Goal: Task Accomplishment & Management: Complete application form

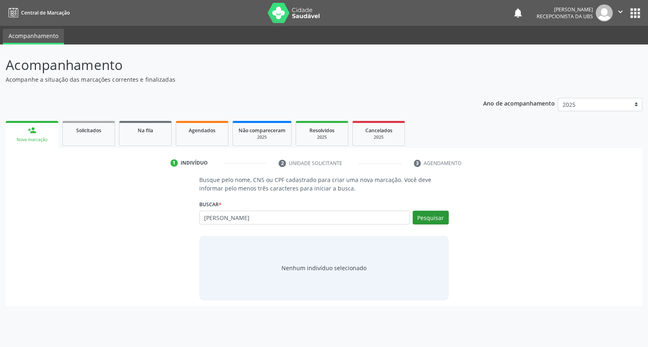
type input "[PERSON_NAME]"
click at [421, 214] on button "Pesquisar" at bounding box center [430, 218] width 36 height 14
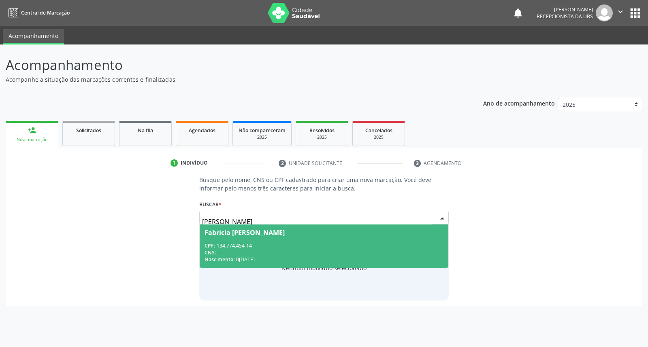
click at [308, 243] on div "CPF: 134.774.454-14" at bounding box center [323, 245] width 238 height 7
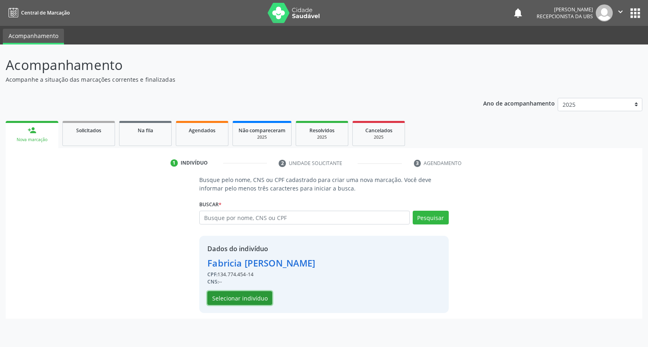
click at [238, 300] on button "Selecionar indivíduo" at bounding box center [239, 298] width 65 height 14
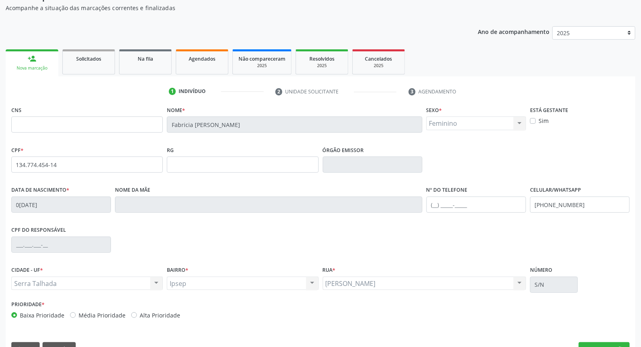
scroll to position [91, 0]
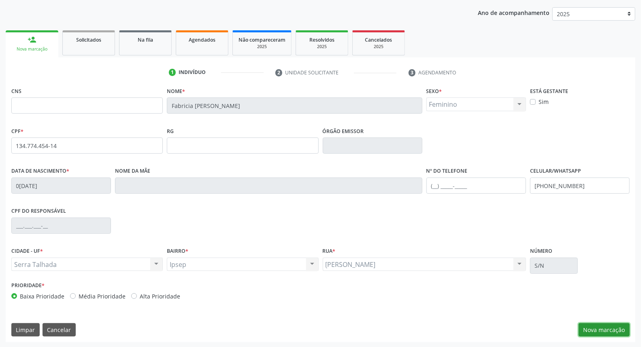
click at [605, 334] on button "Nova marcação" at bounding box center [603, 330] width 51 height 14
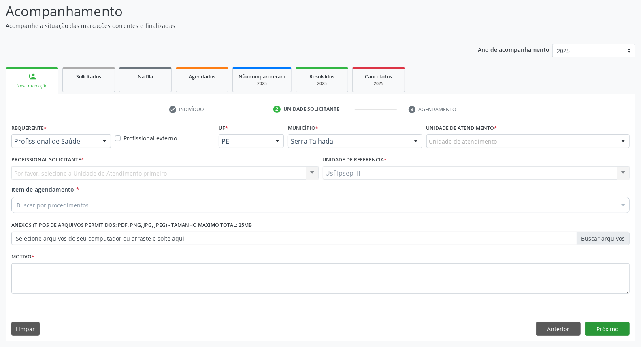
scroll to position [53, 0]
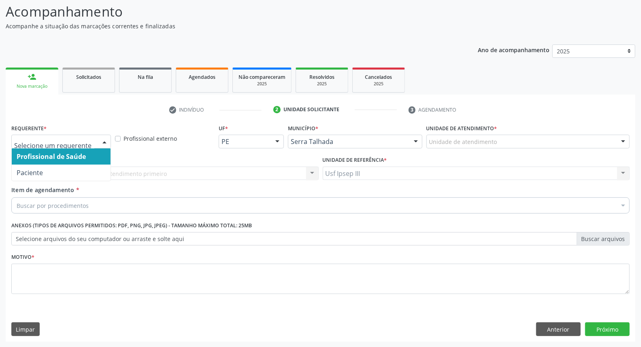
click at [105, 140] on div at bounding box center [104, 142] width 12 height 14
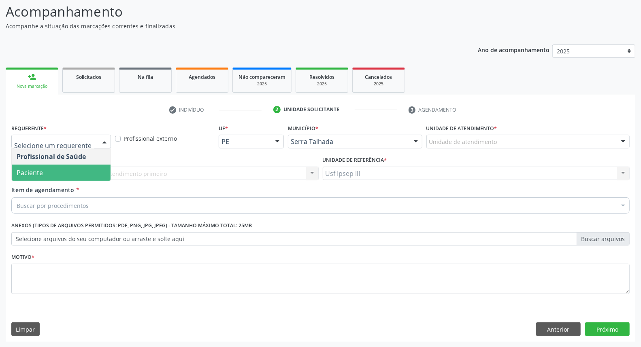
click at [87, 166] on span "Paciente" at bounding box center [61, 173] width 99 height 16
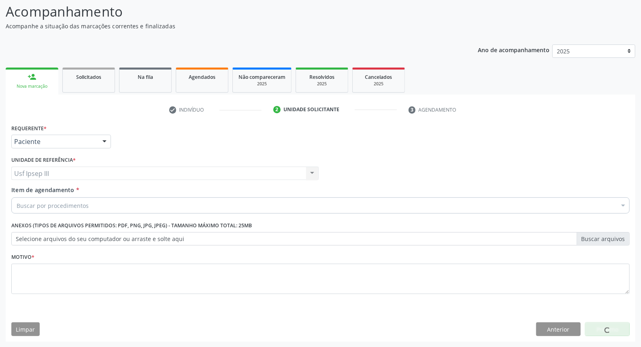
click at [100, 201] on div "Buscar por procedimentos" at bounding box center [320, 206] width 618 height 16
click at [102, 203] on input "Item de agendamento *" at bounding box center [317, 206] width 600 height 16
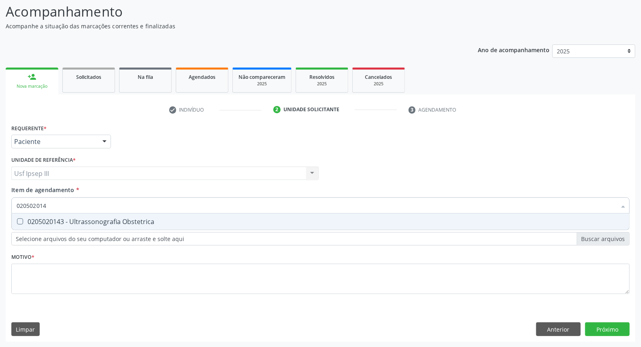
type input "0205020143"
click at [140, 221] on div "0205020143 - Ultrassonografia Obstetrica" at bounding box center [321, 222] width 608 height 6
checkbox Obstetrica "true"
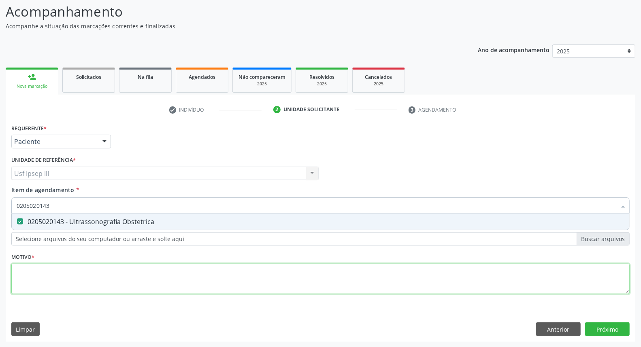
click at [130, 270] on div "Requerente * Paciente Profissional de Saúde Paciente Nenhum resultado encontrad…" at bounding box center [320, 213] width 618 height 183
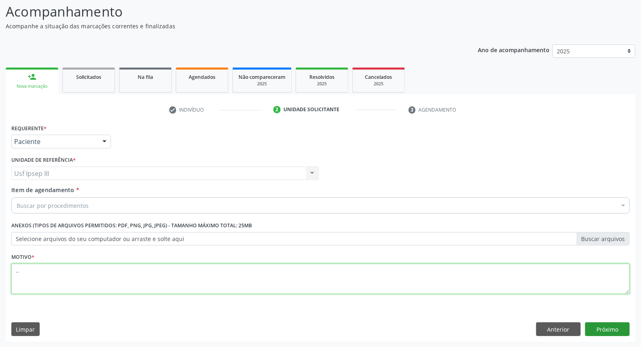
type textarea ".."
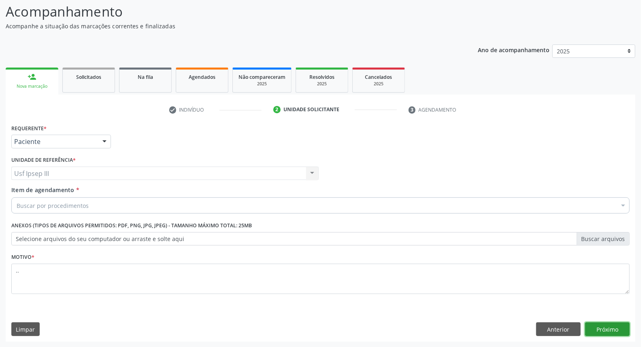
click at [591, 327] on button "Próximo" at bounding box center [607, 330] width 45 height 14
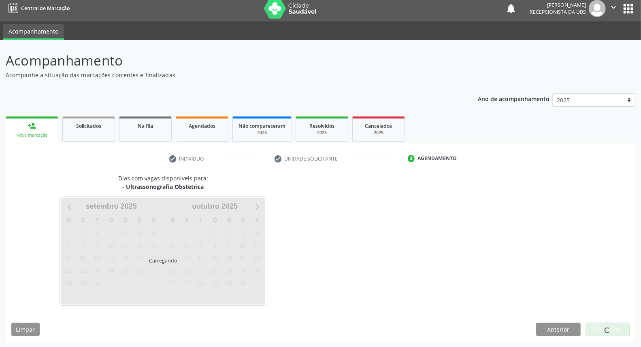
scroll to position [4, 0]
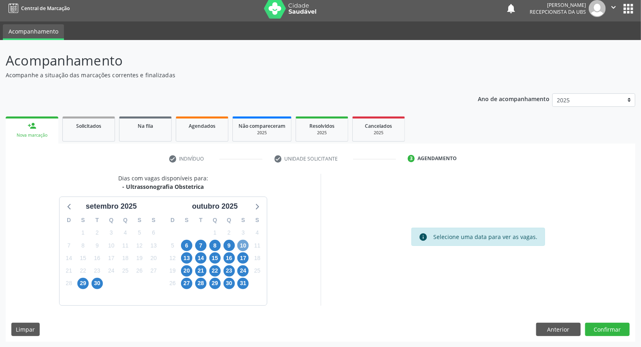
click at [247, 244] on span "10" at bounding box center [242, 245] width 11 height 11
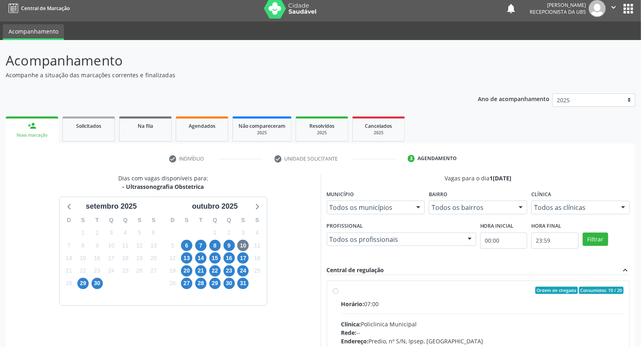
click at [338, 294] on input "Ordem de chegada Consumidos: 10 / 20 Horário: 07:00 Clínica: Policlinica Munici…" at bounding box center [336, 290] width 6 height 7
radio input "true"
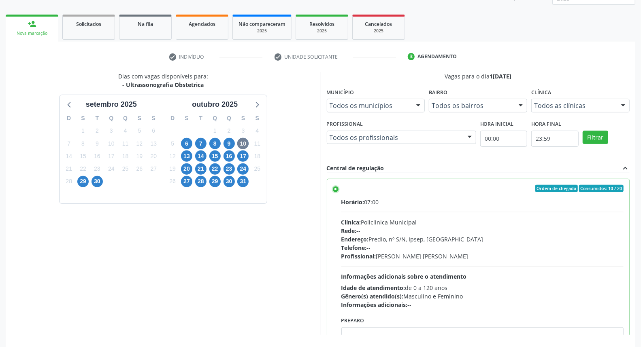
scroll to position [136, 0]
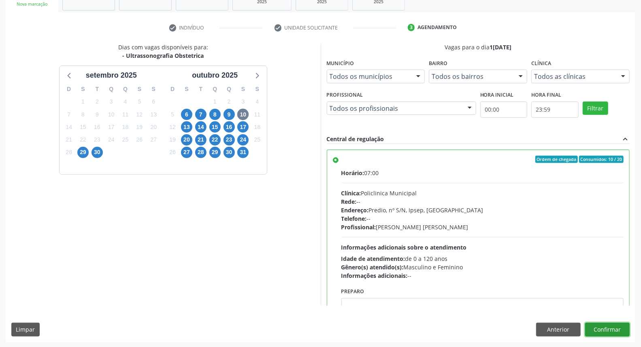
click at [617, 332] on button "Confirmar" at bounding box center [607, 330] width 45 height 14
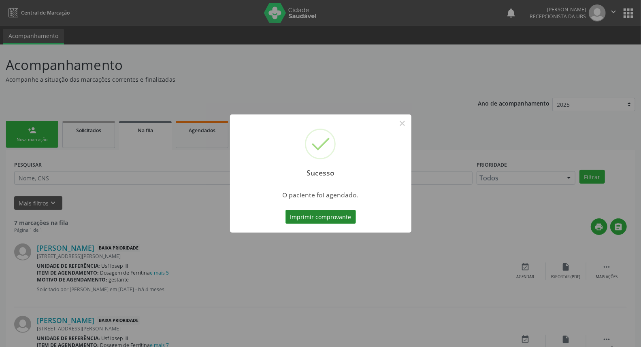
click at [321, 220] on button "Imprimir comprovante" at bounding box center [320, 217] width 70 height 14
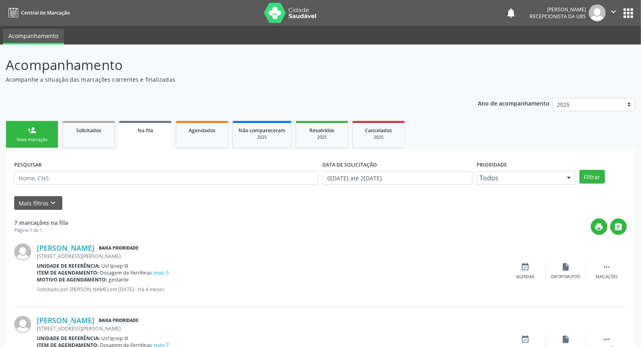
click at [32, 138] on div "Nova marcação" at bounding box center [32, 140] width 40 height 6
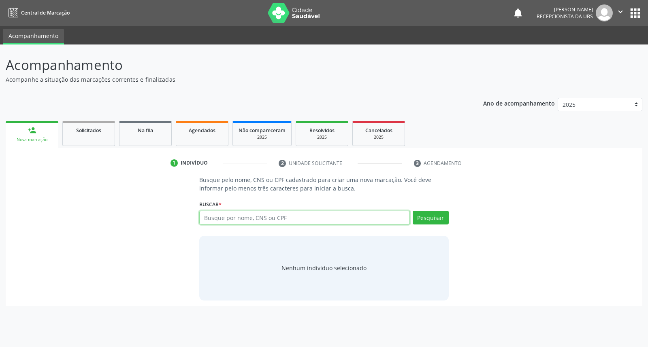
click at [262, 213] on input "text" at bounding box center [304, 218] width 210 height 14
type input "[PERSON_NAME]"
click at [429, 211] on button "Pesquisar" at bounding box center [430, 218] width 36 height 14
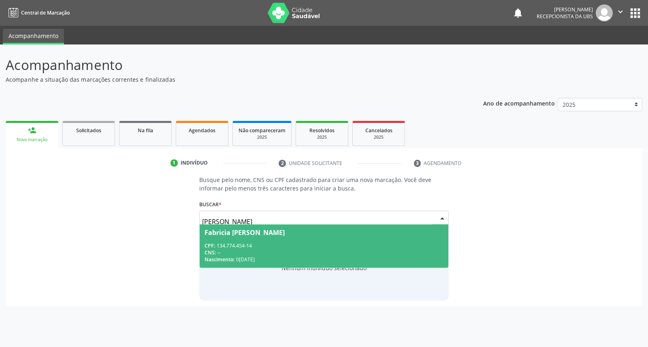
click at [357, 244] on div "CPF: 134.774.454-14" at bounding box center [323, 245] width 238 height 7
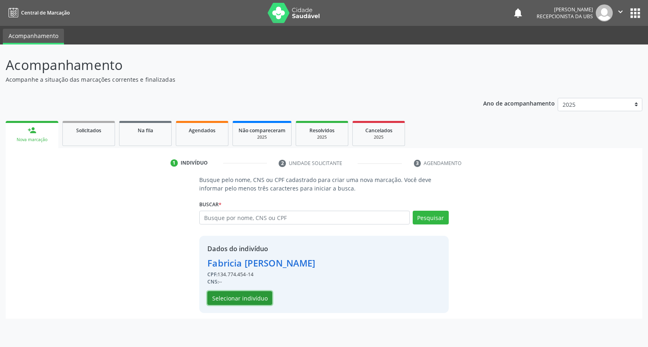
click at [267, 298] on button "Selecionar indivíduo" at bounding box center [239, 298] width 65 height 14
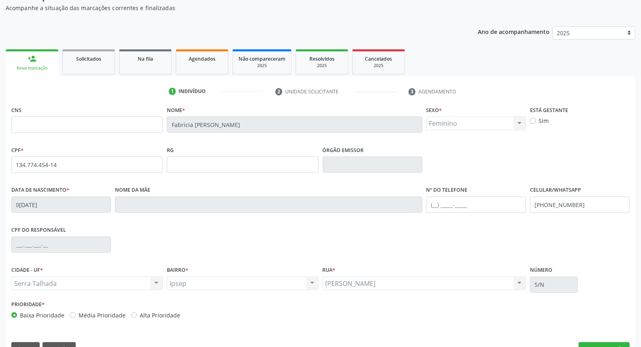
scroll to position [91, 0]
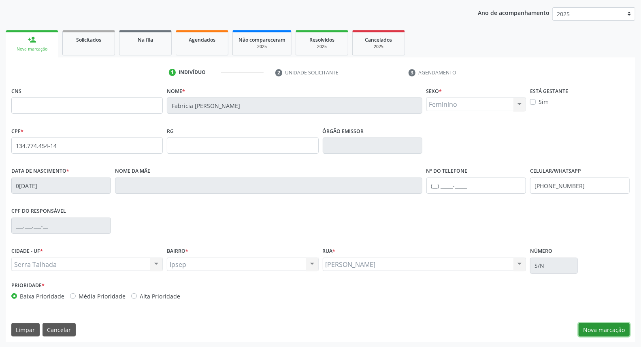
click at [595, 328] on button "Nova marcação" at bounding box center [603, 330] width 51 height 14
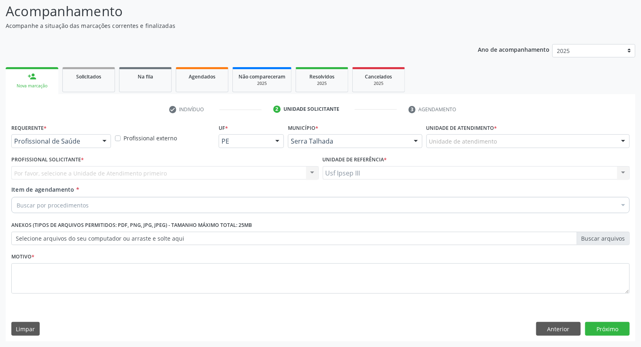
scroll to position [53, 0]
click at [102, 134] on div "Requerente * Profissional de Saúde Profissional de Saúde Paciente Nenhum result…" at bounding box center [61, 135] width 100 height 26
click at [104, 140] on div at bounding box center [104, 142] width 12 height 14
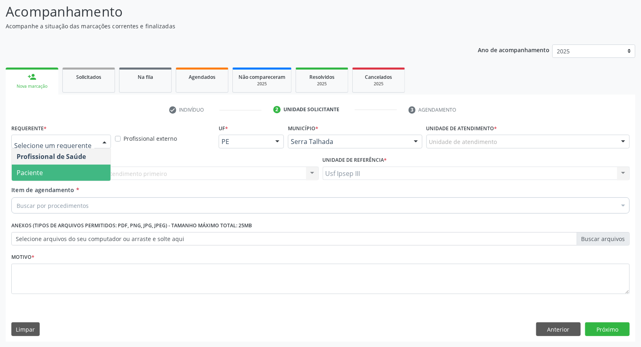
click at [88, 176] on span "Paciente" at bounding box center [61, 173] width 99 height 16
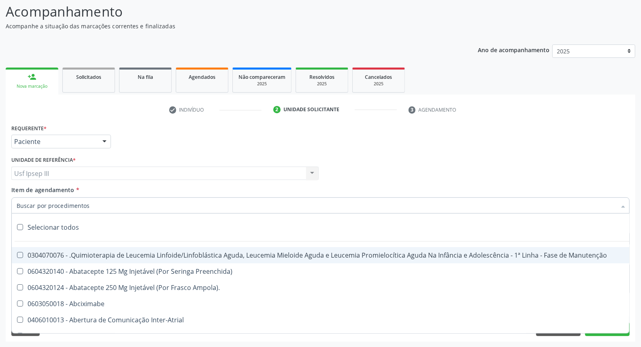
click at [102, 201] on div at bounding box center [320, 206] width 618 height 16
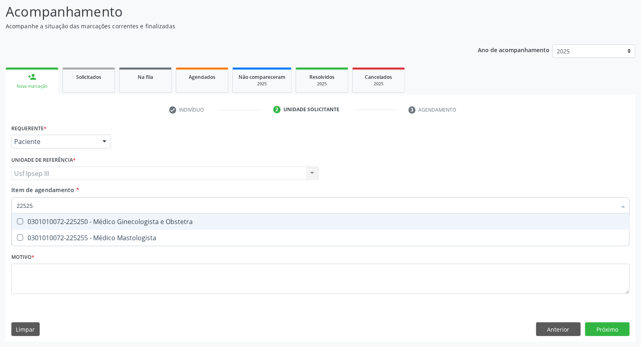
type input "225250"
click at [105, 221] on div "0301010072-225250 - Médico Ginecologista e Obstetra" at bounding box center [321, 222] width 608 height 6
checkbox Obstetra "true"
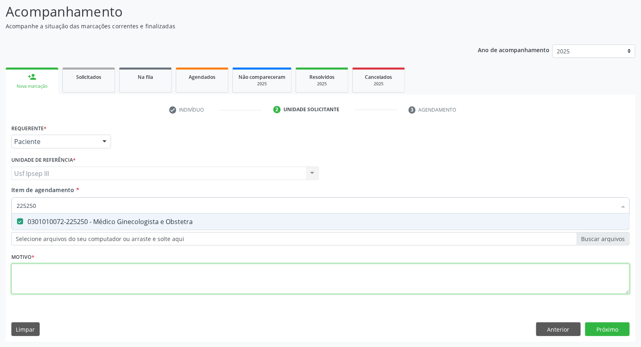
click at [88, 281] on div "Requerente * Paciente Profissional de Saúde Paciente Nenhum resultado encontrad…" at bounding box center [320, 213] width 618 height 183
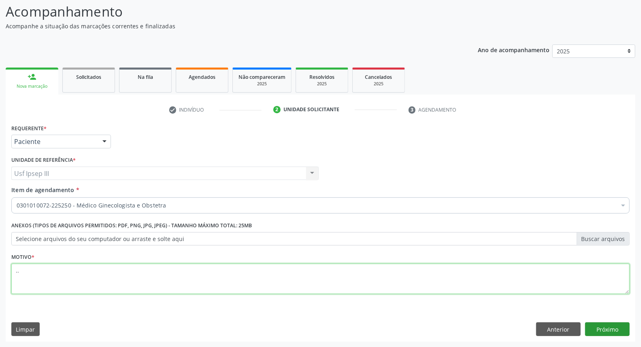
type textarea ".."
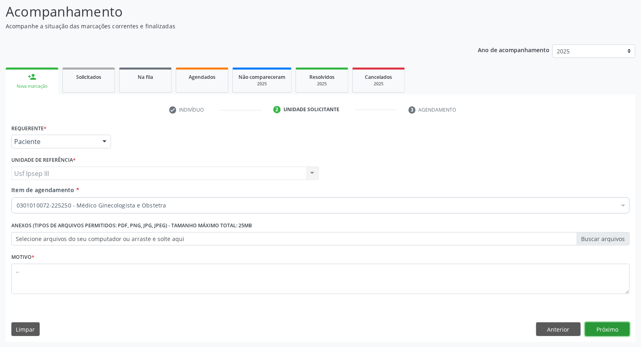
click at [602, 328] on button "Próximo" at bounding box center [607, 330] width 45 height 14
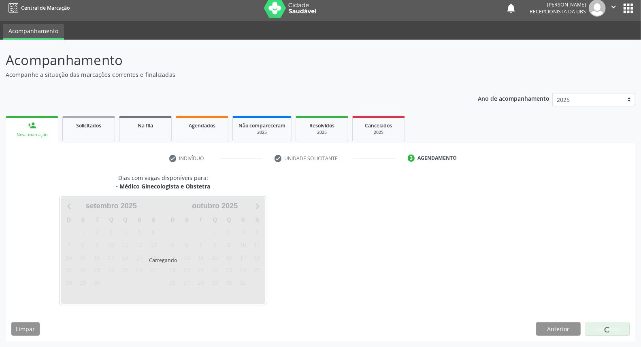
scroll to position [4, 0]
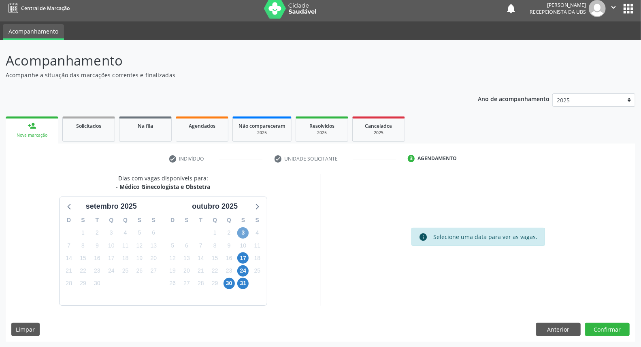
click at [243, 235] on span "3" at bounding box center [242, 233] width 11 height 11
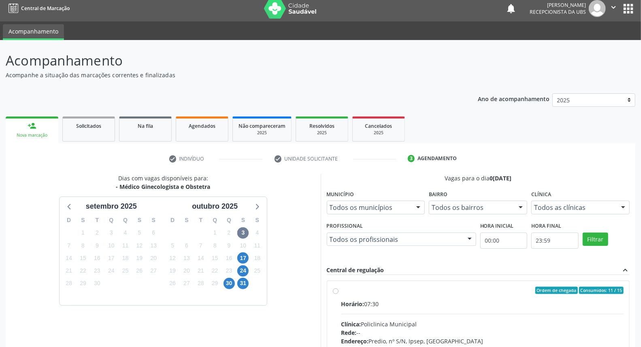
click at [420, 298] on label "Ordem de chegada Consumidos: 11 / 15 Horário: 07:30 Clínica: Policlinica Munici…" at bounding box center [482, 349] width 283 height 124
click at [338, 294] on input "Ordem de chegada Consumidos: 11 / 15 Horário: 07:30 Clínica: Policlinica Munici…" at bounding box center [336, 290] width 6 height 7
radio input "true"
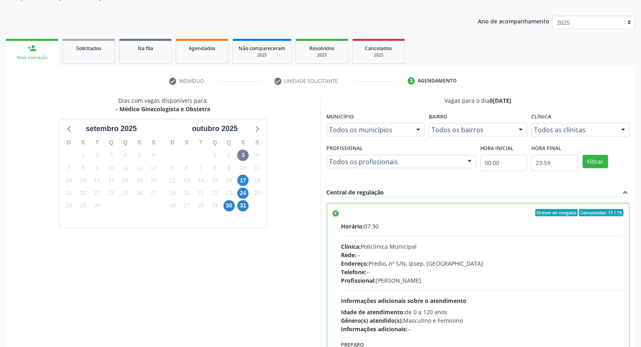
scroll to position [136, 0]
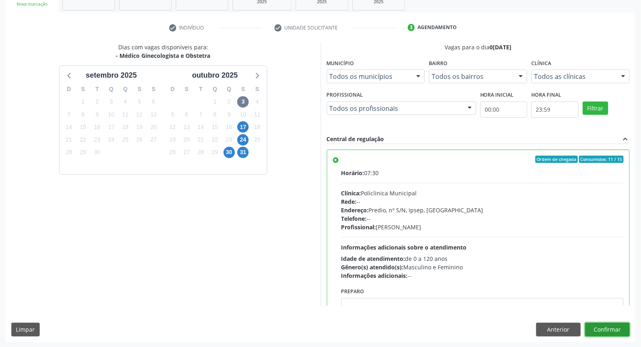
click at [595, 329] on button "Confirmar" at bounding box center [607, 330] width 45 height 14
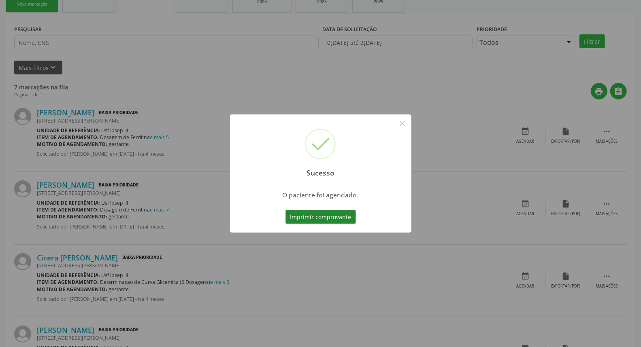
click at [317, 211] on button "Imprimir comprovante" at bounding box center [320, 217] width 70 height 14
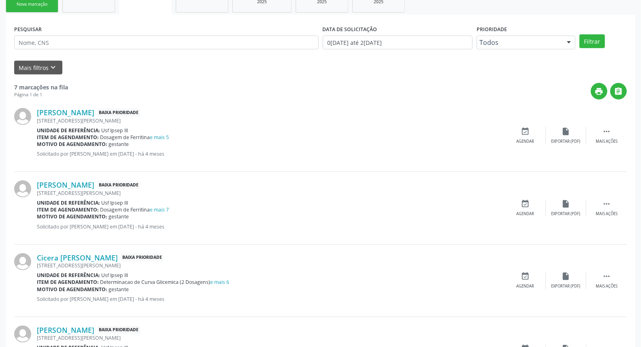
scroll to position [0, 0]
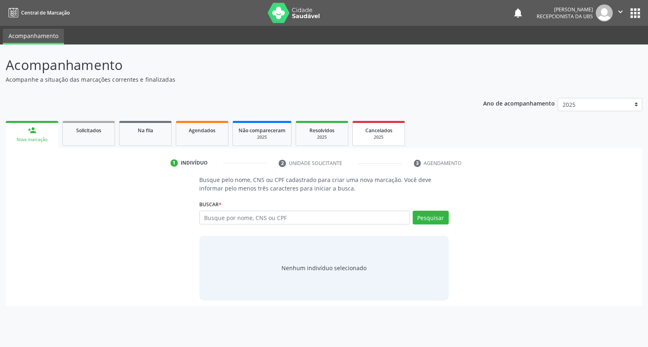
click at [377, 134] on div "2025" at bounding box center [378, 137] width 40 height 6
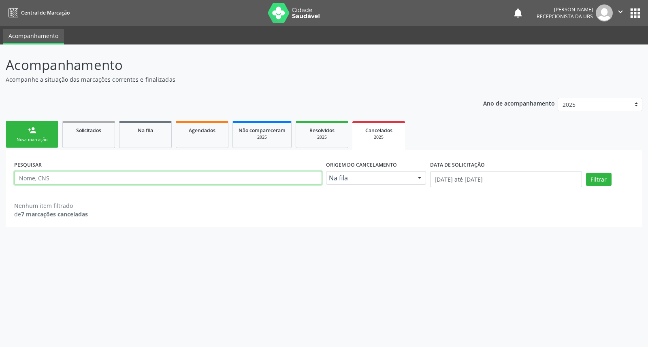
click at [142, 174] on input "text" at bounding box center [168, 178] width 308 height 14
type input "[PERSON_NAME]"
click at [592, 180] on button "Filtrar" at bounding box center [599, 180] width 26 height 14
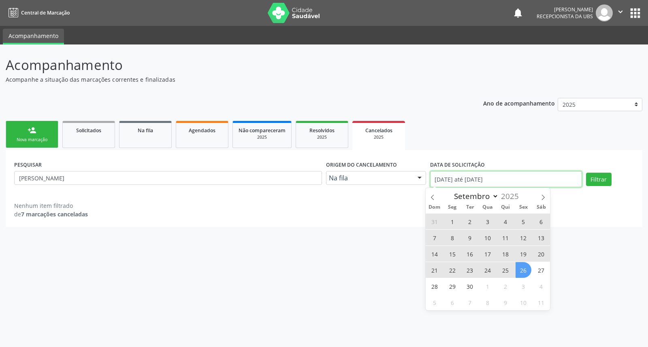
click at [490, 181] on input "[DATE] até [DATE]" at bounding box center [506, 179] width 152 height 16
click at [540, 196] on icon at bounding box center [543, 198] width 6 height 6
select select "9"
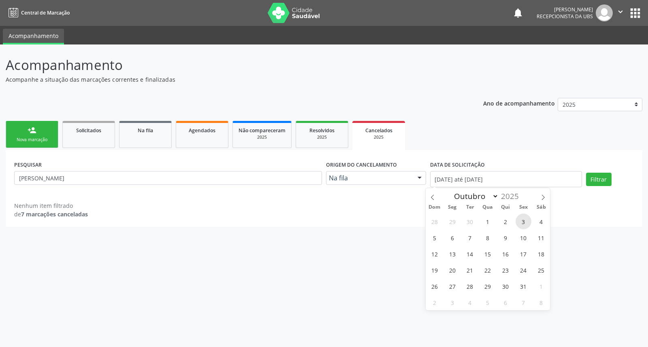
click at [521, 221] on span "3" at bounding box center [523, 222] width 16 height 16
type input "[DATE]"
click at [593, 176] on button "Filtrar" at bounding box center [599, 180] width 26 height 14
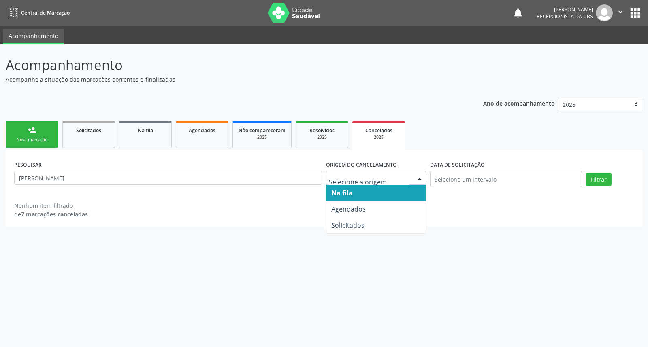
click at [418, 179] on div at bounding box center [419, 179] width 12 height 14
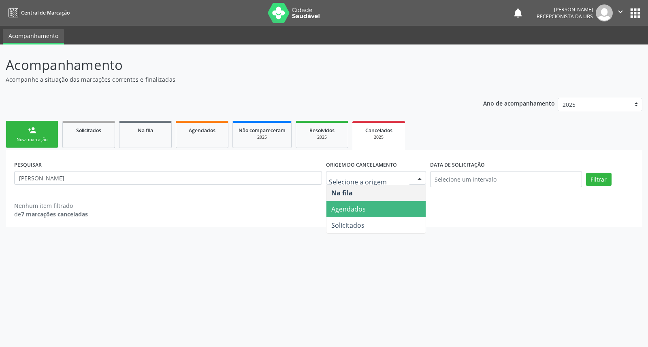
click at [406, 210] on span "Agendados" at bounding box center [375, 209] width 99 height 16
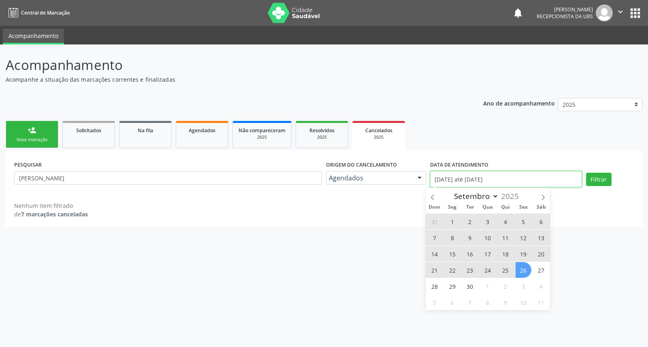
click at [512, 183] on input "[DATE] até [DATE]" at bounding box center [506, 179] width 152 height 16
click at [541, 195] on icon at bounding box center [543, 198] width 6 height 6
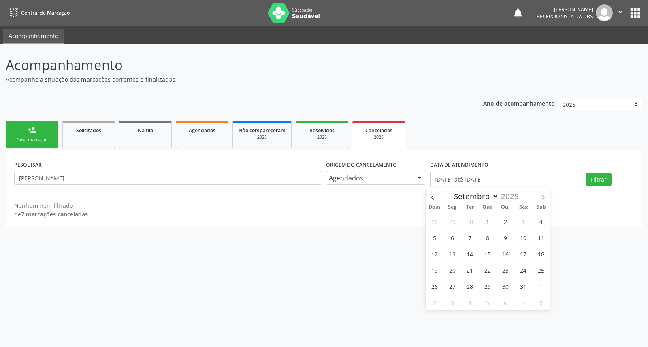
select select "9"
click at [523, 221] on span "3" at bounding box center [523, 222] width 16 height 16
type input "[DATE]"
select select "9"
click at [602, 177] on button "Filtrar" at bounding box center [599, 180] width 26 height 14
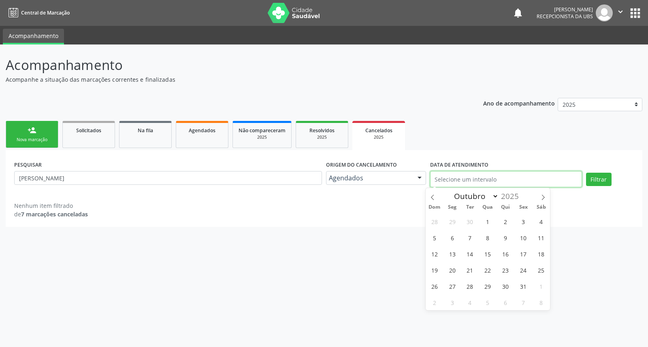
click at [525, 181] on input "text" at bounding box center [506, 179] width 152 height 16
click at [525, 219] on span "3" at bounding box center [523, 222] width 16 height 16
type input "[DATE]"
click at [525, 219] on span "3" at bounding box center [523, 222] width 16 height 16
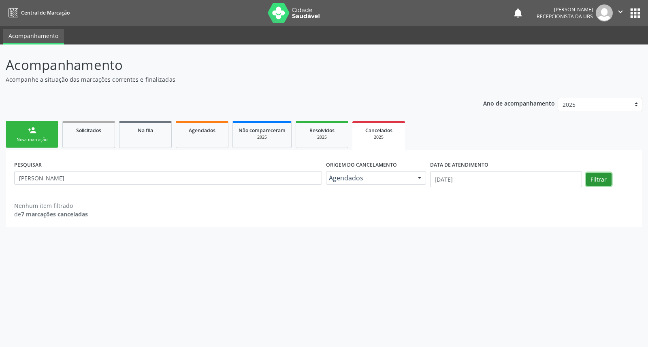
click at [596, 181] on button "Filtrar" at bounding box center [599, 180] width 26 height 14
click at [383, 132] on div "Cancelados" at bounding box center [378, 130] width 41 height 9
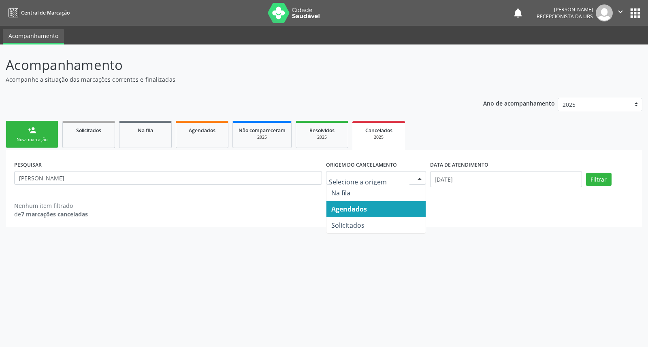
click at [419, 178] on div at bounding box center [419, 179] width 12 height 14
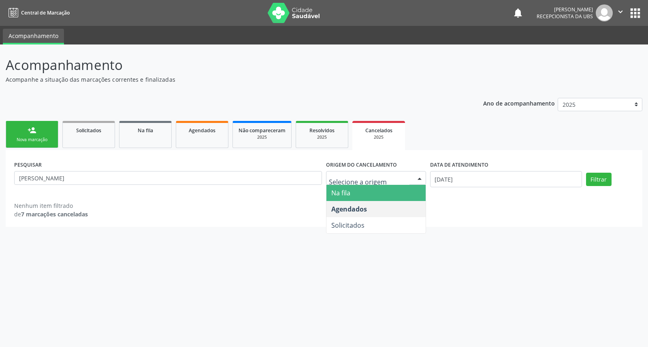
click at [391, 193] on span "Na fila" at bounding box center [375, 193] width 99 height 16
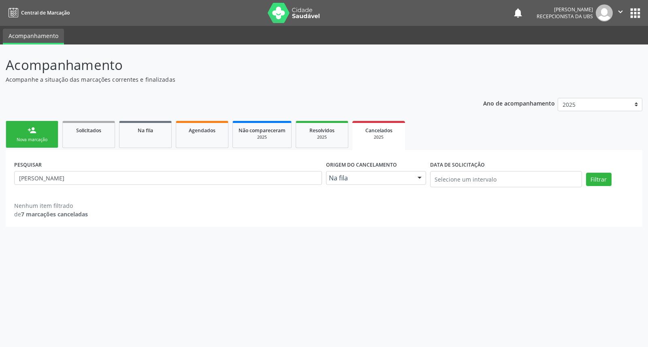
click at [45, 137] on div "Nova marcação" at bounding box center [32, 140] width 40 height 6
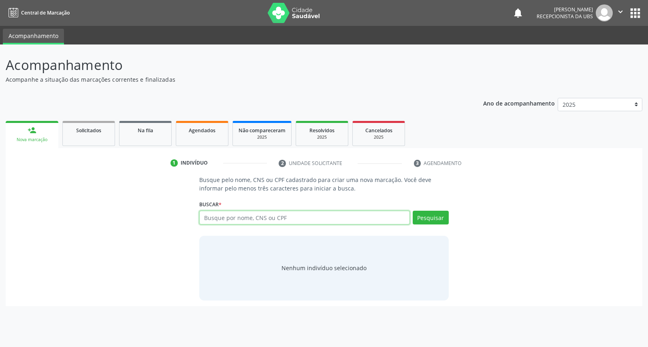
click at [208, 211] on input "text" at bounding box center [304, 218] width 210 height 14
type input "[PERSON_NAME]"
click at [419, 220] on button "Pesquisar" at bounding box center [430, 218] width 36 height 14
type input "[PERSON_NAME]"
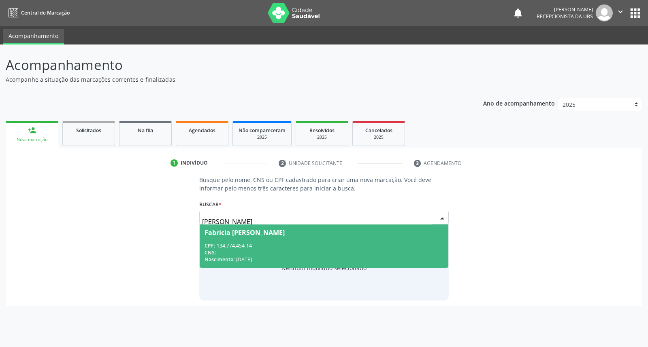
click at [396, 242] on div "CPF: 134.774.454-14" at bounding box center [323, 245] width 238 height 7
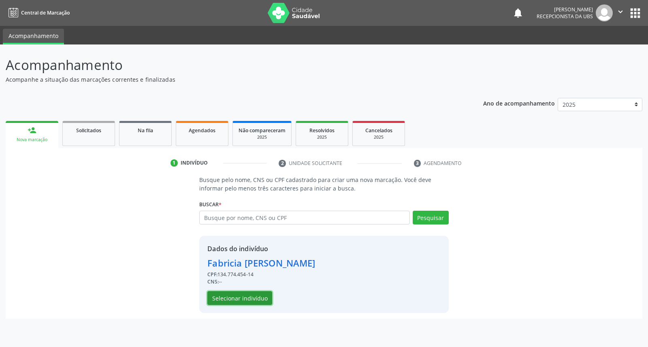
click at [219, 298] on button "Selecionar indivíduo" at bounding box center [239, 298] width 65 height 14
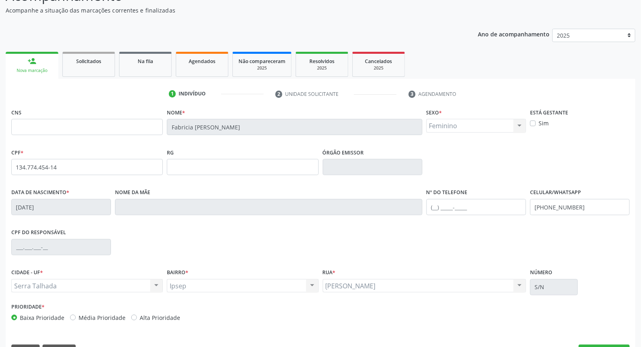
scroll to position [91, 0]
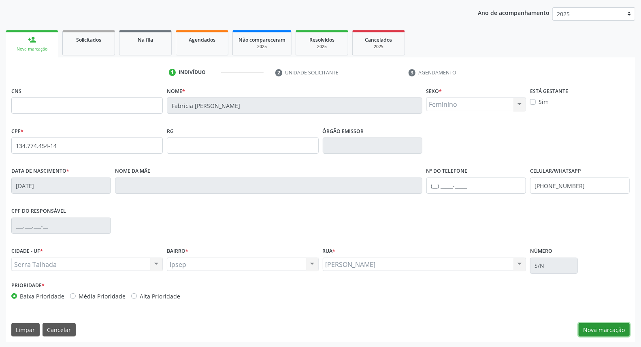
click at [614, 326] on button "Nova marcação" at bounding box center [603, 330] width 51 height 14
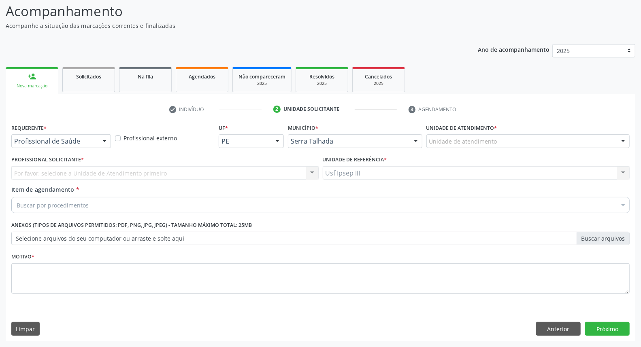
scroll to position [53, 0]
click at [103, 140] on div at bounding box center [104, 142] width 12 height 14
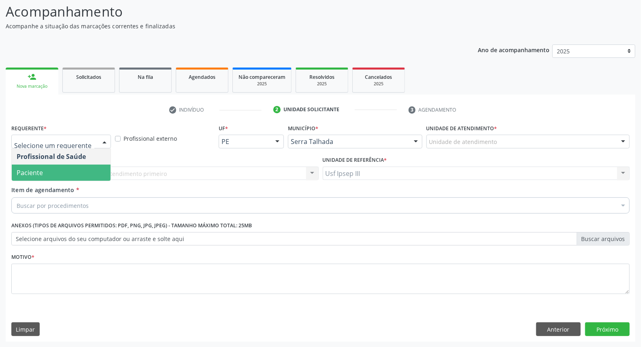
click at [100, 173] on span "Paciente" at bounding box center [61, 173] width 99 height 16
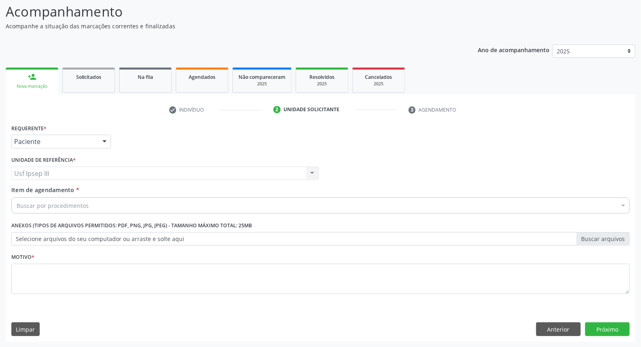
click at [103, 206] on div "Buscar por procedimentos" at bounding box center [320, 206] width 618 height 16
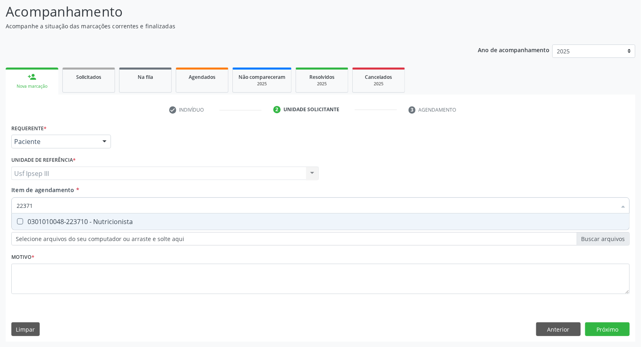
type input "223710"
drag, startPoint x: 111, startPoint y: 220, endPoint x: 112, endPoint y: 224, distance: 4.2
click at [112, 224] on div "0301010048-223710 - Nutricionista" at bounding box center [321, 222] width 608 height 6
checkbox Nutricionista "true"
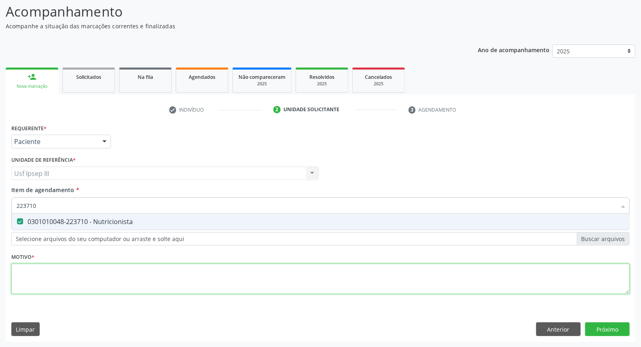
click at [94, 285] on div "Requerente * Paciente Profissional de Saúde Paciente Nenhum resultado encontrad…" at bounding box center [320, 213] width 618 height 183
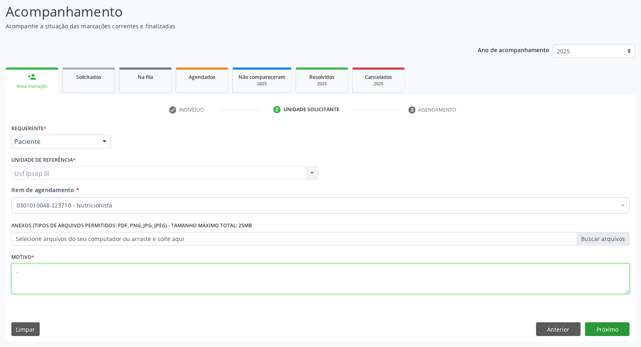
type textarea "."
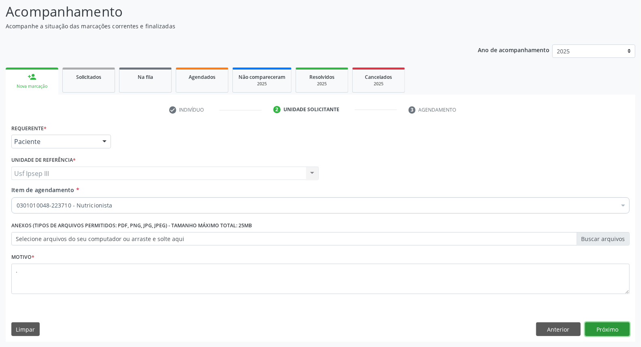
click at [605, 327] on button "Próximo" at bounding box center [607, 330] width 45 height 14
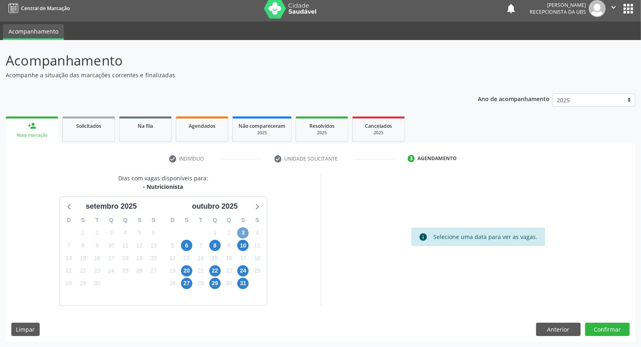
click at [243, 233] on span "3" at bounding box center [242, 233] width 11 height 11
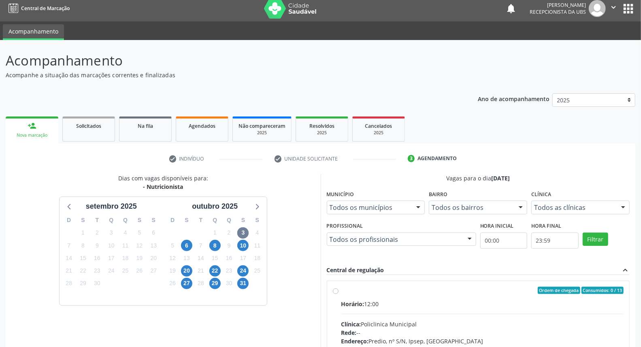
click at [478, 306] on div "Horário: 12:00" at bounding box center [482, 304] width 283 height 9
click at [338, 294] on input "Ordem de chegada Consumidos: 0 / 13 Horário: 12:00 Clínica: Policlinica Municip…" at bounding box center [336, 290] width 6 height 7
radio input "true"
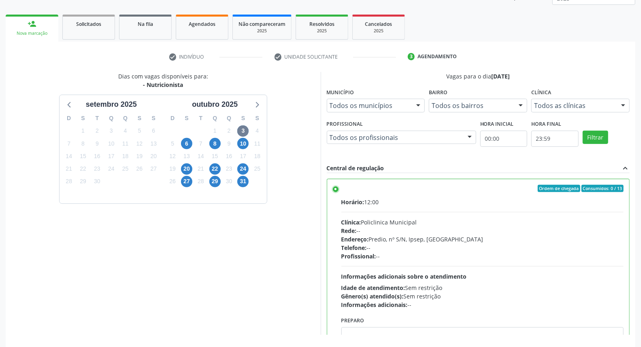
scroll to position [136, 0]
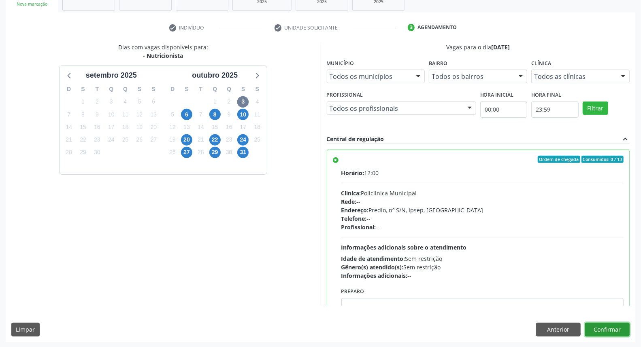
click at [597, 330] on button "Confirmar" at bounding box center [607, 330] width 45 height 14
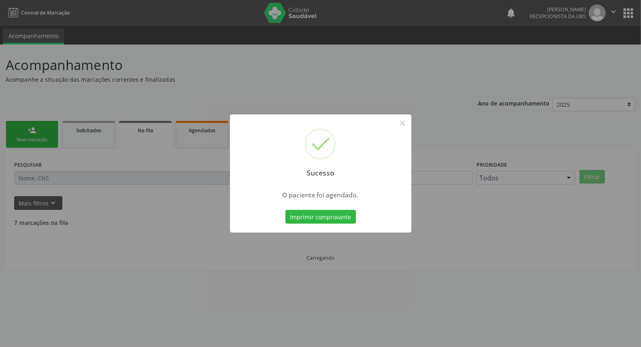
scroll to position [0, 0]
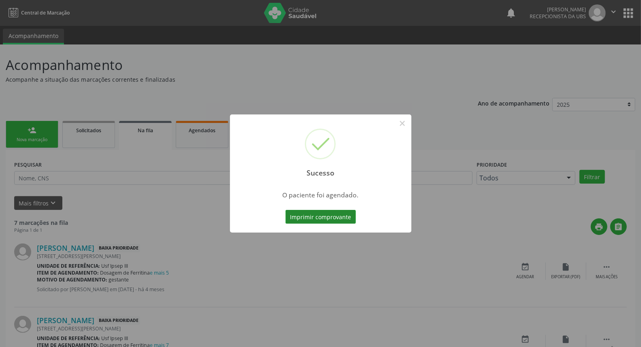
click at [313, 215] on button "Imprimir comprovante" at bounding box center [320, 217] width 70 height 14
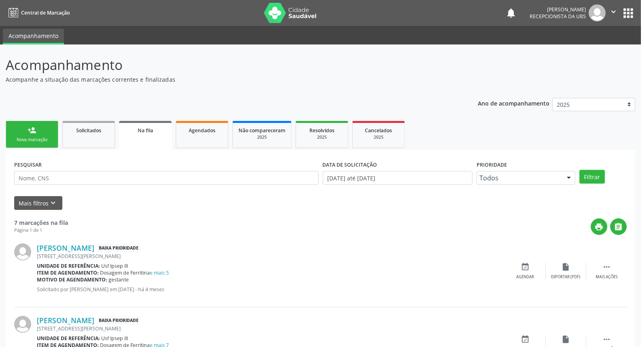
click at [39, 134] on link "person_add Nova marcação" at bounding box center [32, 134] width 53 height 27
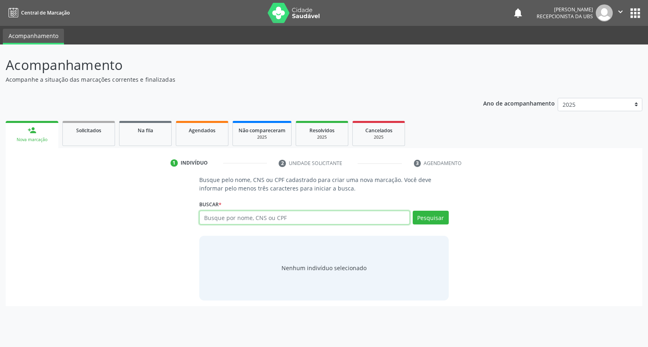
click at [220, 221] on input "text" at bounding box center [304, 218] width 210 height 14
type input "[PERSON_NAME]"
click at [427, 211] on button "Pesquisar" at bounding box center [430, 218] width 36 height 14
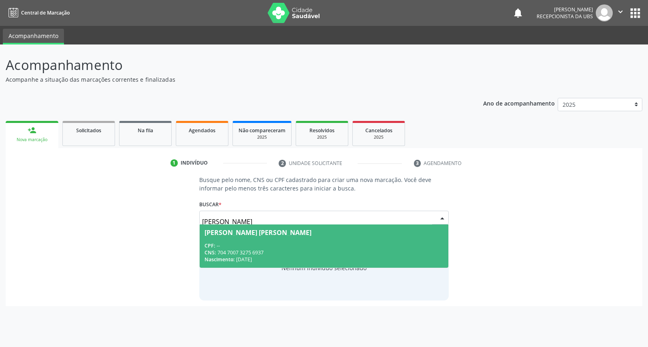
click at [311, 232] on div "[PERSON_NAME] [PERSON_NAME]" at bounding box center [257, 233] width 107 height 6
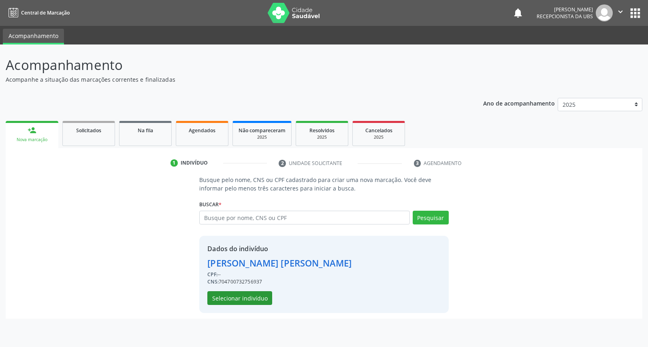
drag, startPoint x: 223, startPoint y: 290, endPoint x: 221, endPoint y: 295, distance: 4.9
click at [221, 295] on div "Dados do indivíduo [PERSON_NAME] CPF: -- CNS: 704700732756937 Selecionar indiví…" at bounding box center [279, 274] width 144 height 61
click at [221, 298] on button "Selecionar indivíduo" at bounding box center [239, 298] width 65 height 14
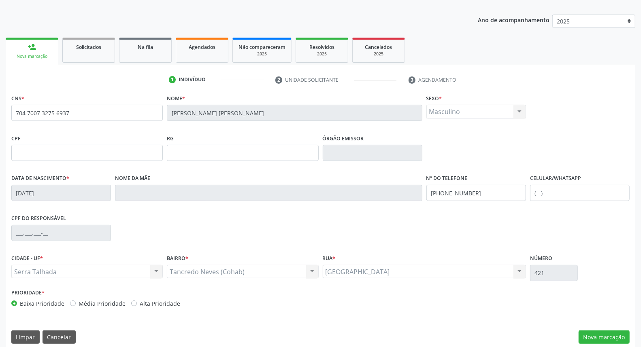
scroll to position [91, 0]
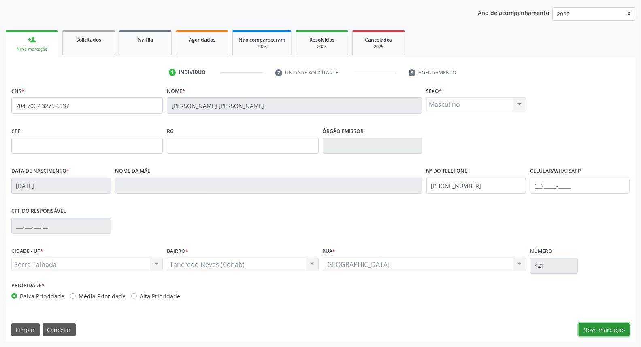
click at [600, 327] on button "Nova marcação" at bounding box center [603, 330] width 51 height 14
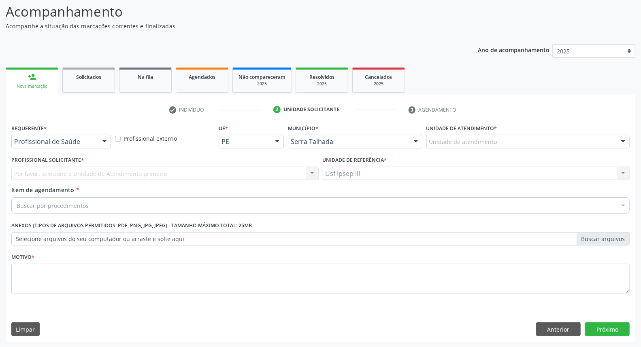
click at [100, 138] on div at bounding box center [104, 142] width 12 height 14
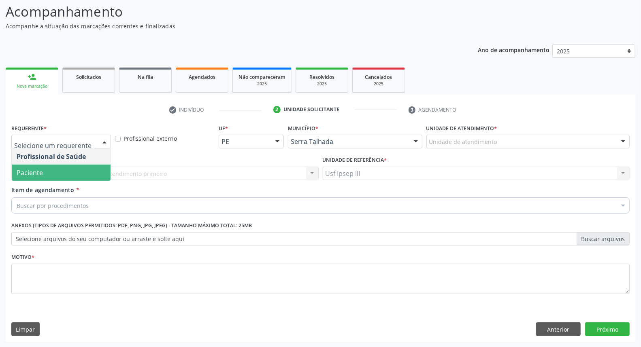
click at [89, 171] on span "Paciente" at bounding box center [61, 173] width 99 height 16
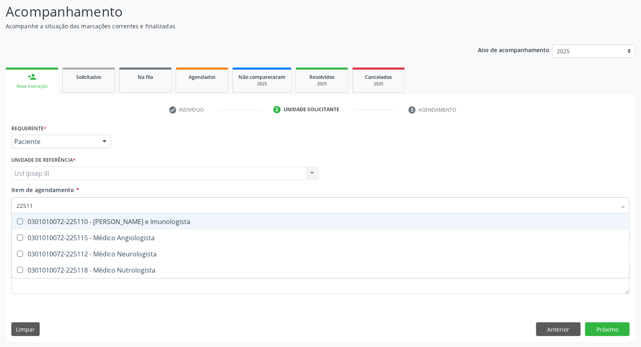
type input "225112"
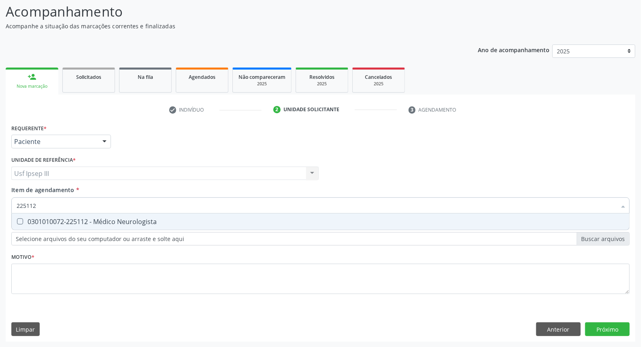
click at [91, 224] on div "0301010072-225112 - Médico Neurologista" at bounding box center [321, 222] width 608 height 6
checkbox Neurologista "true"
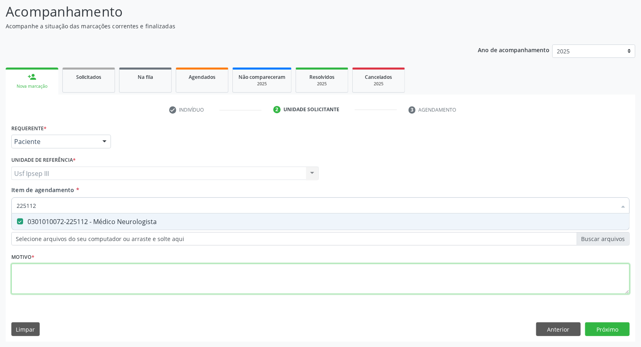
click at [72, 277] on div "Requerente * Paciente Profissional de Saúde Paciente Nenhum resultado encontrad…" at bounding box center [320, 213] width 618 height 183
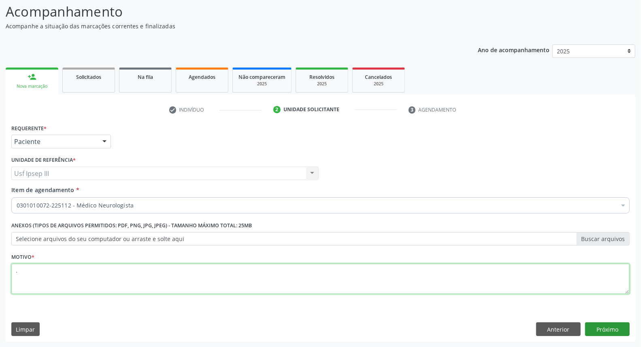
type textarea "."
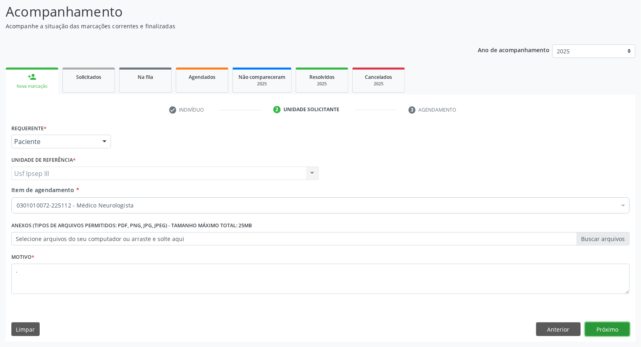
click at [610, 330] on button "Próximo" at bounding box center [607, 330] width 45 height 14
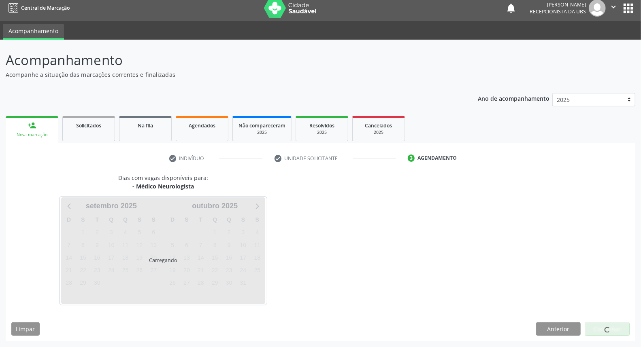
scroll to position [4, 0]
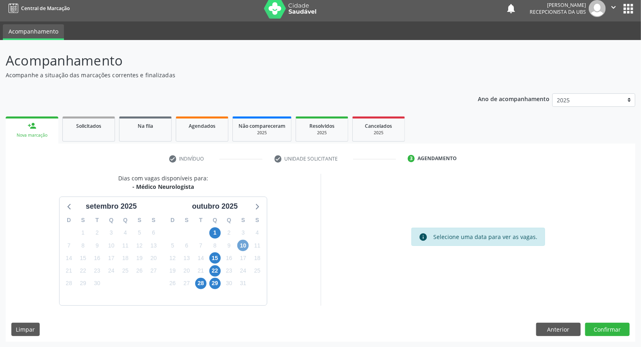
click at [243, 244] on span "10" at bounding box center [242, 245] width 11 height 11
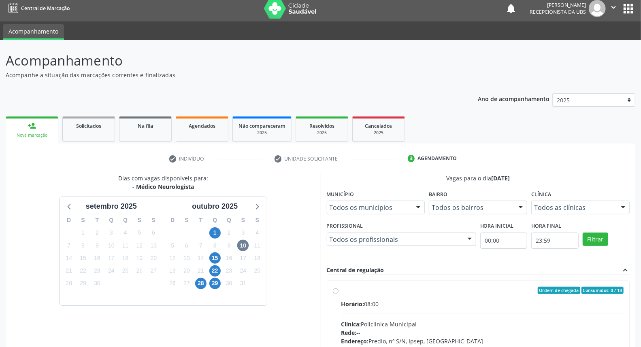
click at [338, 294] on input "Ordem de chegada Consumidos: 0 / 18 Horário: 08:00 Clínica: Policlinica Municip…" at bounding box center [336, 290] width 6 height 7
radio input "true"
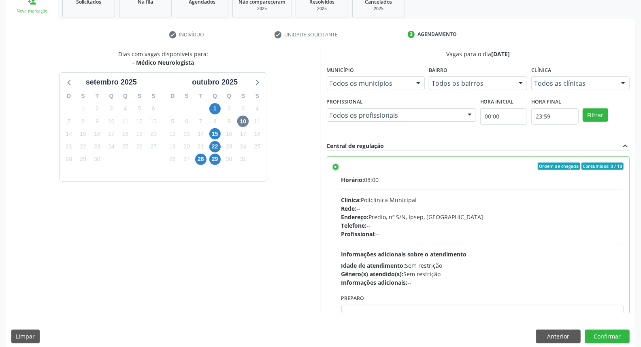
scroll to position [136, 0]
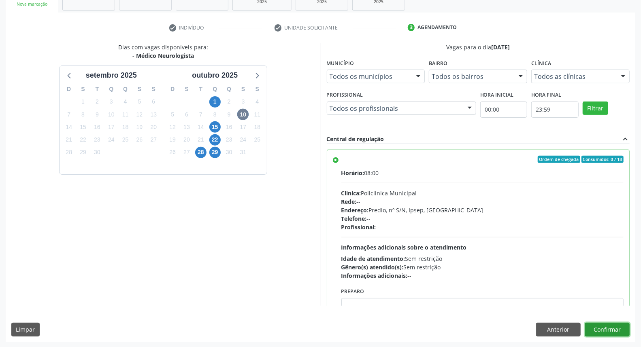
click at [610, 325] on button "Confirmar" at bounding box center [607, 330] width 45 height 14
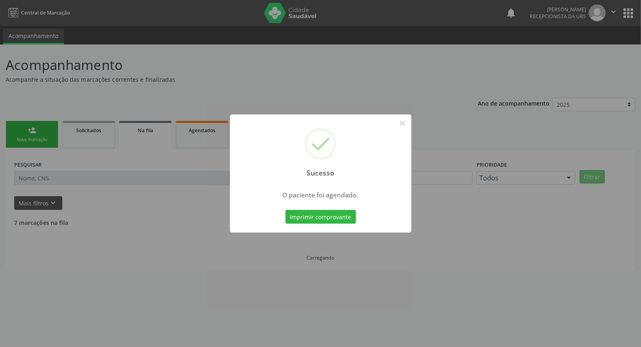
scroll to position [0, 0]
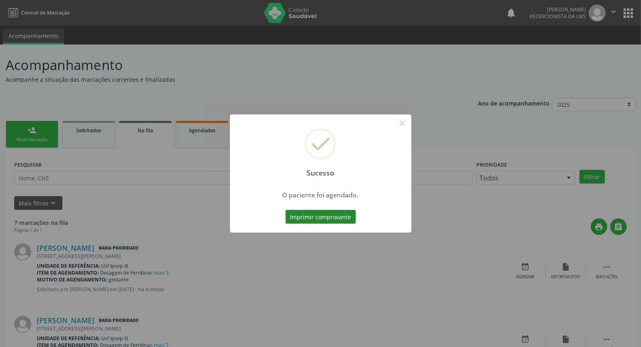
click at [309, 220] on button "Imprimir comprovante" at bounding box center [320, 217] width 70 height 14
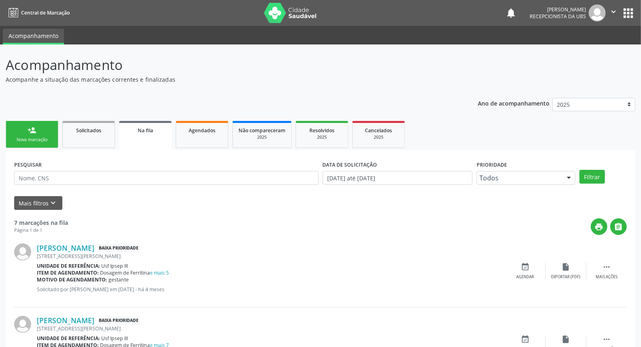
click at [35, 140] on div "Nova marcação" at bounding box center [32, 140] width 40 height 6
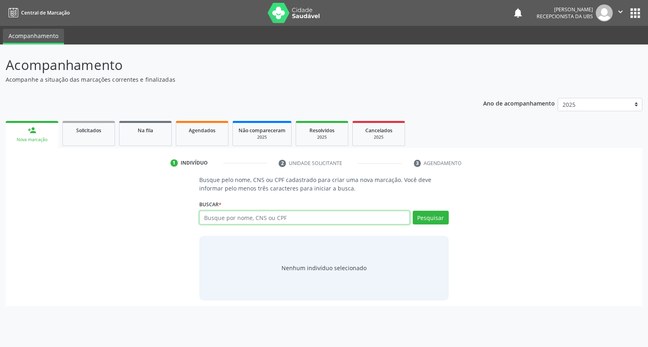
click at [209, 217] on input "text" at bounding box center [304, 218] width 210 height 14
type input "edvilson [PERSON_NAME]"
click at [417, 213] on button "Pesquisar" at bounding box center [430, 218] width 36 height 14
type input "edvilson [PERSON_NAME]"
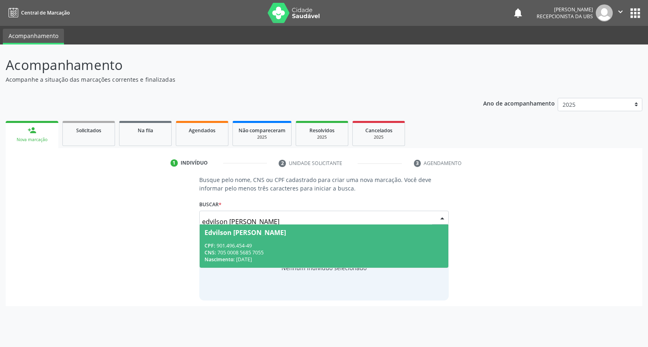
click at [342, 238] on span "Edvilson [PERSON_NAME] CPF: 901.496.454-49 CNS: 705 0008 5685 7055 Nascimento: …" at bounding box center [324, 246] width 248 height 43
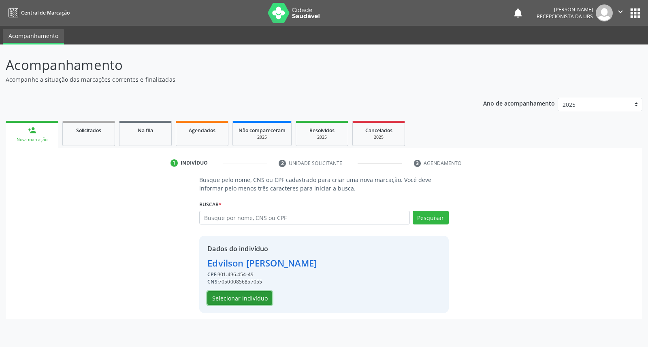
click at [245, 298] on button "Selecionar indivíduo" at bounding box center [239, 298] width 65 height 14
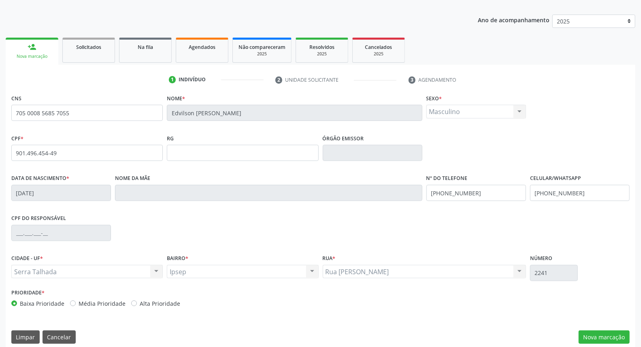
scroll to position [91, 0]
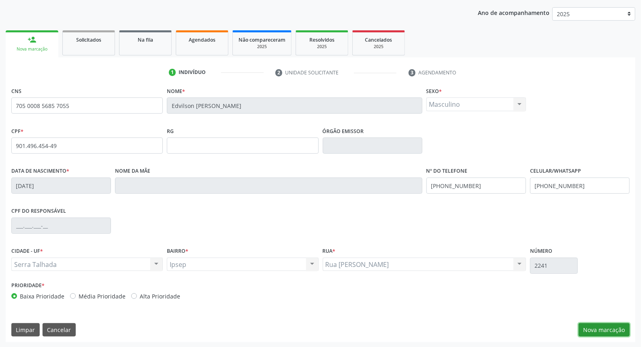
click at [596, 332] on button "Nova marcação" at bounding box center [603, 330] width 51 height 14
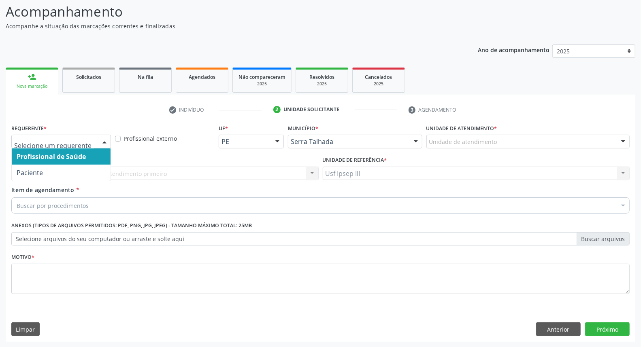
click at [105, 138] on div at bounding box center [104, 142] width 12 height 14
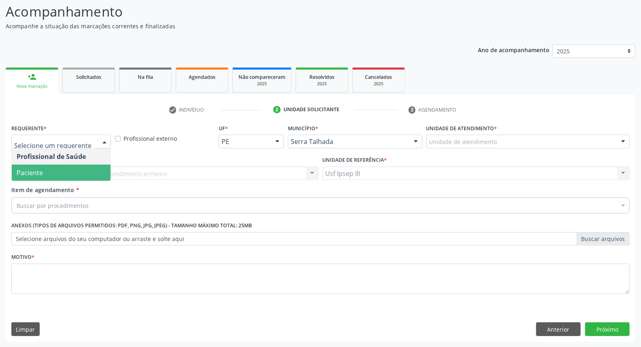
click at [85, 168] on span "Paciente" at bounding box center [61, 173] width 99 height 16
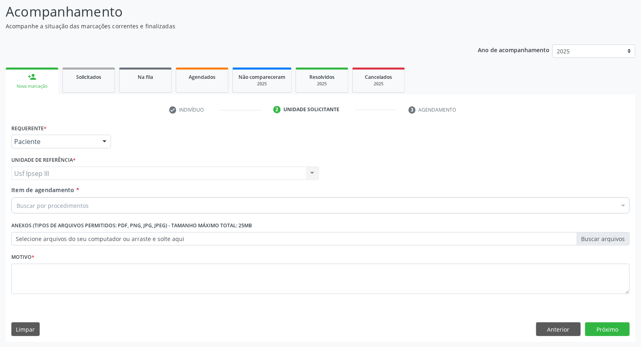
click at [94, 203] on div "Buscar por procedimentos" at bounding box center [320, 206] width 618 height 16
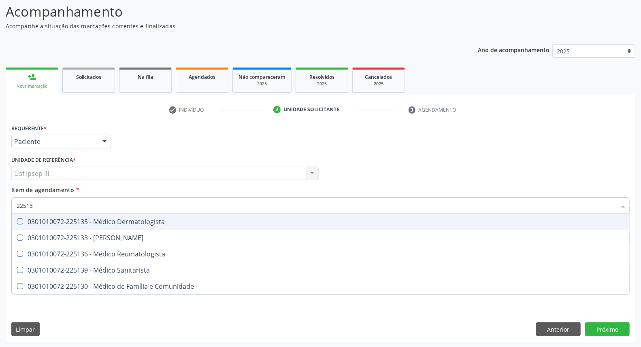
type input "225135"
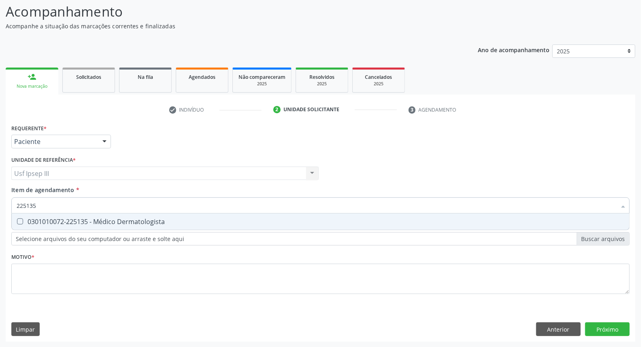
click at [61, 219] on div "0301010072-225135 - Médico Dermatologista" at bounding box center [321, 222] width 608 height 6
checkbox Dermatologista "true"
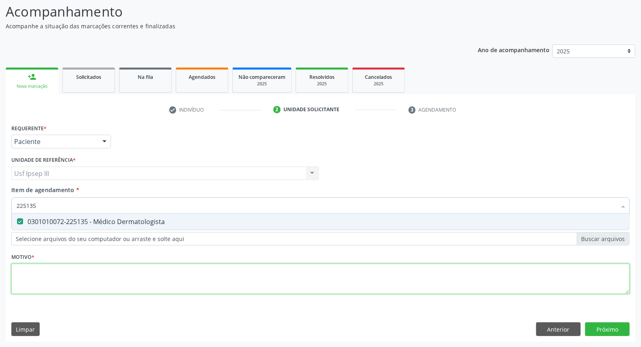
click at [22, 282] on div "Requerente * Paciente Profissional de Saúde Paciente Nenhum resultado encontrad…" at bounding box center [320, 213] width 618 height 183
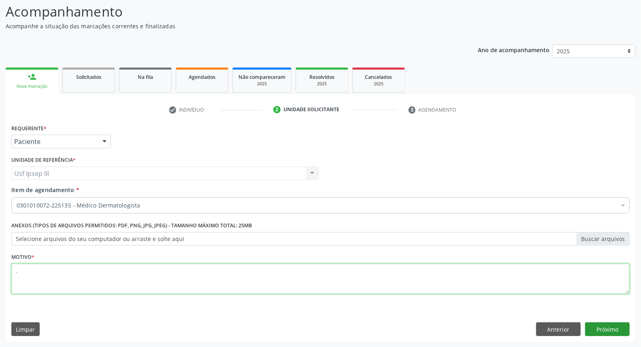
type textarea "."
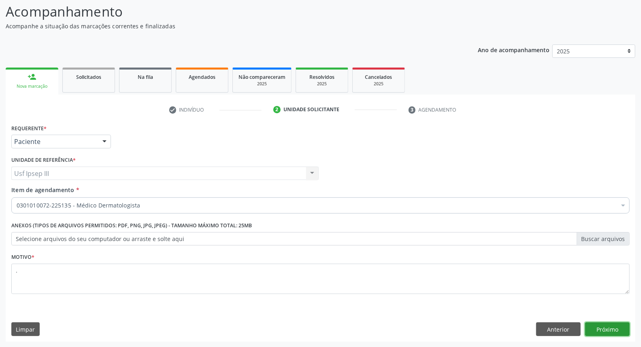
click at [610, 332] on button "Próximo" at bounding box center [607, 330] width 45 height 14
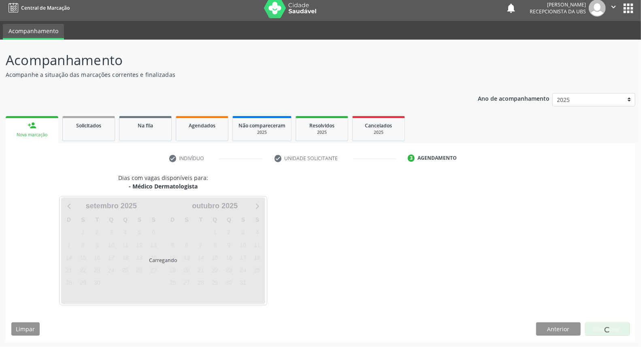
scroll to position [4, 0]
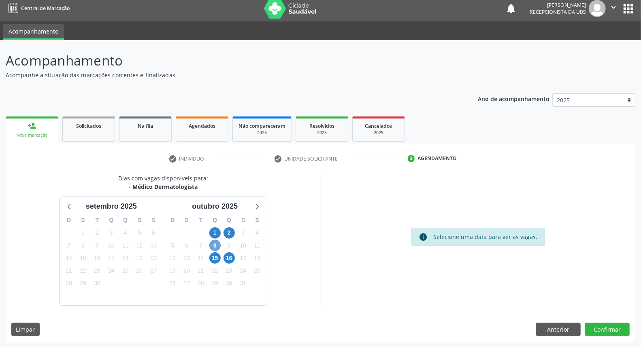
click at [217, 244] on span "8" at bounding box center [214, 245] width 11 height 11
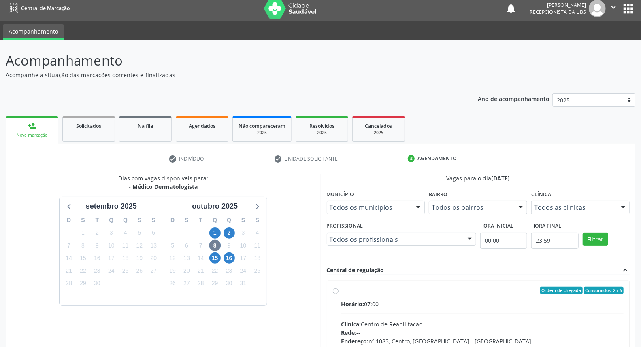
click at [338, 294] on input "Ordem de chegada Consumidos: 2 / 6 Horário: 07:00 Clínica: Centro de Reabilitac…" at bounding box center [336, 290] width 6 height 7
radio input "true"
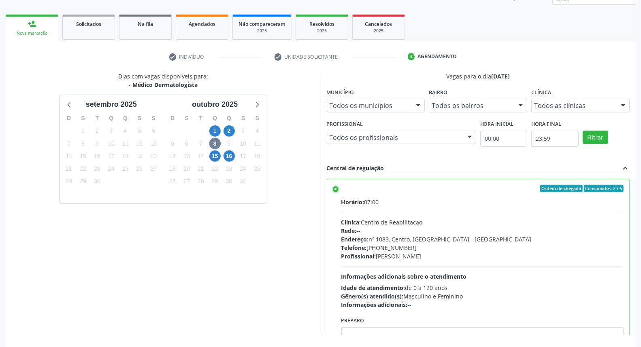
scroll to position [136, 0]
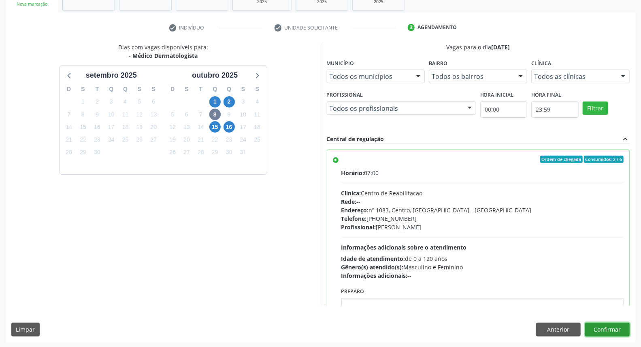
click at [609, 333] on button "Confirmar" at bounding box center [607, 330] width 45 height 14
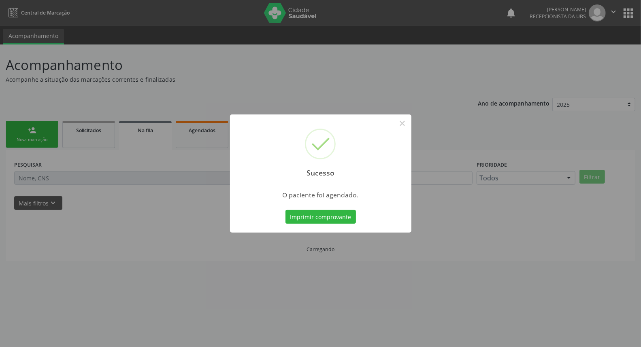
scroll to position [0, 0]
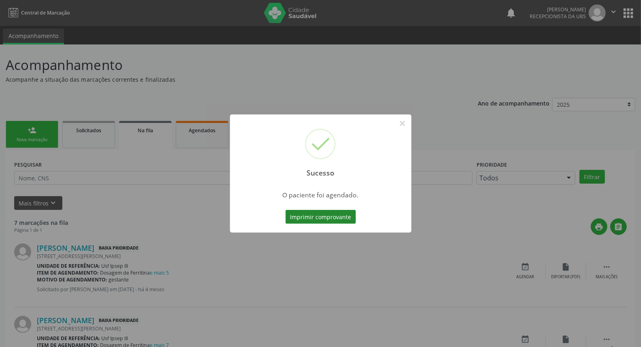
click at [324, 219] on button "Imprimir comprovante" at bounding box center [320, 217] width 70 height 14
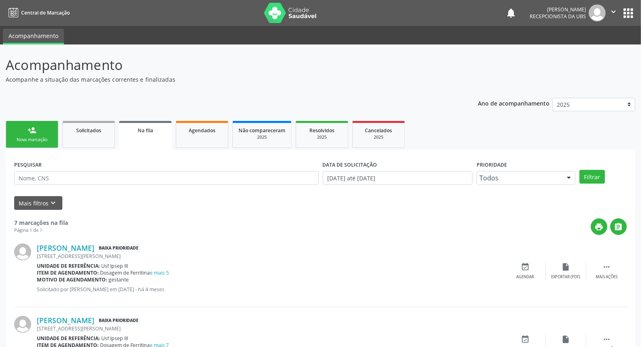
click at [38, 137] on div "Nova marcação" at bounding box center [32, 140] width 40 height 6
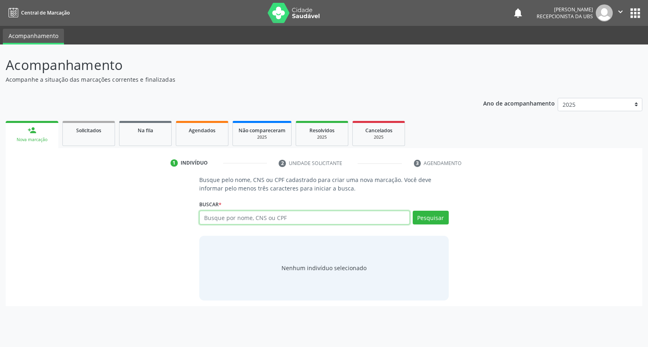
click at [210, 215] on input "text" at bounding box center [304, 218] width 210 height 14
type input "[PERSON_NAME]"
click at [428, 217] on button "Pesquisar" at bounding box center [430, 218] width 36 height 14
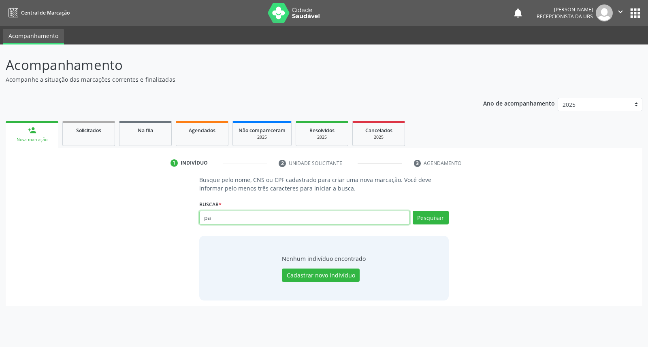
type input "p"
type input "898003707287906"
click at [434, 217] on button "Pesquisar" at bounding box center [430, 218] width 36 height 14
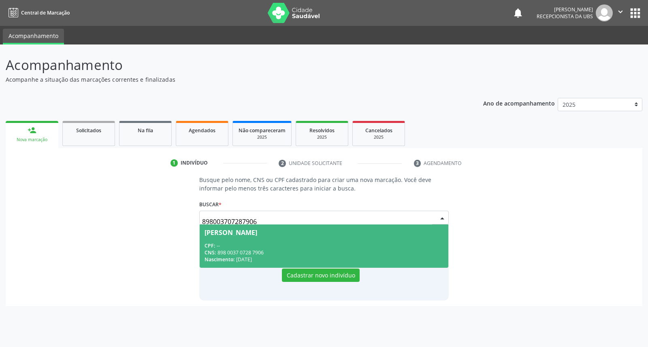
click at [383, 245] on div "CPF: --" at bounding box center [323, 245] width 238 height 7
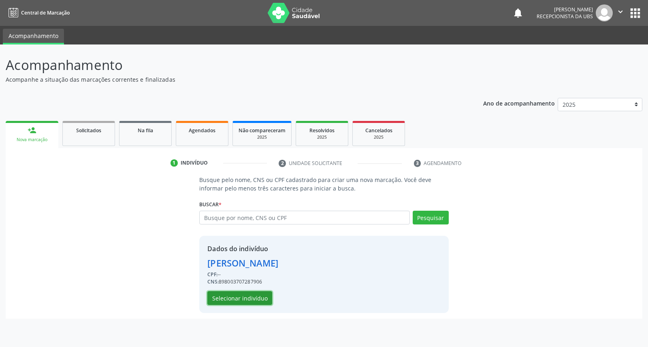
click at [222, 296] on button "Selecionar indivíduo" at bounding box center [239, 298] width 65 height 14
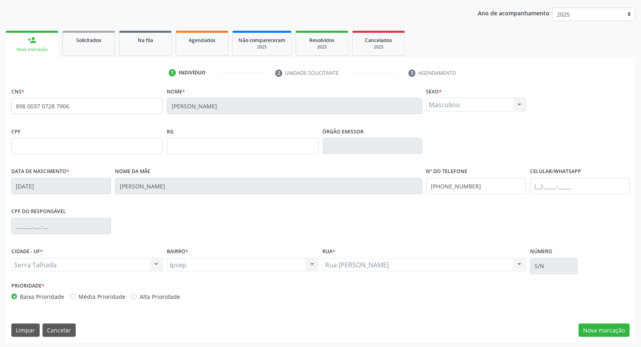
scroll to position [91, 0]
click at [604, 329] on button "Nova marcação" at bounding box center [603, 330] width 51 height 14
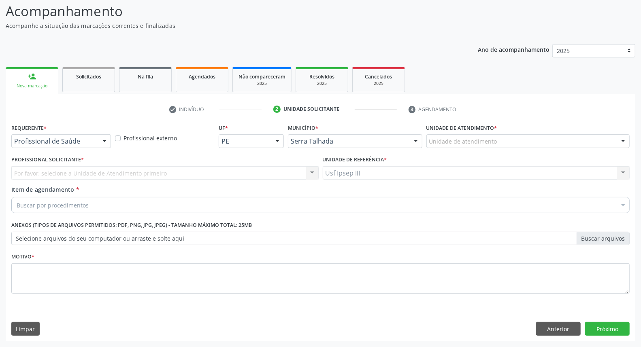
scroll to position [53, 0]
click at [104, 140] on div at bounding box center [104, 142] width 12 height 14
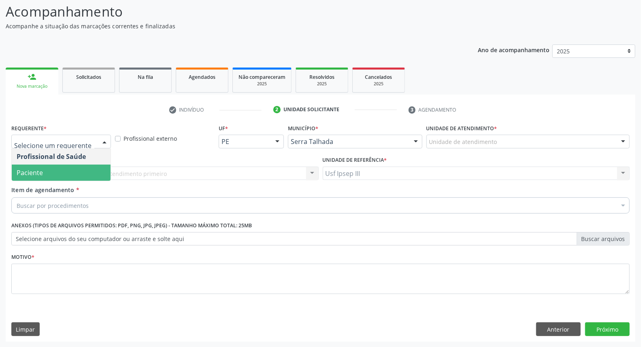
click at [86, 172] on span "Paciente" at bounding box center [61, 173] width 99 height 16
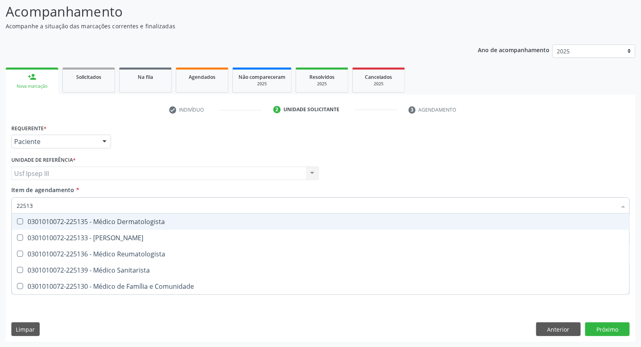
type input "225135"
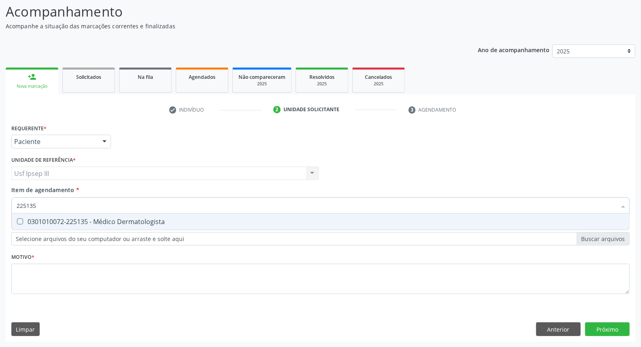
click at [69, 221] on div "0301010072-225135 - Médico Dermatologista" at bounding box center [321, 222] width 608 height 6
checkbox Dermatologista "true"
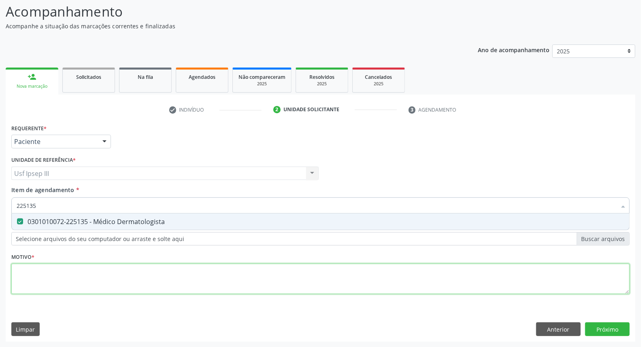
click at [39, 276] on div "Requerente * Paciente Profissional de Saúde Paciente Nenhum resultado encontrad…" at bounding box center [320, 213] width 618 height 183
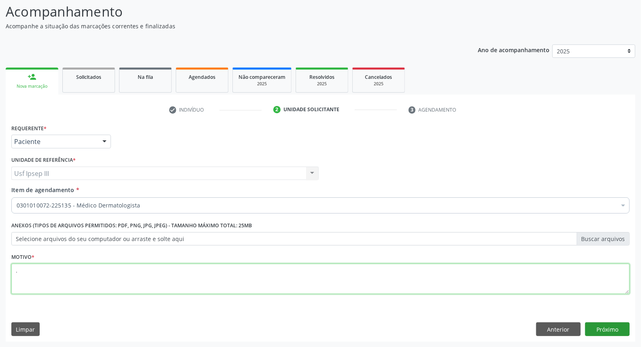
type textarea "."
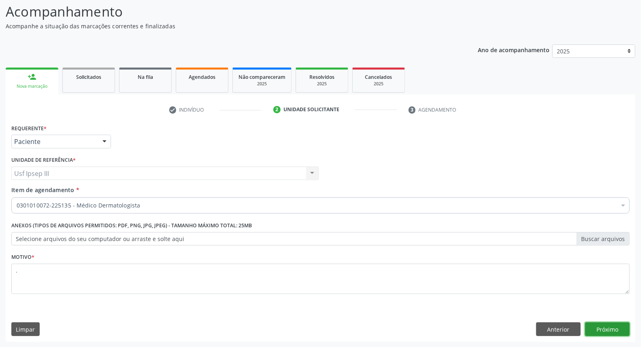
click at [608, 326] on button "Próximo" at bounding box center [607, 330] width 45 height 14
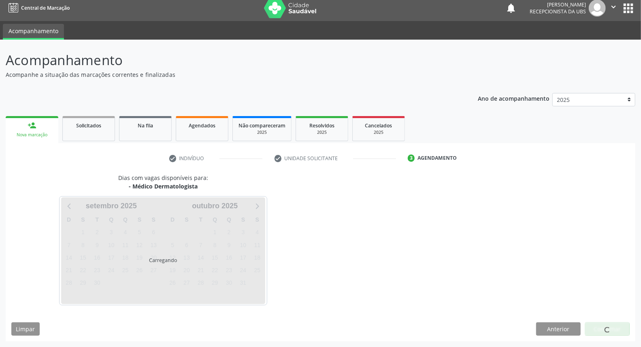
scroll to position [4, 0]
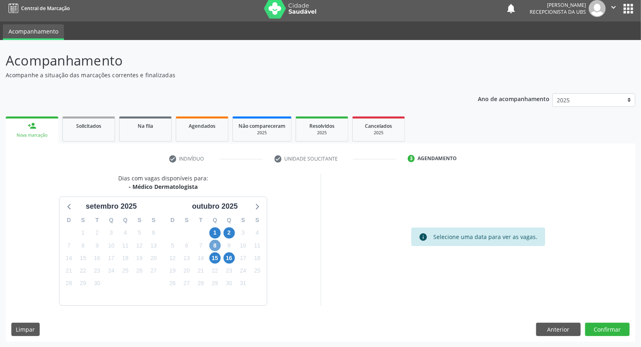
click at [216, 244] on span "8" at bounding box center [214, 245] width 11 height 11
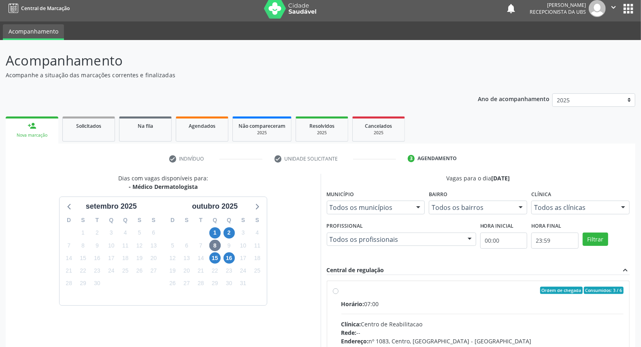
click at [338, 294] on input "Ordem de chegada Consumidos: 3 / 6 Horário: 07:00 Clínica: Centro de Reabilitac…" at bounding box center [336, 290] width 6 height 7
radio input "true"
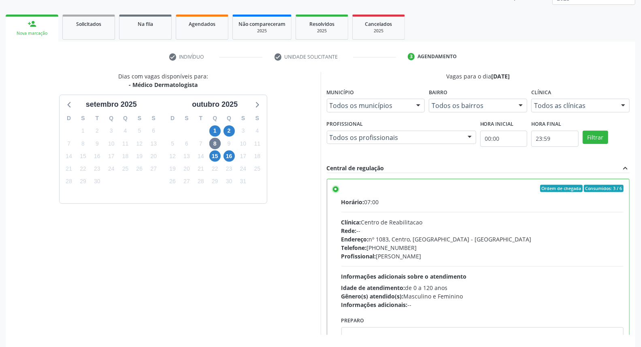
scroll to position [136, 0]
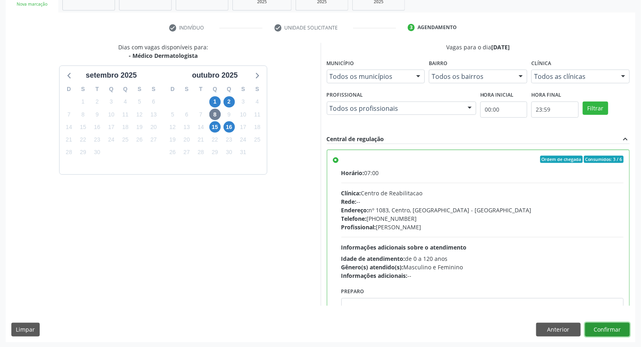
click at [606, 332] on button "Confirmar" at bounding box center [607, 330] width 45 height 14
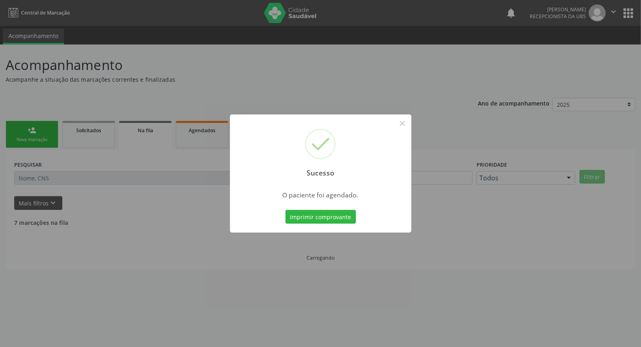
scroll to position [0, 0]
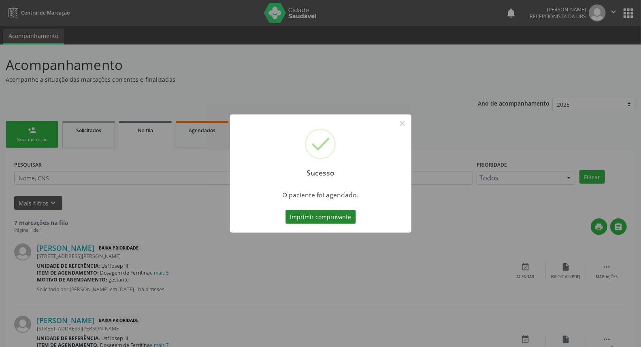
click at [325, 221] on button "Imprimir comprovante" at bounding box center [320, 217] width 70 height 14
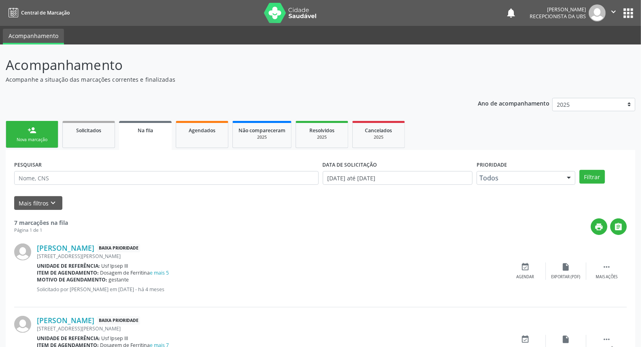
click at [43, 142] on div "Nova marcação" at bounding box center [32, 140] width 40 height 6
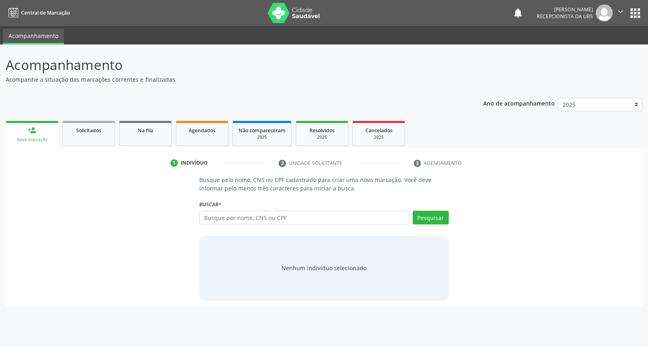
click at [268, 224] on div "Busque por nome, CNS ou CPF Nenhum resultado encontrado para: " " Digite nome, …" at bounding box center [323, 220] width 249 height 19
click at [268, 216] on input "text" at bounding box center [304, 218] width 210 height 14
type input "[PERSON_NAME]"
click at [431, 220] on button "Pesquisar" at bounding box center [430, 218] width 36 height 14
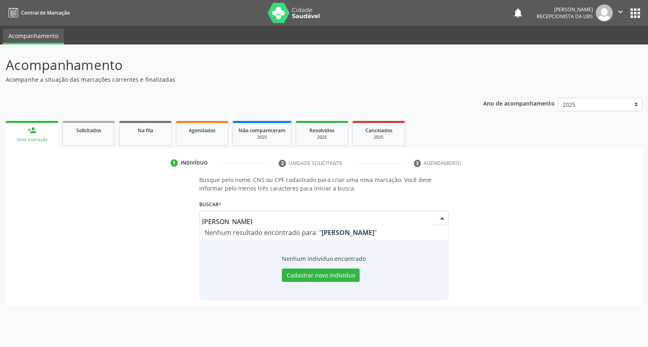
click at [227, 220] on input "[PERSON_NAME]" at bounding box center [317, 222] width 230 height 16
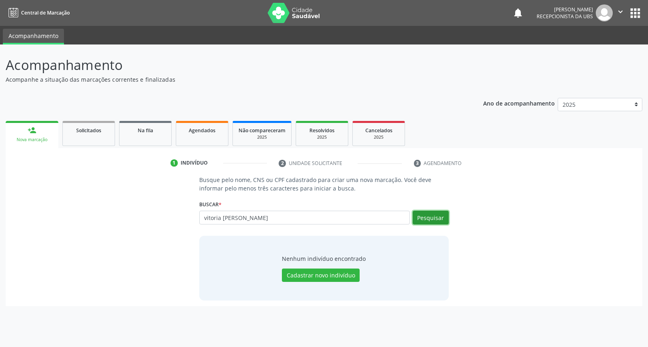
click at [438, 216] on button "Pesquisar" at bounding box center [430, 218] width 36 height 14
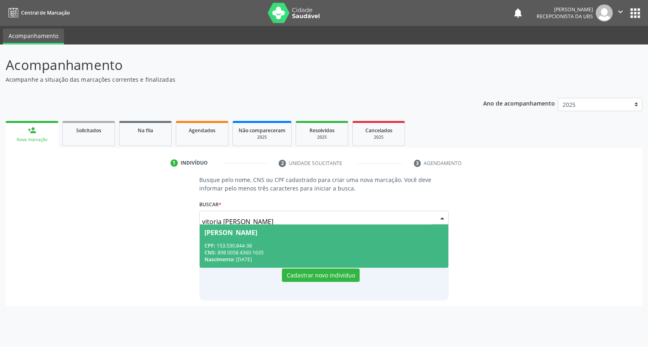
click at [344, 246] on div "CPF: 153.530.844-38" at bounding box center [323, 245] width 238 height 7
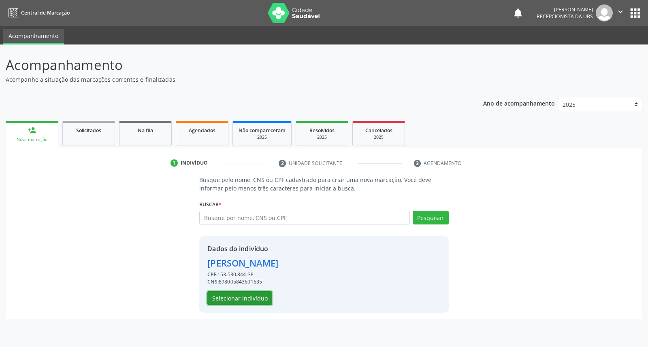
click at [246, 300] on button "Selecionar indivíduo" at bounding box center [239, 298] width 65 height 14
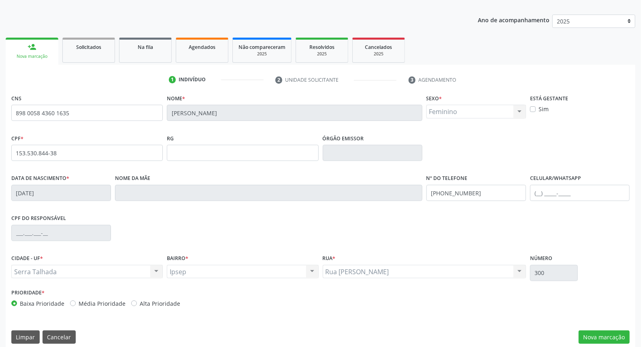
scroll to position [91, 0]
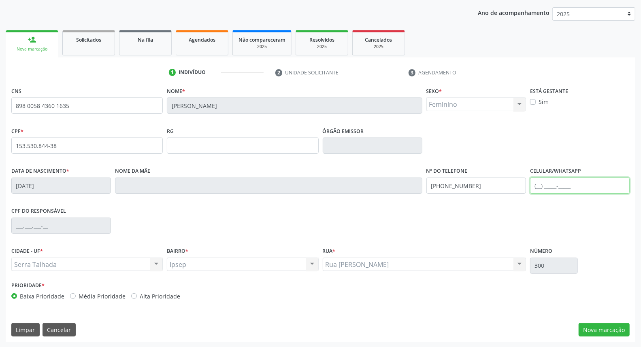
click at [573, 185] on input "text" at bounding box center [580, 186] width 100 height 16
type input "[PHONE_NUMBER]"
click at [613, 326] on button "Nova marcação" at bounding box center [603, 330] width 51 height 14
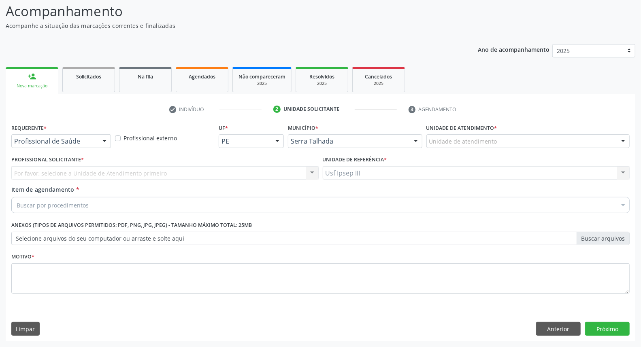
scroll to position [53, 0]
click at [610, 328] on button "Próximo" at bounding box center [607, 330] width 45 height 14
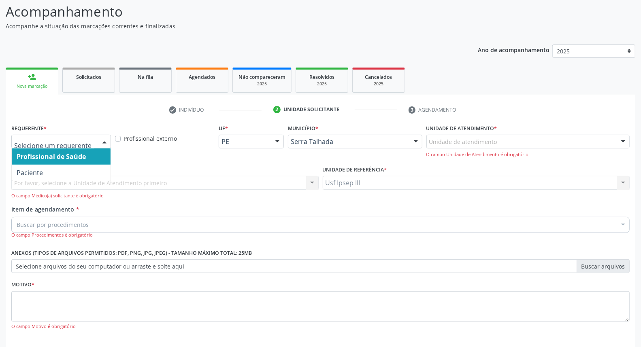
click at [103, 138] on div at bounding box center [104, 142] width 12 height 14
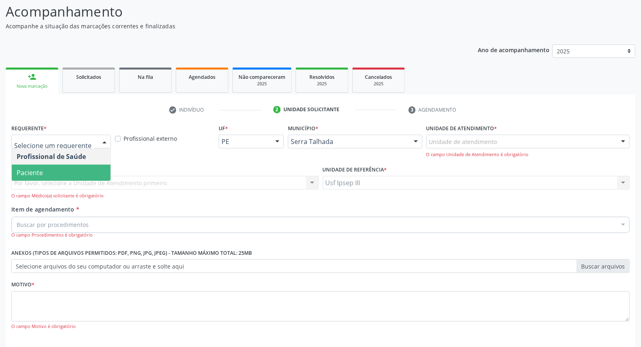
click at [94, 165] on span "Paciente" at bounding box center [61, 173] width 99 height 16
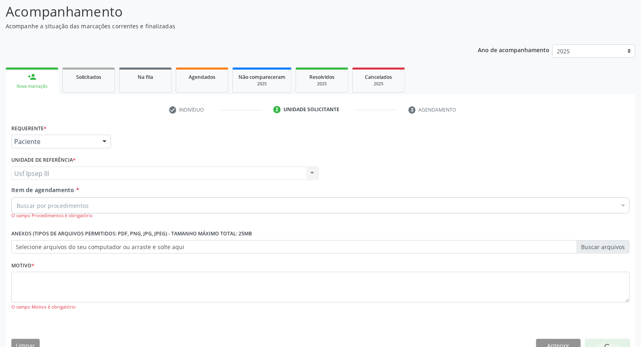
click at [104, 201] on div "Buscar por procedimentos" at bounding box center [320, 206] width 618 height 16
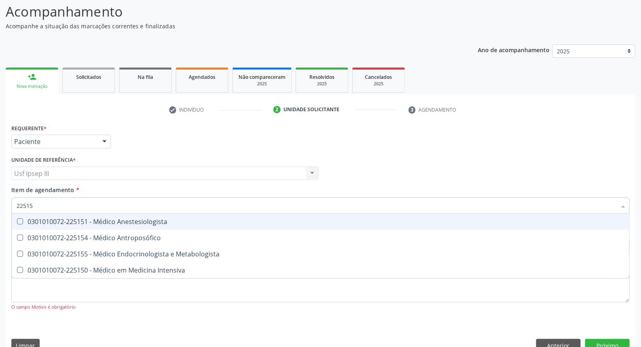
type input "225155"
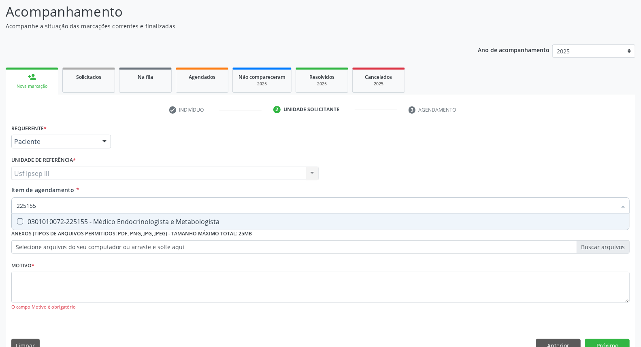
click at [131, 221] on div "0301010072-225155 - Médico Endocrinologista e Metabologista" at bounding box center [321, 222] width 608 height 6
checkbox Metabologista "true"
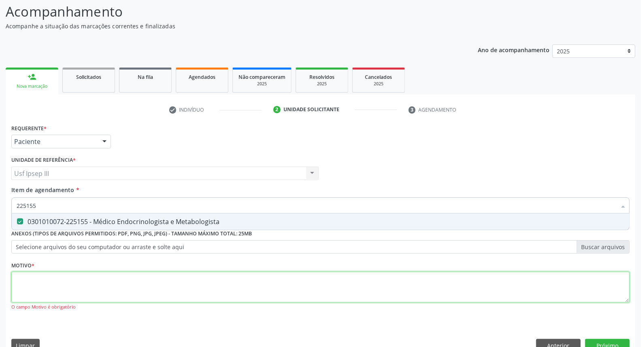
click at [100, 295] on div "Requerente * Paciente Profissional de Saúde Paciente Nenhum resultado encontrad…" at bounding box center [320, 222] width 618 height 200
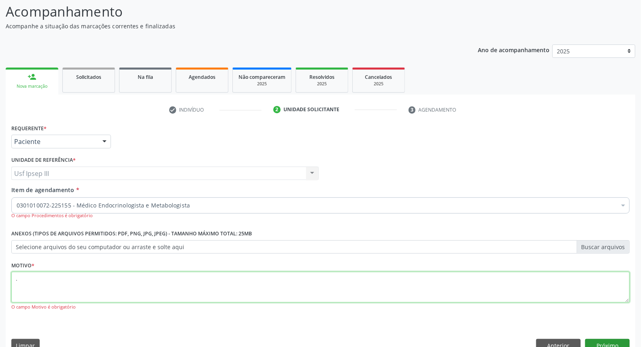
type textarea "."
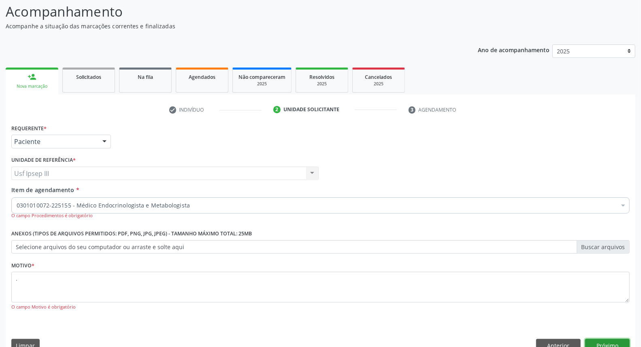
click at [612, 343] on button "Próximo" at bounding box center [607, 346] width 45 height 14
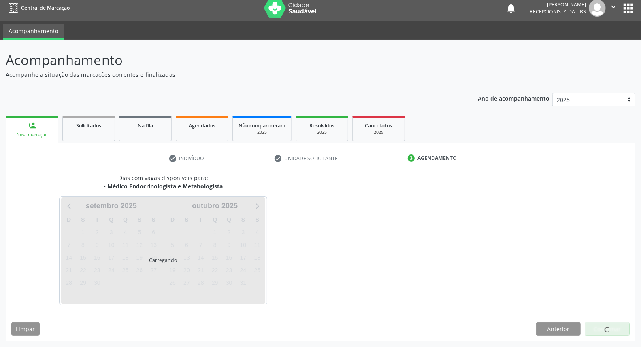
scroll to position [4, 0]
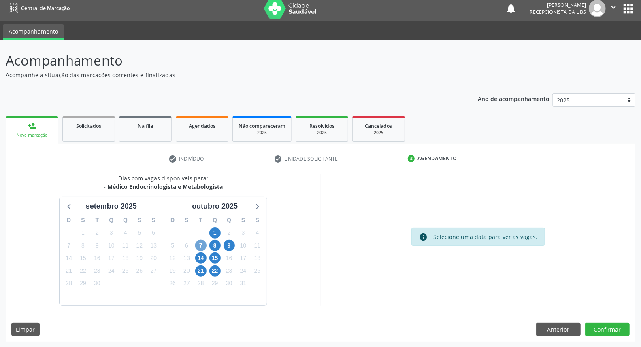
click at [200, 245] on span "7" at bounding box center [200, 245] width 11 height 11
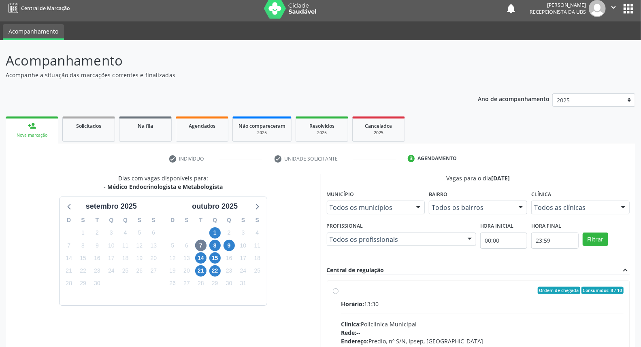
click at [444, 300] on div "Horário: 13:30" at bounding box center [482, 304] width 283 height 9
click at [338, 294] on input "Ordem de chegada Consumidos: 8 / 10 Horário: 13:30 Clínica: Policlinica Municip…" at bounding box center [336, 290] width 6 height 7
radio input "true"
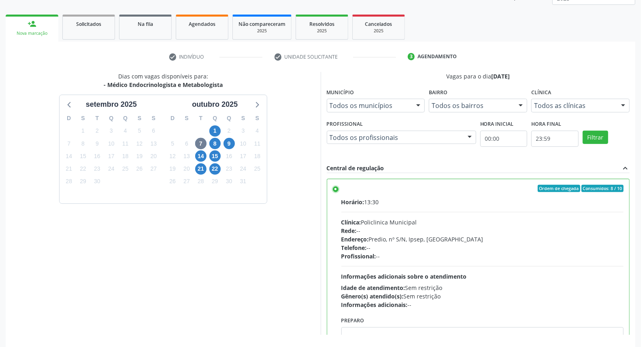
scroll to position [136, 0]
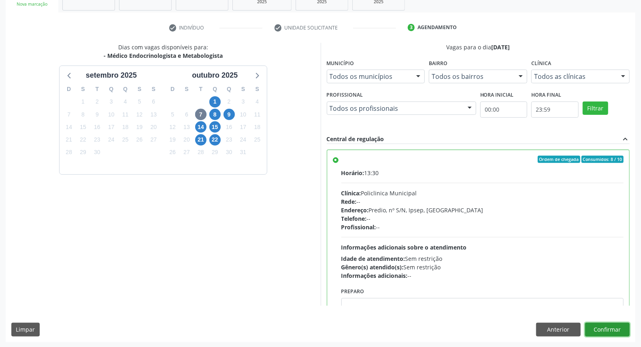
click at [602, 331] on button "Confirmar" at bounding box center [607, 330] width 45 height 14
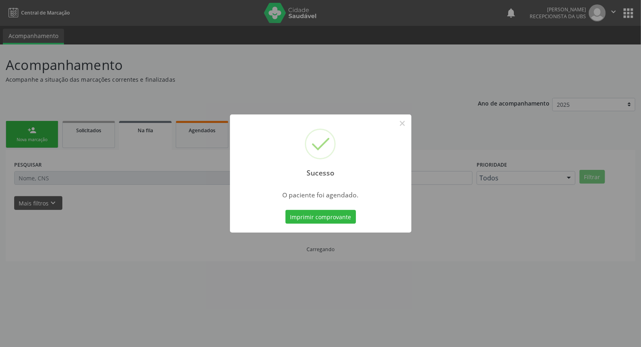
scroll to position [0, 0]
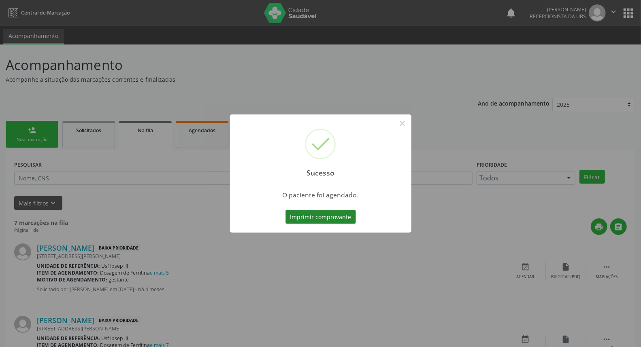
click at [310, 216] on button "Imprimir comprovante" at bounding box center [320, 217] width 70 height 14
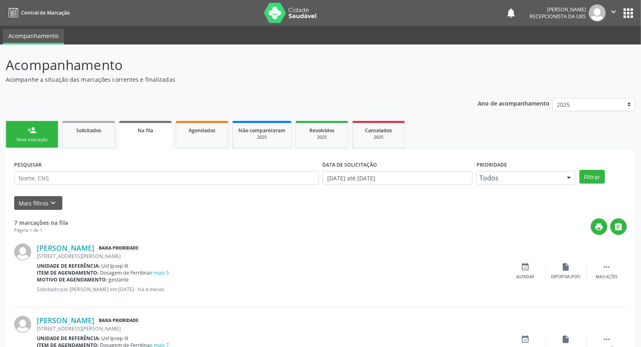
click at [44, 131] on link "person_add Nova marcação" at bounding box center [32, 134] width 53 height 27
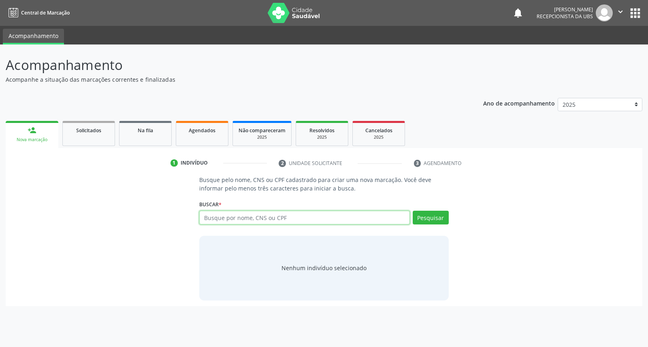
click at [213, 220] on input "text" at bounding box center [304, 218] width 210 height 14
click at [223, 216] on input "[PERSON_NAME]" at bounding box center [304, 218] width 210 height 14
click at [232, 213] on input "[PERSON_NAME]" at bounding box center [304, 218] width 210 height 14
type input "[PERSON_NAME]"
click at [418, 217] on button "Pesquisar" at bounding box center [430, 218] width 36 height 14
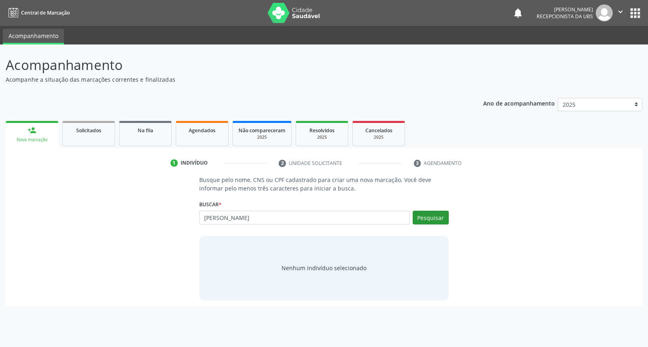
type input "[PERSON_NAME]"
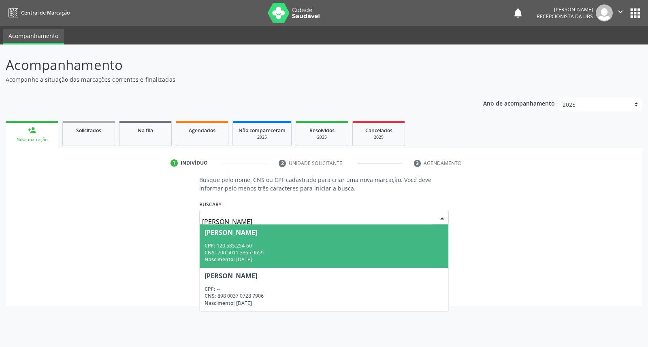
click at [355, 235] on div "[PERSON_NAME]" at bounding box center [323, 233] width 238 height 6
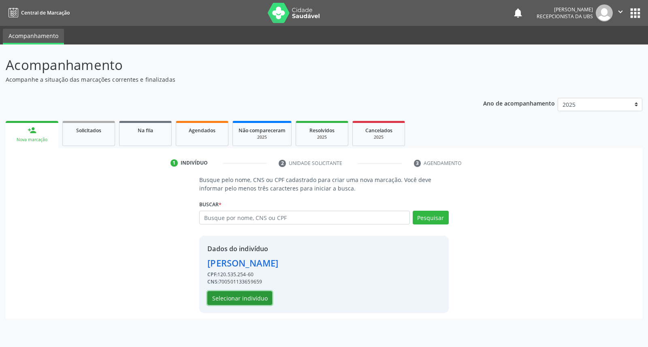
click at [258, 300] on button "Selecionar indivíduo" at bounding box center [239, 298] width 65 height 14
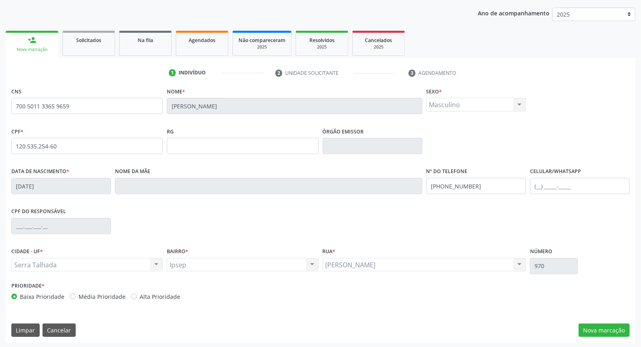
scroll to position [91, 0]
click at [607, 326] on button "Nova marcação" at bounding box center [603, 330] width 51 height 14
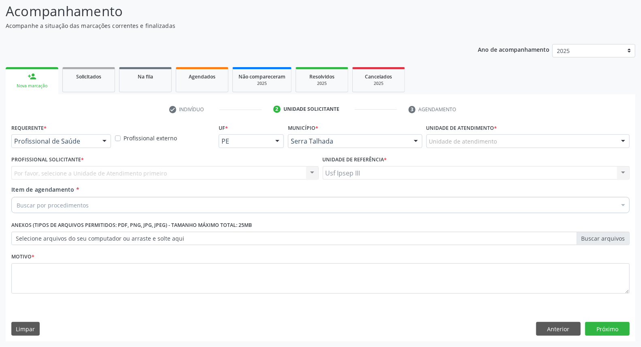
scroll to position [53, 0]
click at [104, 141] on div at bounding box center [104, 142] width 12 height 14
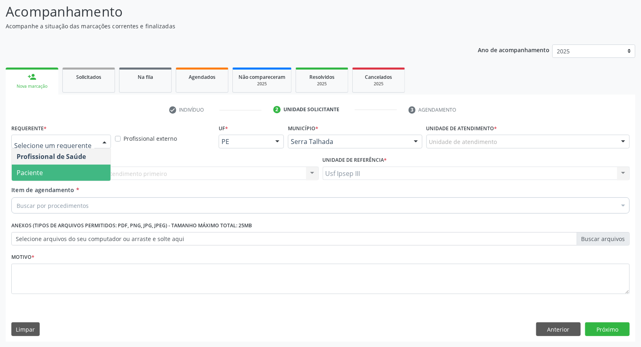
click at [89, 167] on span "Paciente" at bounding box center [61, 173] width 99 height 16
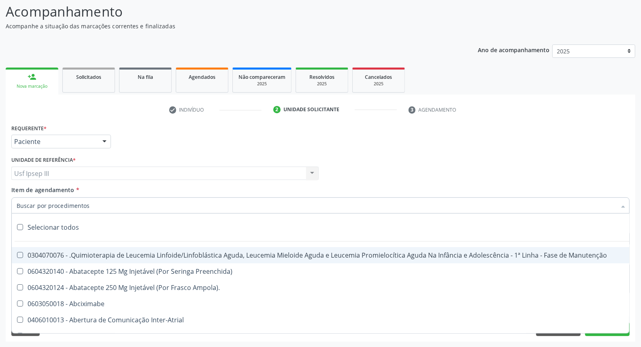
click at [87, 201] on div at bounding box center [320, 206] width 618 height 16
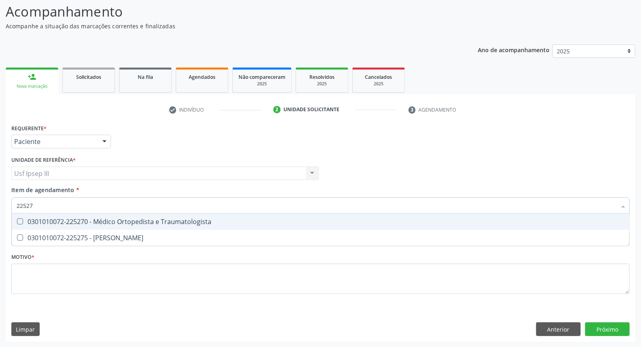
type input "225270"
click at [86, 219] on div "0301010072-225270 - Médico Ortopedista e Traumatologista" at bounding box center [321, 222] width 608 height 6
checkbox Traumatologista "true"
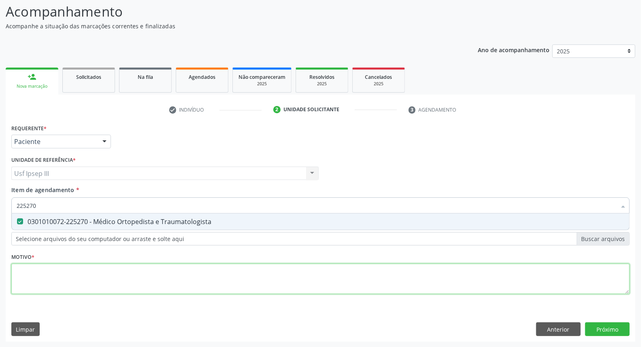
click at [62, 283] on div "Requerente * Paciente Profissional de Saúde Paciente Nenhum resultado encontrad…" at bounding box center [320, 213] width 618 height 183
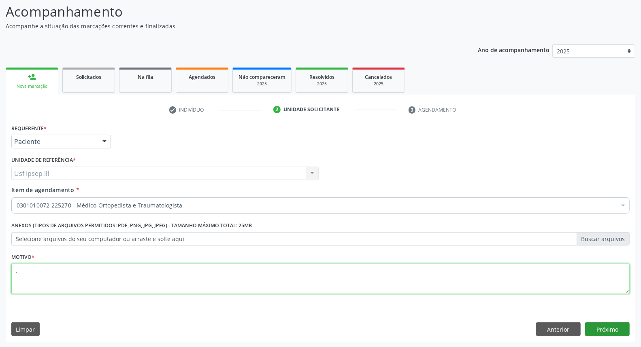
type textarea "."
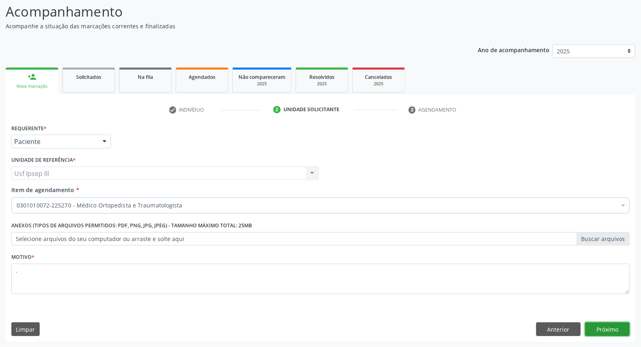
click at [617, 325] on button "Próximo" at bounding box center [607, 330] width 45 height 14
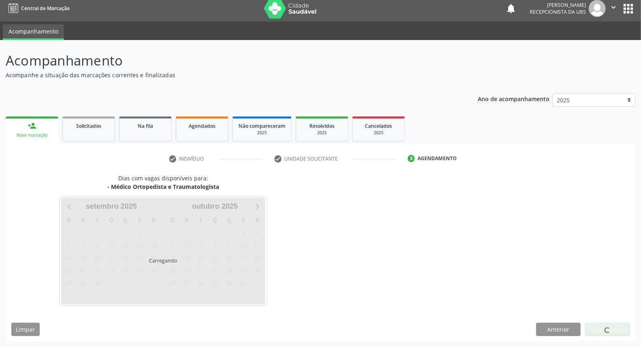
scroll to position [4, 0]
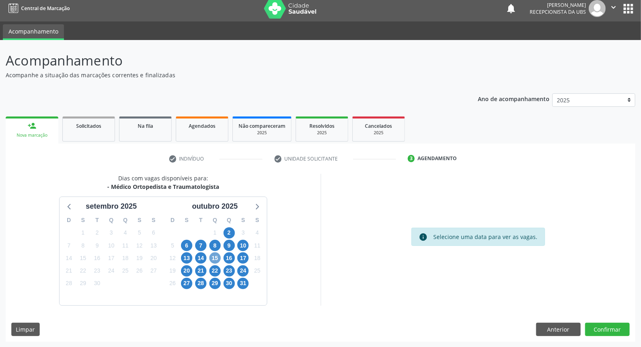
click at [213, 257] on span "15" at bounding box center [214, 258] width 11 height 11
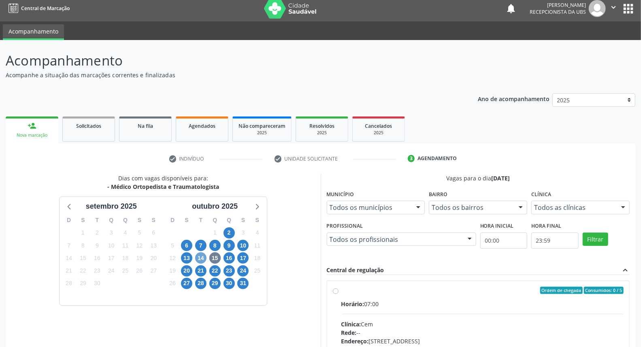
click at [200, 256] on span "14" at bounding box center [200, 258] width 11 height 11
click at [191, 255] on span "13" at bounding box center [186, 258] width 11 height 11
click at [228, 233] on span "2" at bounding box center [228, 233] width 11 height 11
click at [338, 294] on input "Ordem de chegada Consumidos: 13 / 15 Horário: 07:30 Clínica: Policlinica Munici…" at bounding box center [336, 290] width 6 height 7
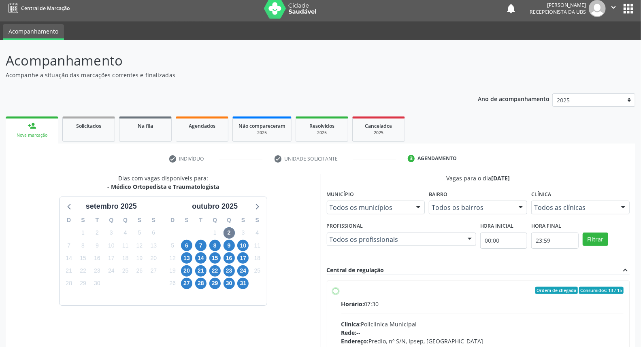
radio input "true"
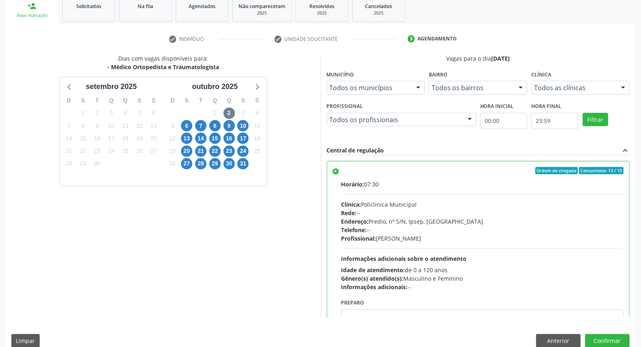
scroll to position [136, 0]
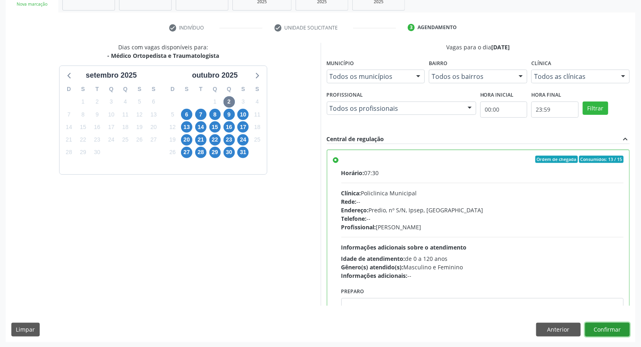
click at [610, 327] on button "Confirmar" at bounding box center [607, 330] width 45 height 14
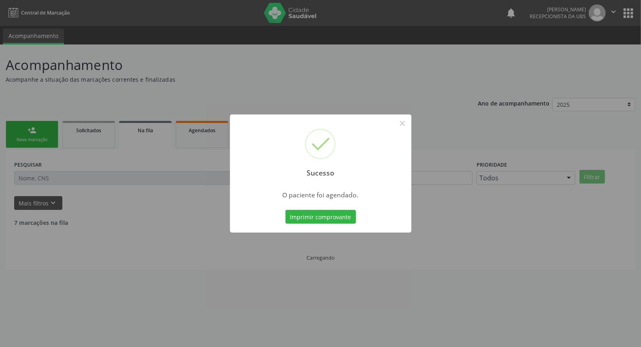
scroll to position [0, 0]
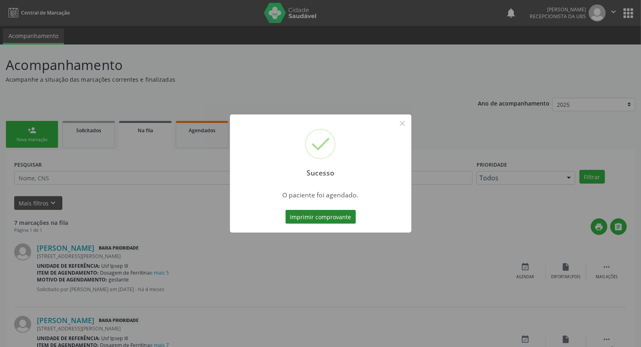
click at [339, 214] on button "Imprimir comprovante" at bounding box center [320, 217] width 70 height 14
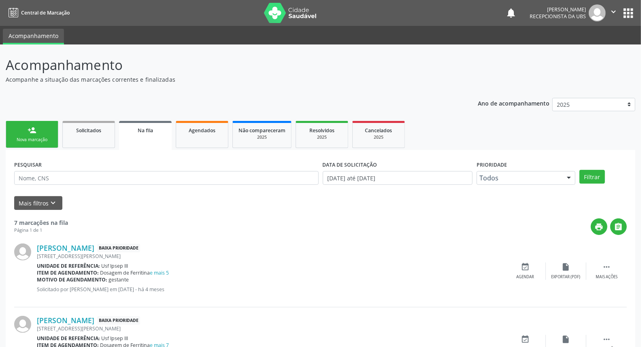
click at [25, 138] on div "Nova marcação" at bounding box center [32, 140] width 40 height 6
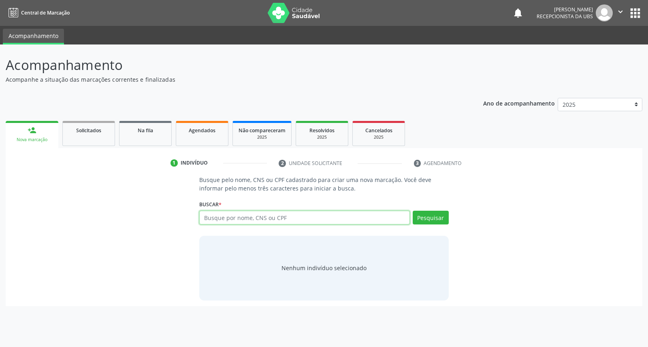
click at [221, 219] on input "text" at bounding box center [304, 218] width 210 height 14
type input "[PERSON_NAME]"
click at [431, 223] on button "Pesquisar" at bounding box center [430, 218] width 36 height 14
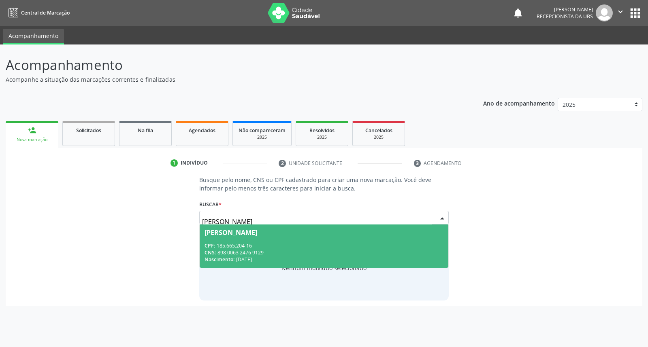
click at [372, 238] on span "[PERSON_NAME] CPF: 185.665.204-16 CNS: 898 0063 2476 9129 Nascimento: [DATE]" at bounding box center [324, 246] width 248 height 43
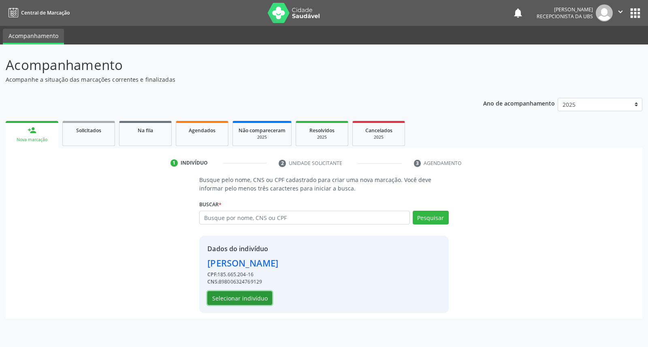
click at [257, 296] on button "Selecionar indivíduo" at bounding box center [239, 298] width 65 height 14
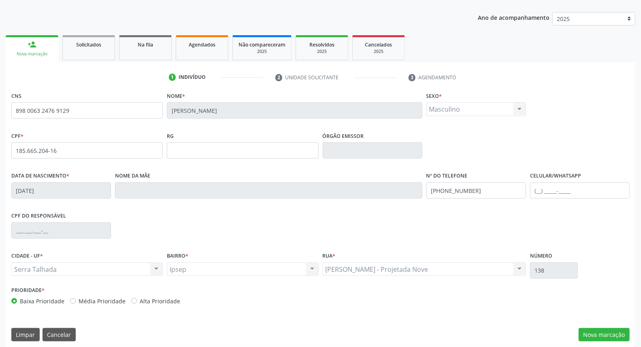
scroll to position [91, 0]
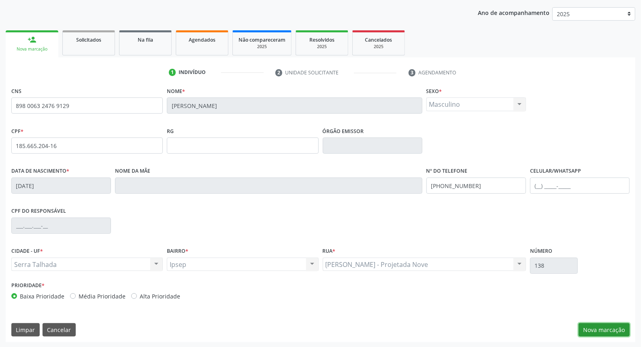
click at [595, 327] on button "Nova marcação" at bounding box center [603, 330] width 51 height 14
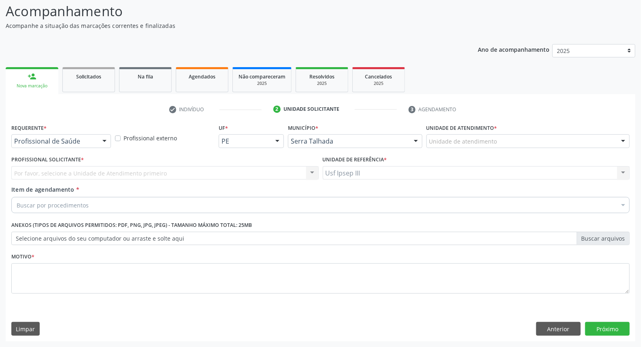
scroll to position [53, 0]
click at [103, 139] on div at bounding box center [104, 142] width 12 height 14
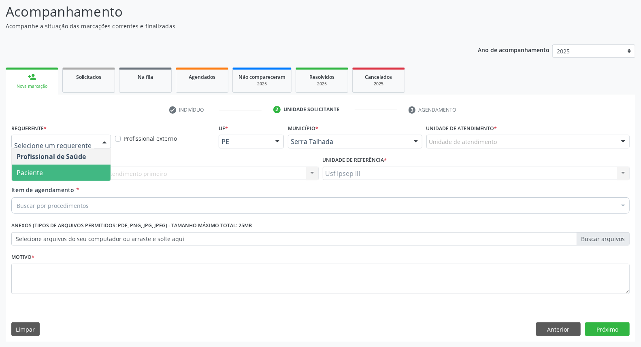
click at [78, 171] on span "Paciente" at bounding box center [61, 173] width 99 height 16
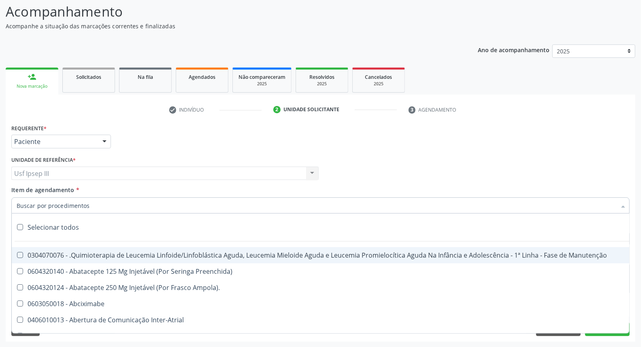
click at [78, 199] on div at bounding box center [320, 206] width 618 height 16
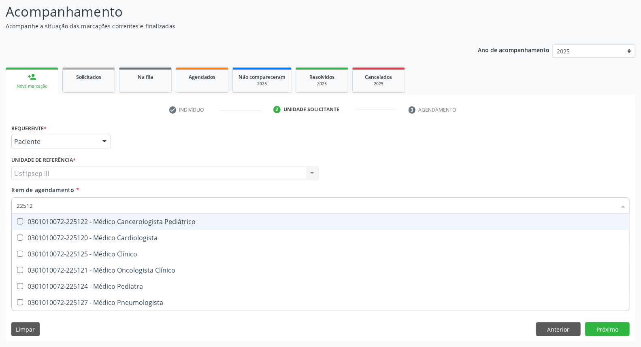
type input "225124"
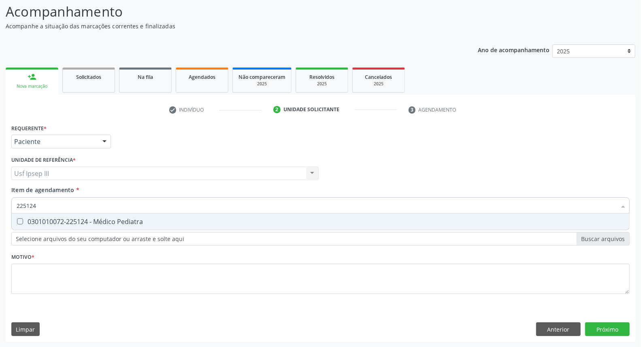
click at [98, 224] on div "0301010072-225124 - Médico Pediatra" at bounding box center [321, 222] width 608 height 6
checkbox Pediatra "true"
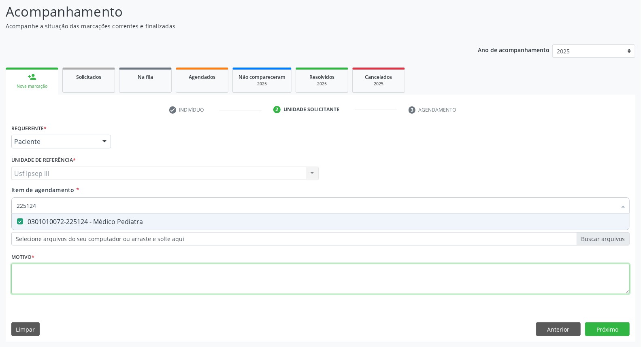
click at [86, 268] on div "Requerente * Paciente Profissional de Saúde Paciente Nenhum resultado encontrad…" at bounding box center [320, 213] width 618 height 183
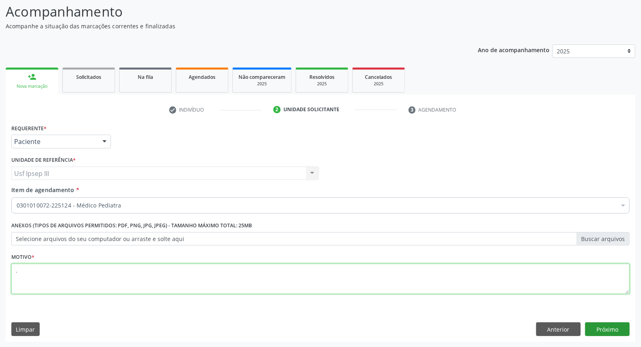
type textarea "."
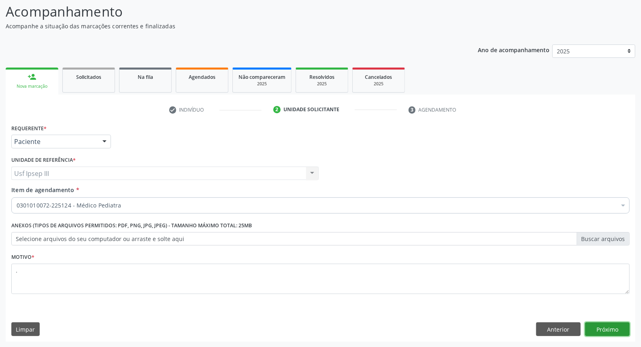
click at [609, 333] on button "Próximo" at bounding box center [607, 330] width 45 height 14
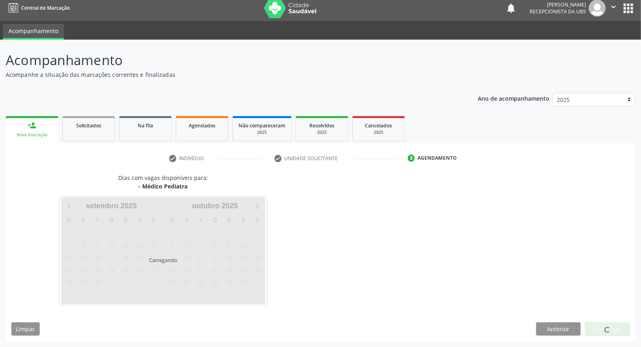
scroll to position [4, 0]
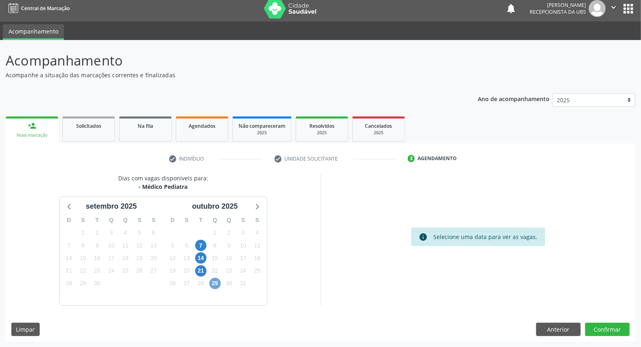
click at [216, 280] on span "29" at bounding box center [214, 283] width 11 height 11
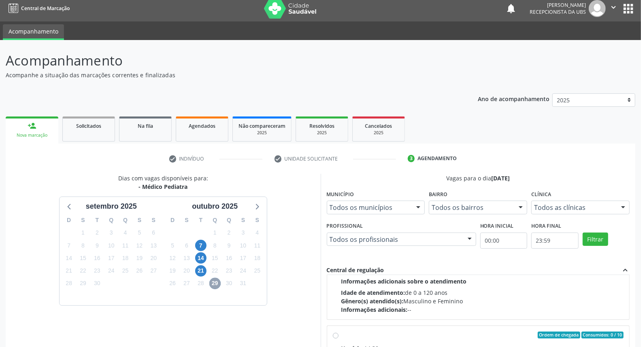
scroll to position [38, 0]
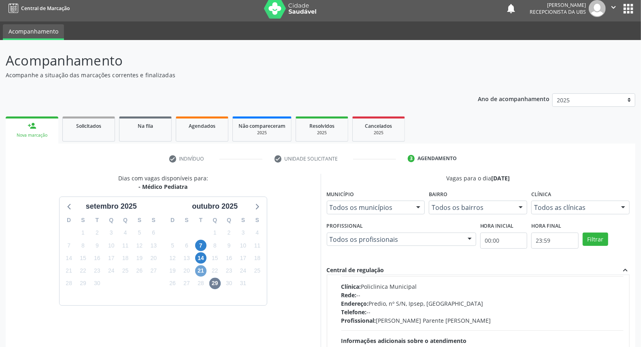
click at [202, 271] on span "21" at bounding box center [200, 271] width 11 height 11
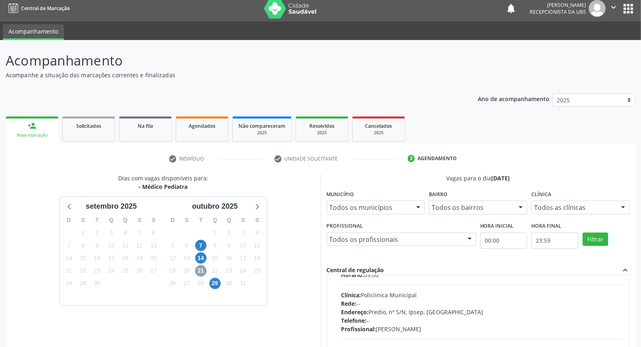
scroll to position [45, 0]
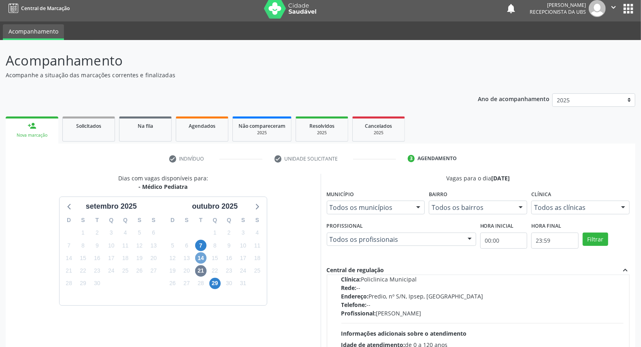
click at [205, 255] on span "14" at bounding box center [200, 258] width 11 height 11
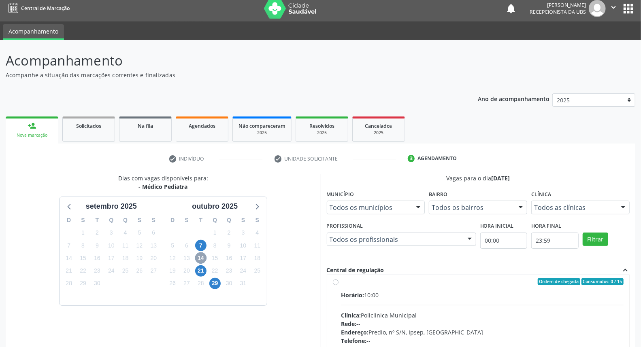
scroll to position [135, 0]
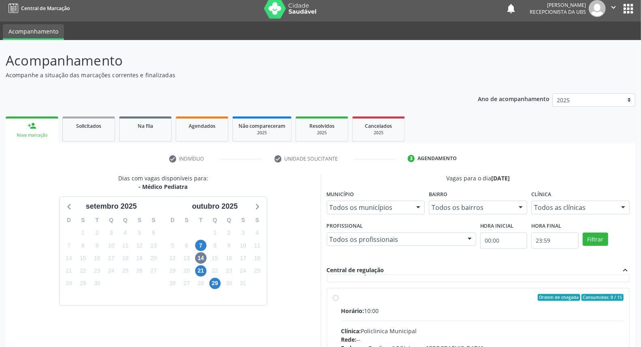
click at [461, 321] on hr at bounding box center [482, 321] width 283 height 0
click at [338, 302] on input "Ordem de chegada Consumidos: 0 / 15 Horário: 10:00 Clínica: Policlinica Municip…" at bounding box center [336, 297] width 6 height 7
radio input "true"
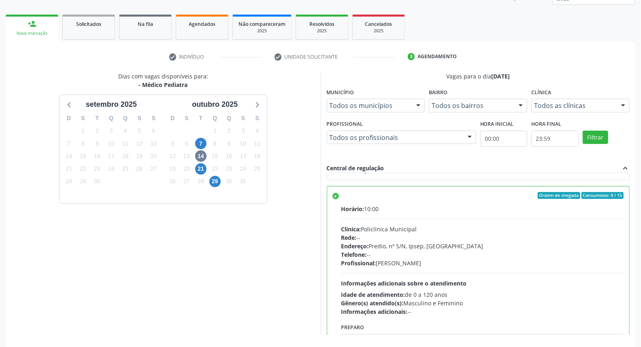
scroll to position [136, 0]
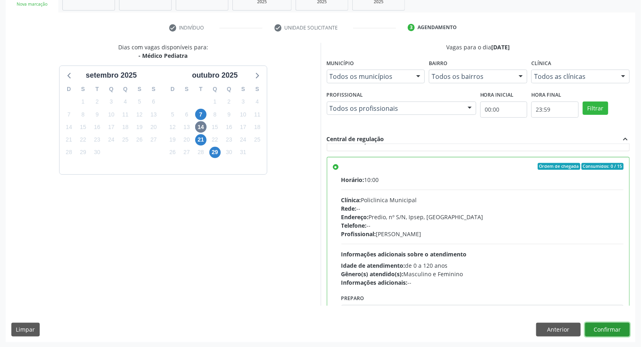
click at [595, 330] on button "Confirmar" at bounding box center [607, 330] width 45 height 14
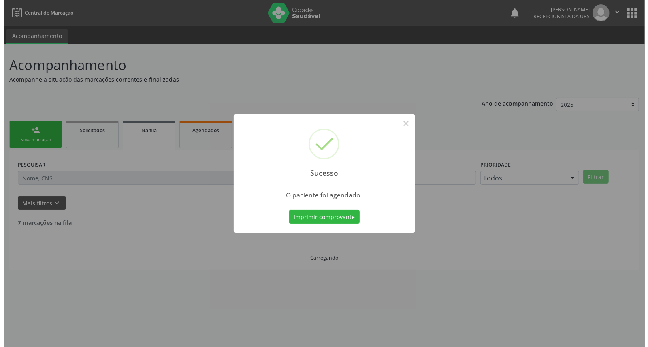
scroll to position [0, 0]
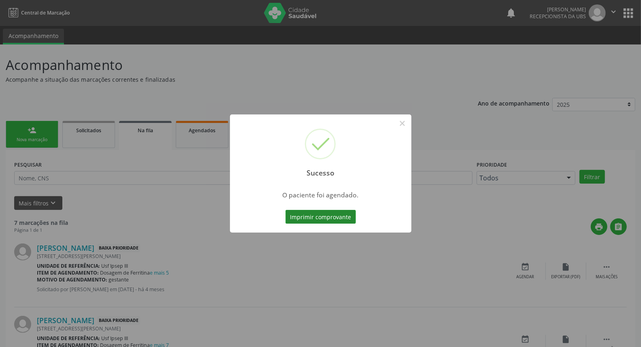
click at [323, 215] on button "Imprimir comprovante" at bounding box center [320, 217] width 70 height 14
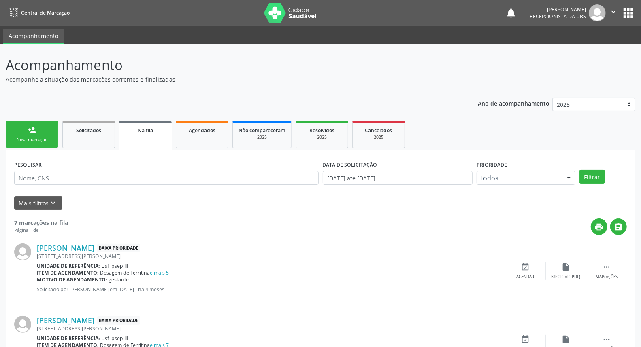
click at [36, 130] on div "person_add" at bounding box center [32, 130] width 9 height 9
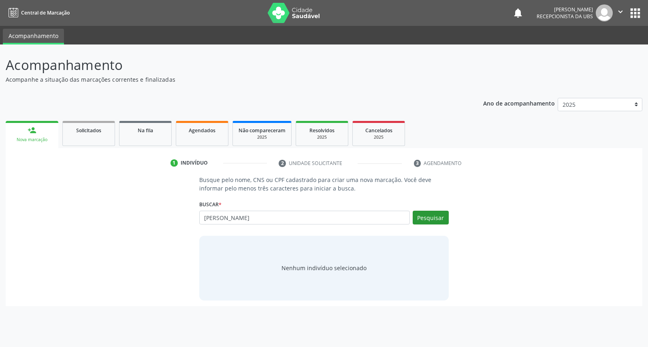
type input "marli xavier de sa diniz"
click at [420, 218] on button "Pesquisar" at bounding box center [430, 218] width 36 height 14
type input "marli xavier de sa diniz"
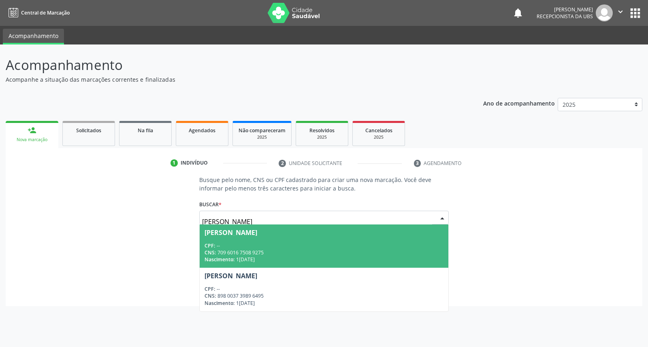
click at [358, 248] on div "CPF: --" at bounding box center [323, 245] width 238 height 7
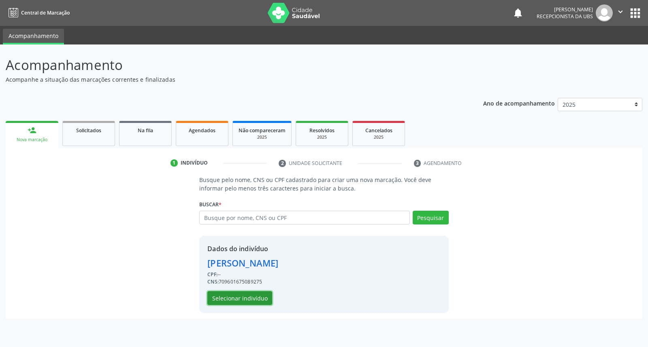
click at [257, 296] on button "Selecionar indivíduo" at bounding box center [239, 298] width 65 height 14
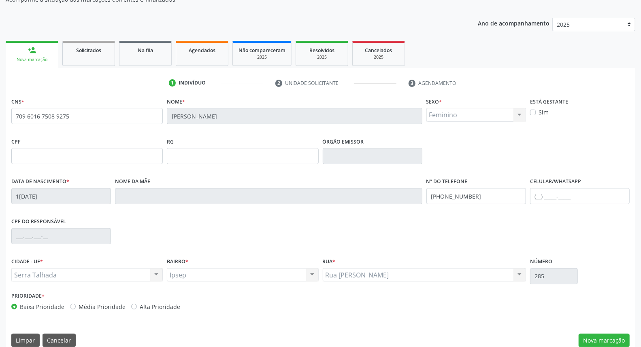
scroll to position [91, 0]
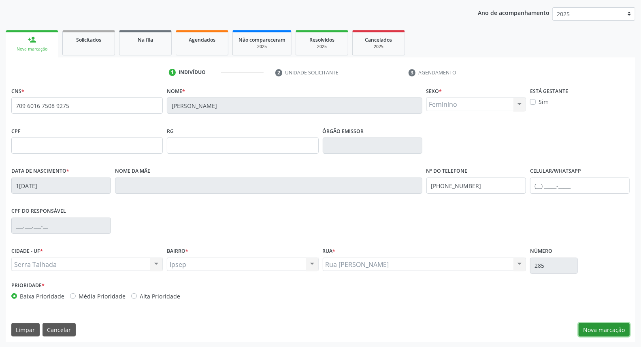
click at [606, 325] on button "Nova marcação" at bounding box center [603, 330] width 51 height 14
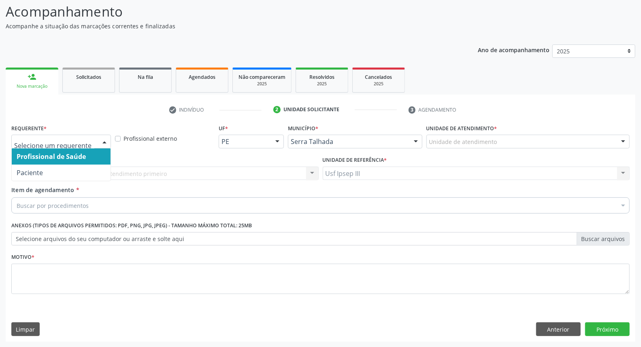
click at [106, 139] on div at bounding box center [104, 142] width 12 height 14
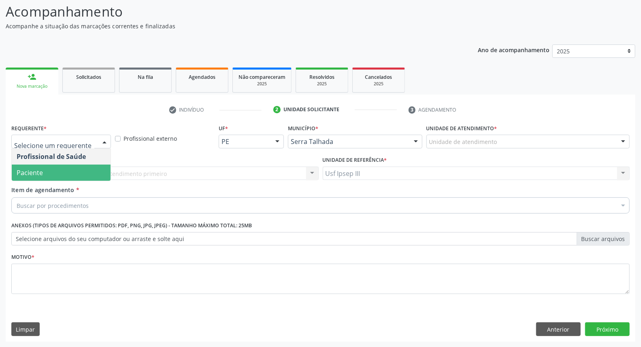
click at [103, 166] on span "Paciente" at bounding box center [61, 173] width 99 height 16
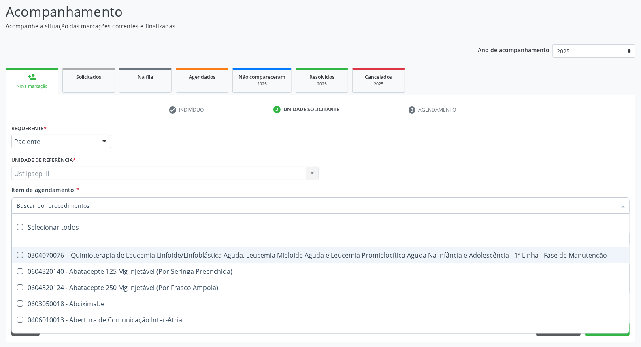
click at [111, 208] on div at bounding box center [320, 206] width 618 height 16
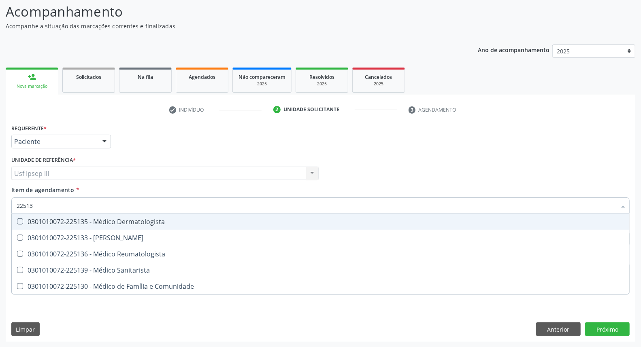
type input "225135"
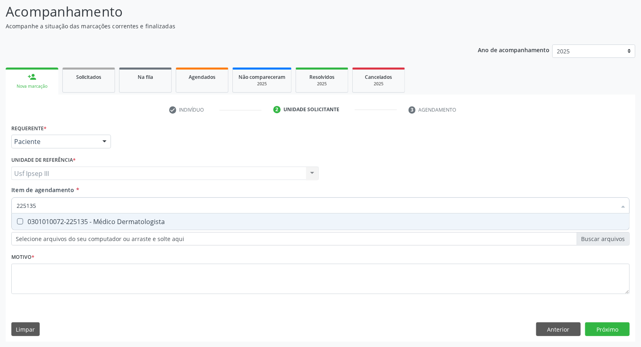
click at [98, 230] on div "Selecionar todos 0301010072-225135 - Médico Dermatologista Nenhum resultado enc…" at bounding box center [320, 222] width 618 height 17
click at [106, 223] on div "0301010072-225135 - Médico Dermatologista" at bounding box center [321, 222] width 608 height 6
checkbox Dermatologista "true"
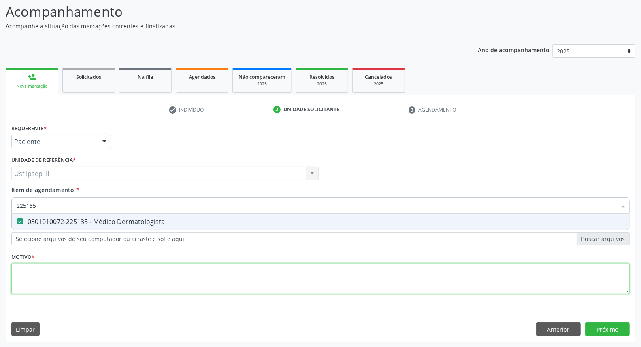
click at [96, 276] on div "Requerente * Paciente Profissional de Saúde Paciente Nenhum resultado encontrad…" at bounding box center [320, 213] width 618 height 183
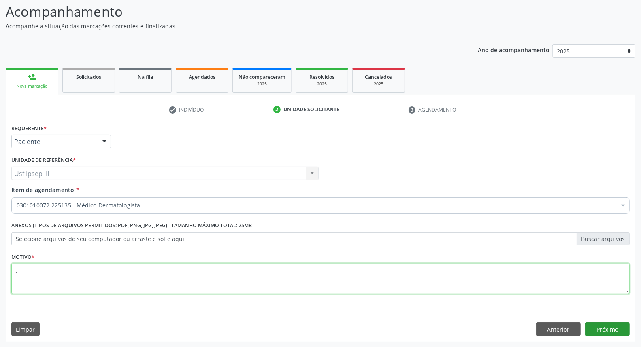
type textarea "."
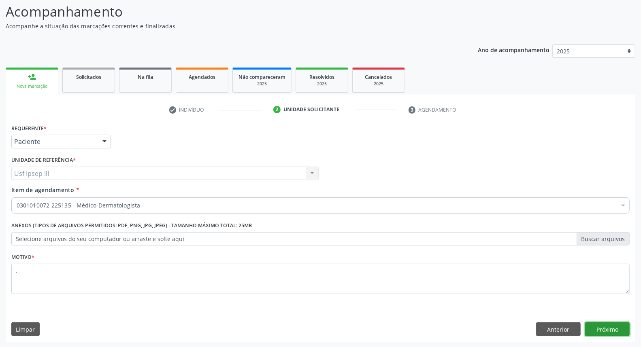
click at [606, 327] on button "Próximo" at bounding box center [607, 330] width 45 height 14
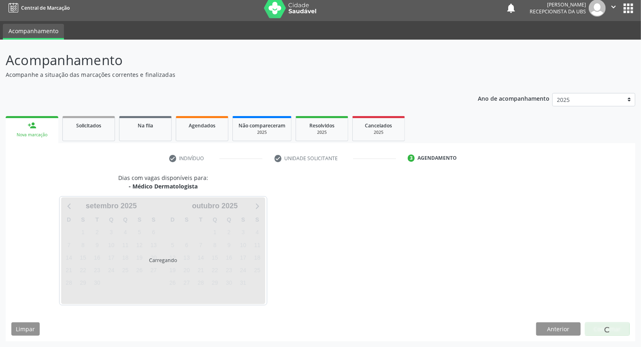
scroll to position [4, 0]
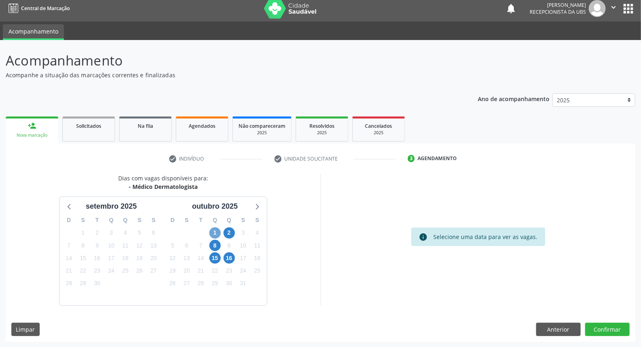
click at [214, 231] on span "1" at bounding box center [214, 233] width 11 height 11
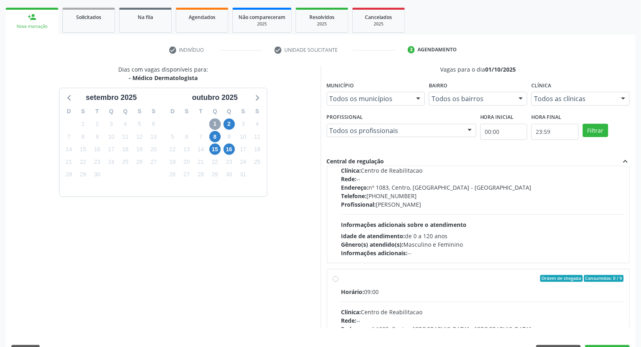
scroll to position [136, 0]
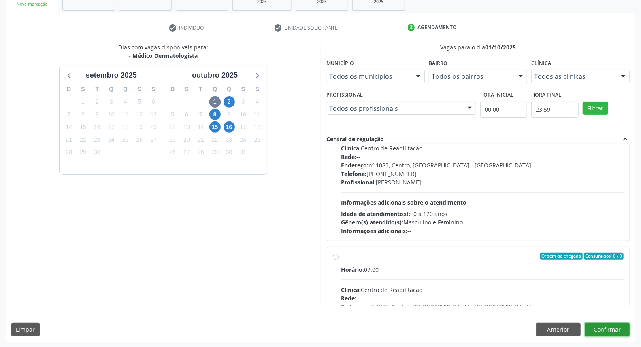
click at [605, 330] on button "Confirmar" at bounding box center [607, 330] width 45 height 14
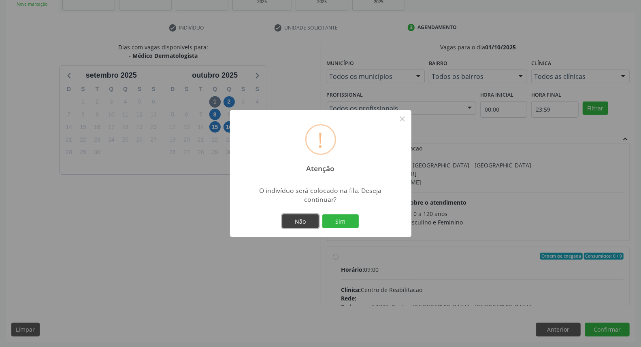
click at [300, 221] on button "Não" at bounding box center [300, 222] width 36 height 14
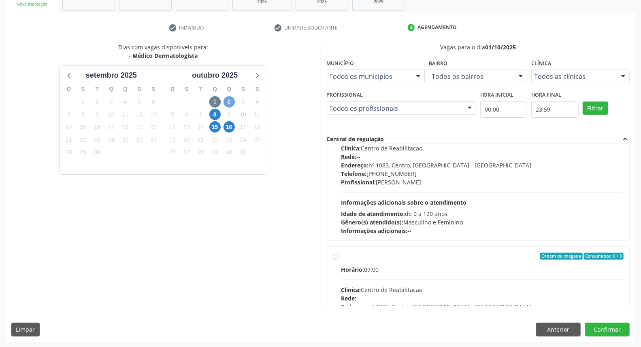
click at [229, 99] on span "2" at bounding box center [228, 101] width 11 height 11
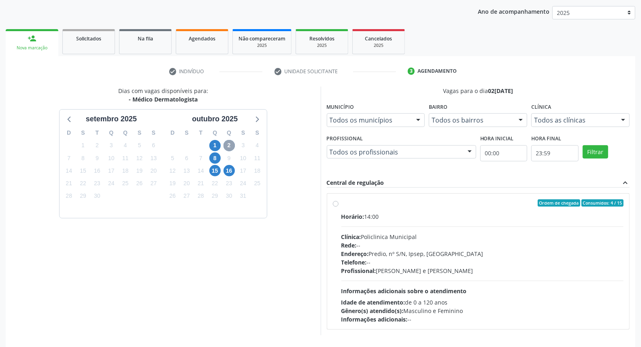
scroll to position [76, 0]
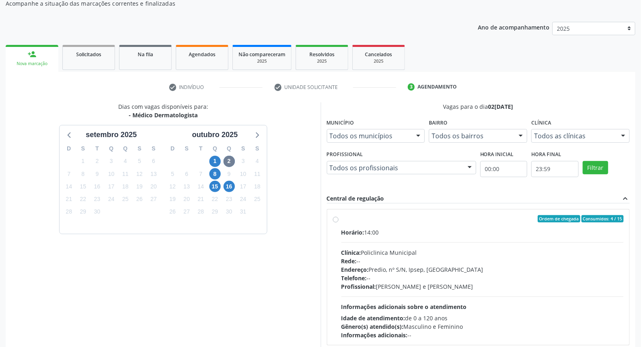
click at [468, 270] on div "Endereço: Predio, nº S/N, Ipsep, Serra Talhada - PE" at bounding box center [482, 270] width 283 height 9
click at [338, 223] on input "Ordem de chegada Consumidos: 4 / 15 Horário: 14:00 Clínica: Policlinica Municip…" at bounding box center [336, 218] width 6 height 7
radio input "true"
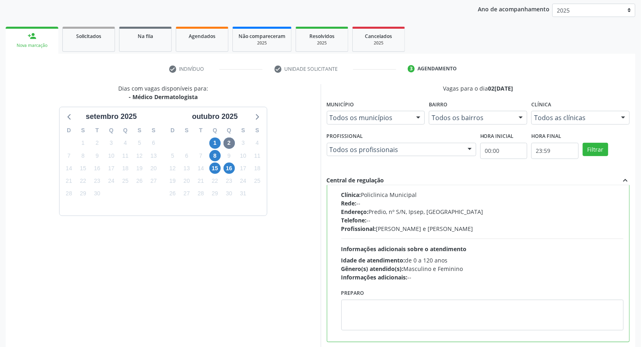
scroll to position [136, 0]
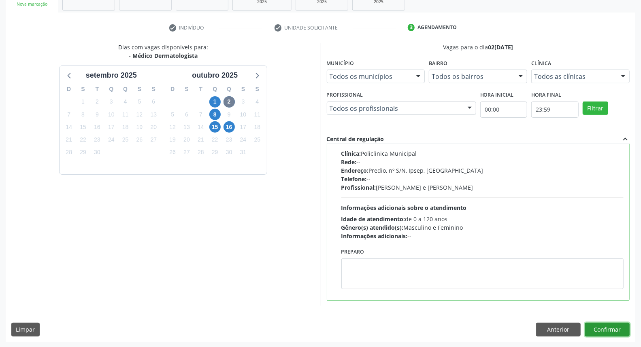
click at [617, 330] on button "Confirmar" at bounding box center [607, 330] width 45 height 14
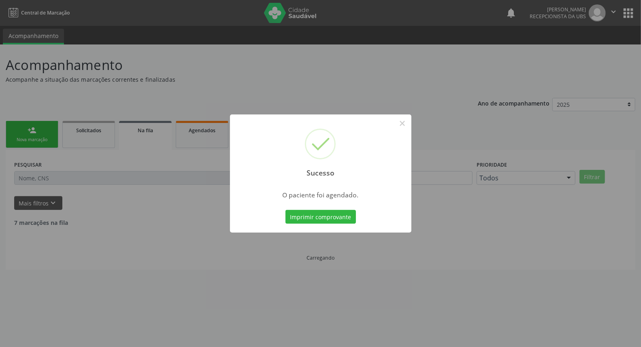
scroll to position [0, 0]
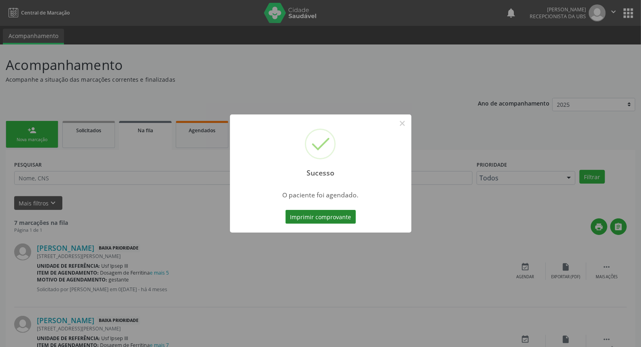
click at [318, 218] on button "Imprimir comprovante" at bounding box center [320, 217] width 70 height 14
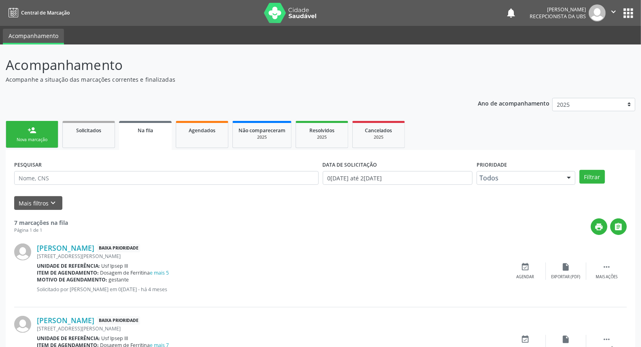
click at [47, 132] on link "person_add Nova marcação" at bounding box center [32, 134] width 53 height 27
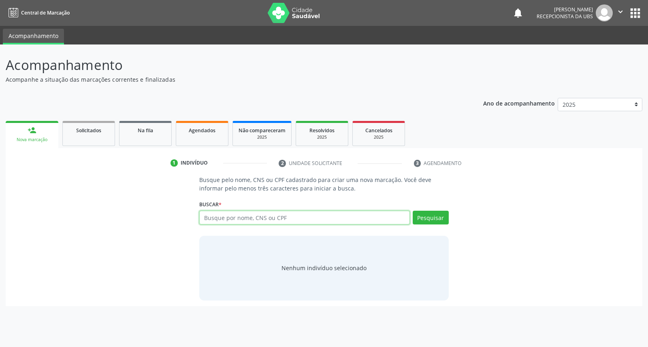
click at [209, 219] on input "text" at bounding box center [304, 218] width 210 height 14
type input "gilclecia melo dos santos"
click at [424, 216] on button "Pesquisar" at bounding box center [430, 218] width 36 height 14
type input "gilclecia melo dos santos"
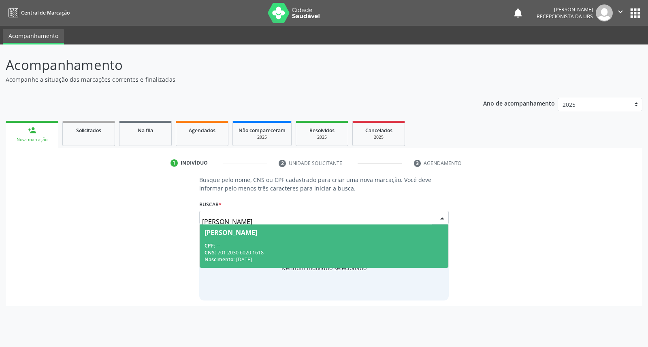
drag, startPoint x: 347, startPoint y: 243, endPoint x: 350, endPoint y: 252, distance: 9.7
click at [349, 252] on span "Gilclecia Melo dos Santos Silva CPF: -- CNS: 701 2030 6020 1618 Nascimento: 06/…" at bounding box center [324, 246] width 248 height 43
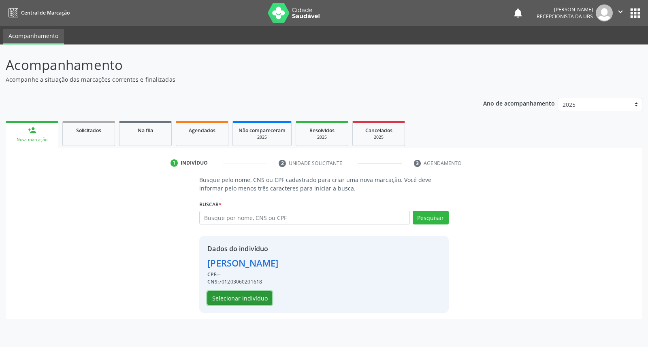
click at [219, 297] on button "Selecionar indivíduo" at bounding box center [239, 298] width 65 height 14
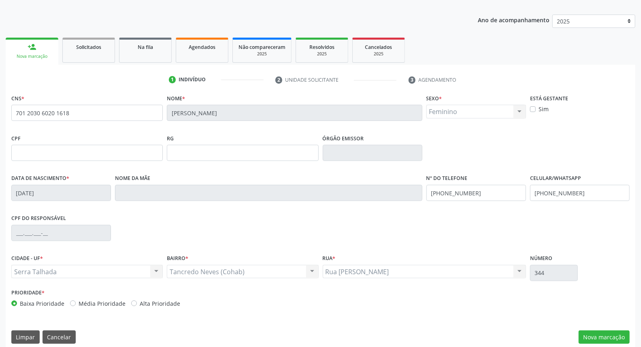
scroll to position [91, 0]
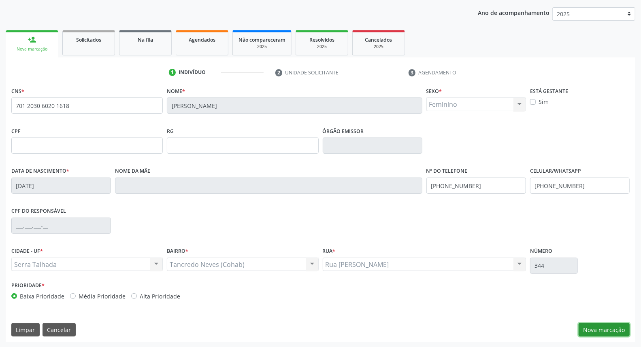
click at [602, 327] on button "Nova marcação" at bounding box center [603, 330] width 51 height 14
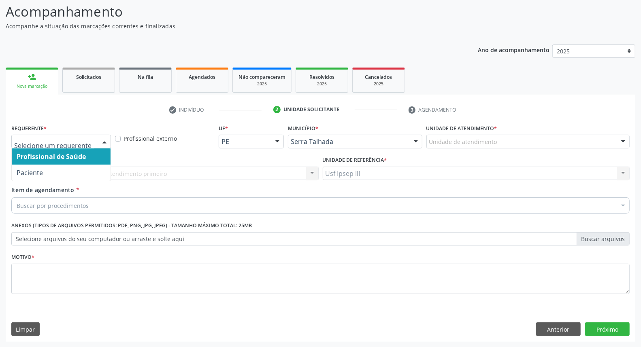
click at [101, 140] on div at bounding box center [104, 142] width 12 height 14
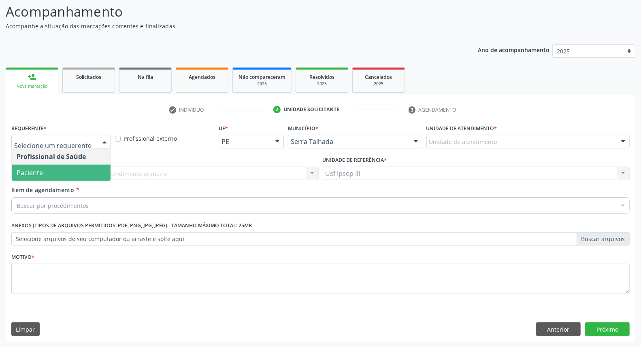
click at [90, 168] on span "Paciente" at bounding box center [61, 173] width 99 height 16
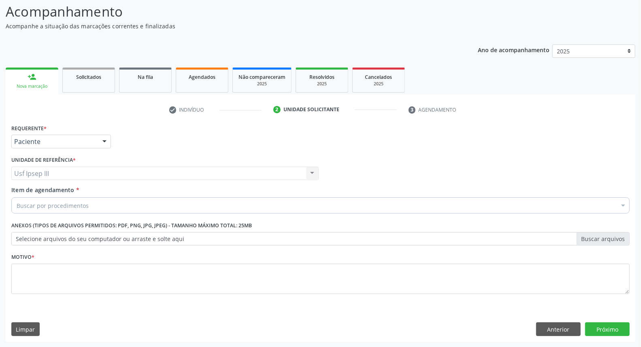
click at [93, 205] on div "Buscar por procedimentos" at bounding box center [320, 206] width 618 height 16
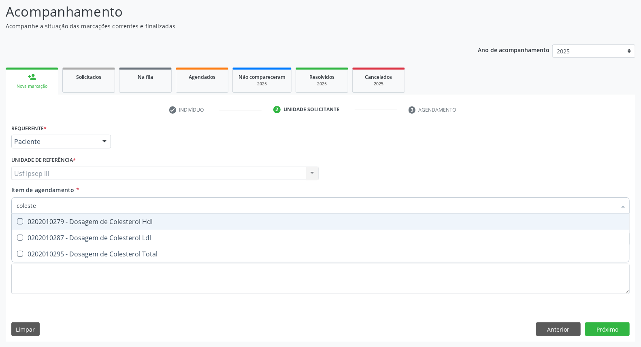
type input "colester"
click at [86, 220] on div "0202010279 - Dosagem de Colesterol Hdl" at bounding box center [321, 222] width 608 height 6
checkbox Hdl "true"
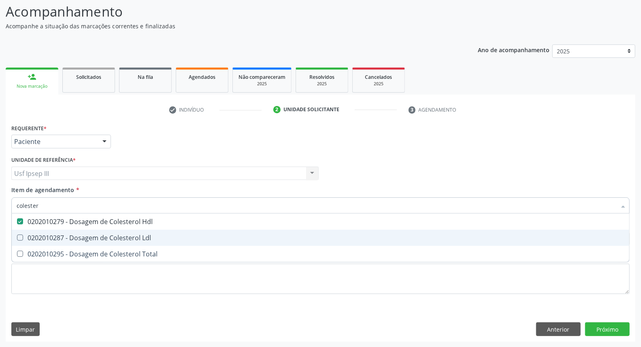
click at [77, 236] on div "0202010287 - Dosagem de Colesterol Ldl" at bounding box center [321, 238] width 608 height 6
checkbox Ldl "true"
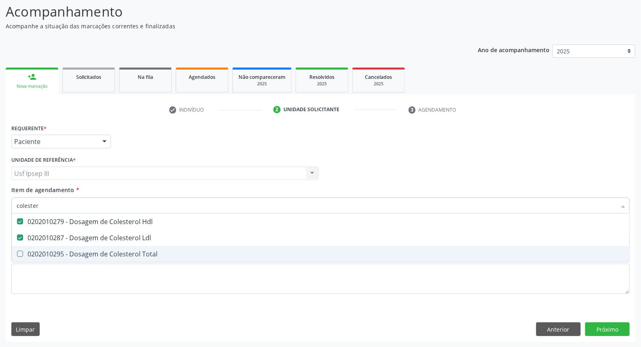
click at [74, 251] on div "0202010295 - Dosagem de Colesterol Total" at bounding box center [321, 254] width 608 height 6
checkbox Total "true"
type input "c"
checkbox Hdl "false"
checkbox Ldl "false"
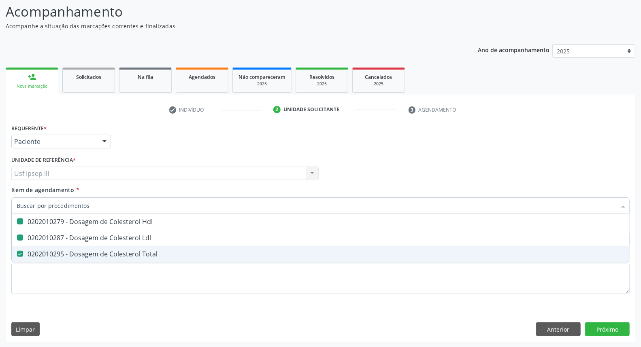
checkbox Total "false"
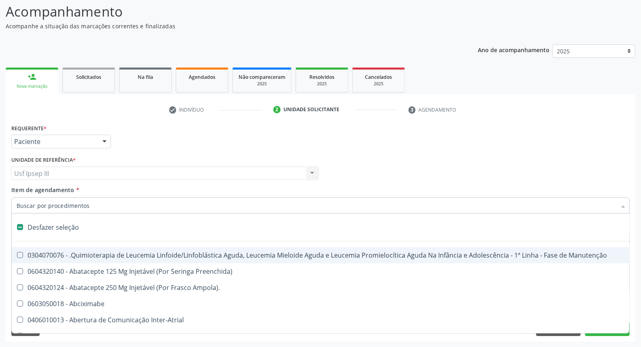
type input "g"
checkbox Doses\) "true"
checkbox Inalante\) "true"
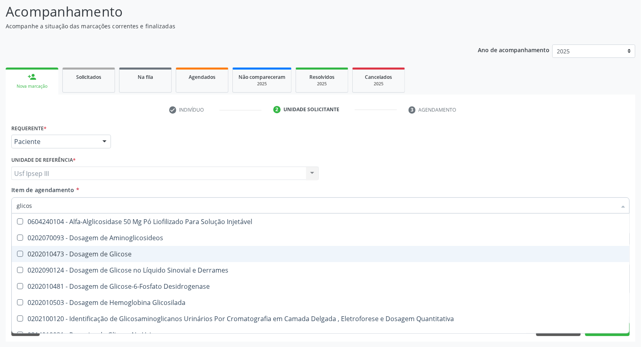
type input "glicose"
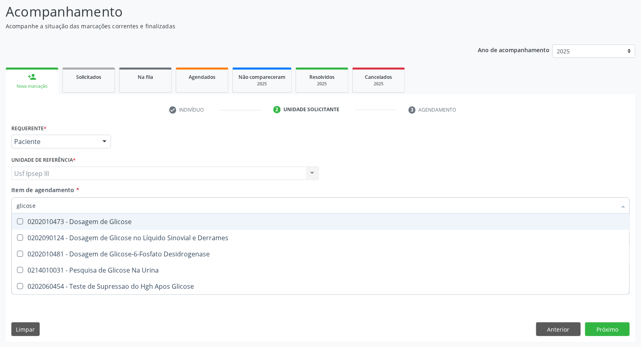
click at [83, 220] on div "0202010473 - Dosagem de Glicose" at bounding box center [321, 222] width 608 height 6
checkbox Glicose "true"
type input "glicos"
checkbox Glicose "false"
checkbox Desidrogenase "true"
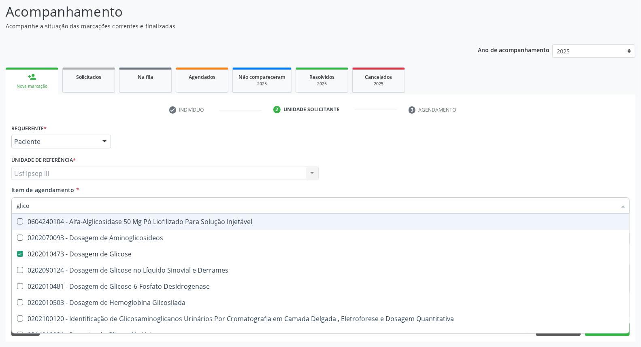
type input "glic"
checkbox Glicose "false"
checkbox Glicosilada "false"
type input "g"
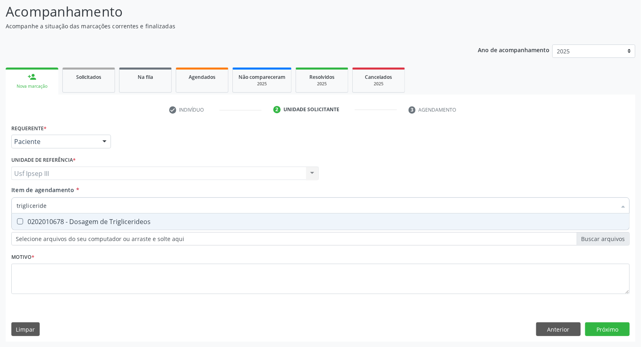
type input "triglicerideo"
click at [75, 221] on div "0202010678 - Dosagem de Triglicerideos" at bounding box center [321, 222] width 608 height 6
checkbox Triglicerideos "true"
type input "t"
checkbox Triglicerideos "false"
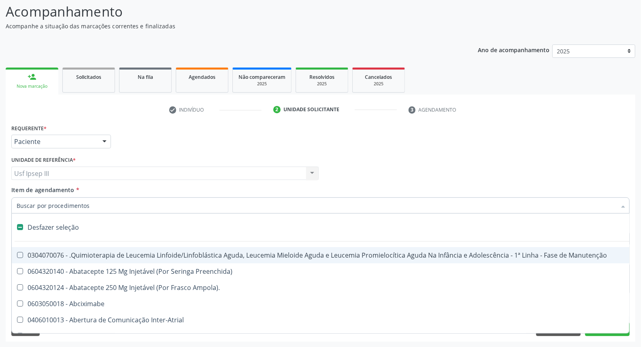
type input "h"
checkbox A "true"
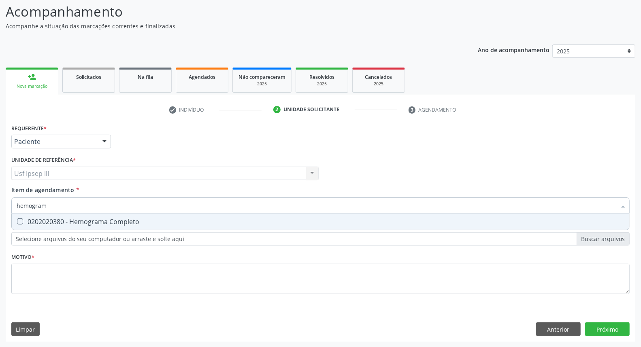
type input "hemograma"
click at [79, 226] on span "0202020380 - Hemograma Completo" at bounding box center [320, 222] width 617 height 16
checkbox Completo "true"
type input "h"
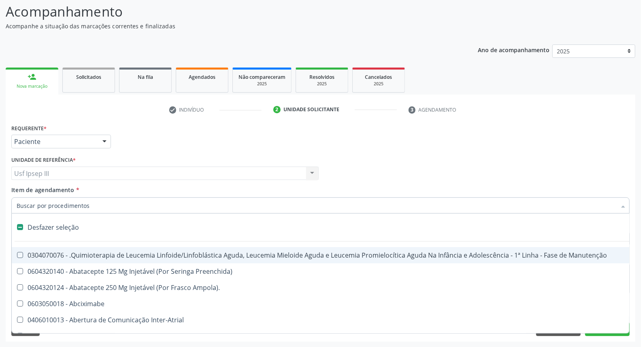
checkbox Manutenção "false"
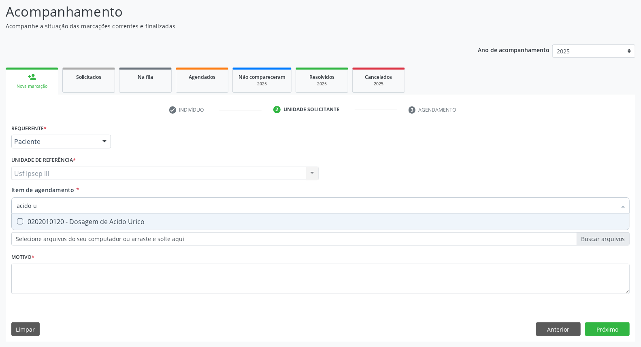
type input "acido ur"
click at [204, 222] on div "0202010120 - Dosagem de Acido Urico" at bounding box center [321, 222] width 608 height 6
checkbox Urico "true"
type input "acid"
checkbox Urico "false"
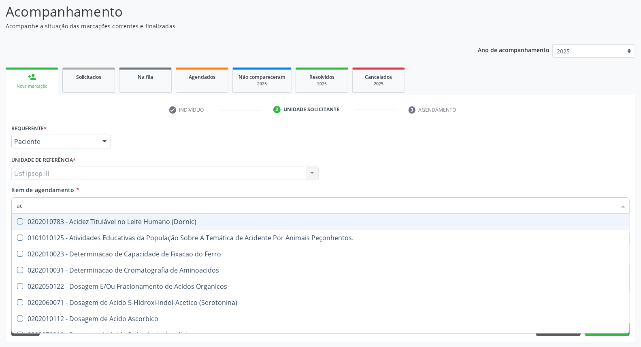
type input "a"
checkbox Urico "false"
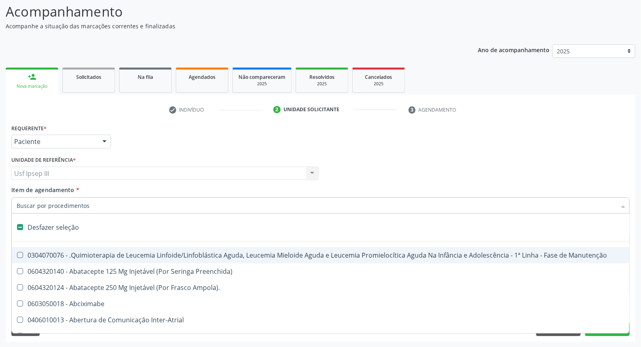
type input "u"
checkbox Cistometro "true"
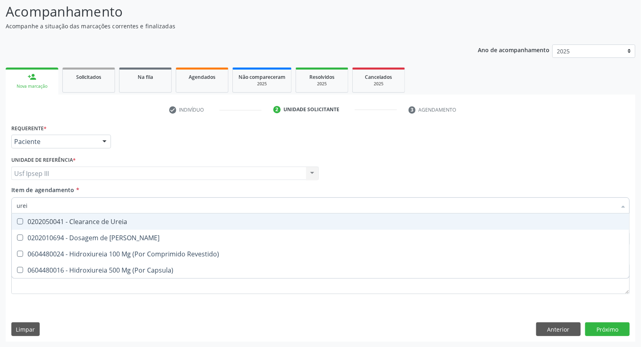
type input "ureia"
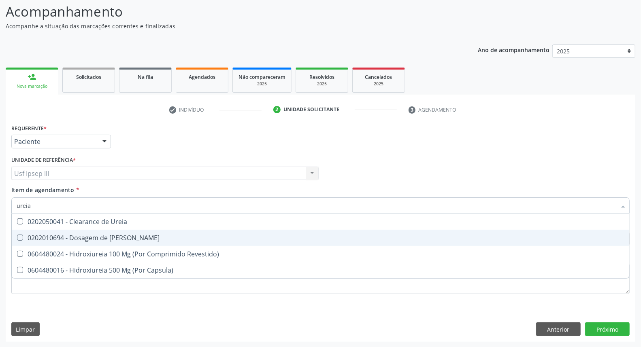
click at [173, 240] on div "0202010694 - Dosagem de Ureia" at bounding box center [321, 238] width 608 height 6
checkbox Ureia "true"
type input "u"
checkbox Ureia "false"
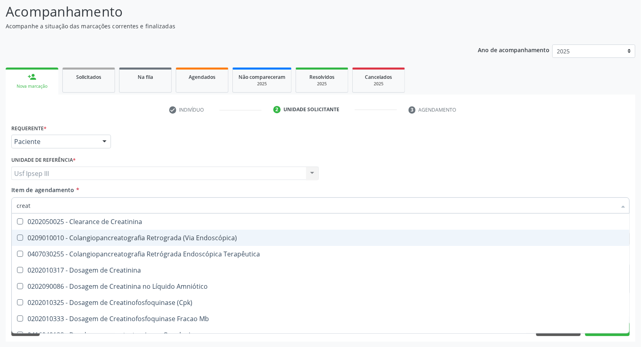
type input "creati"
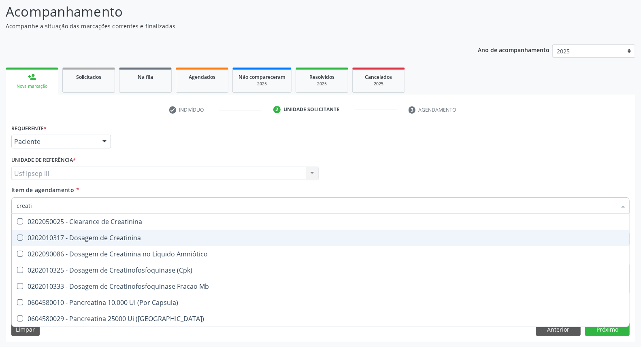
click at [136, 235] on div "0202010317 - Dosagem de Creatinina" at bounding box center [321, 238] width 608 height 6
checkbox Creatinina "true"
type input "creat"
checkbox Creatinina "false"
checkbox \(Cpk\) "true"
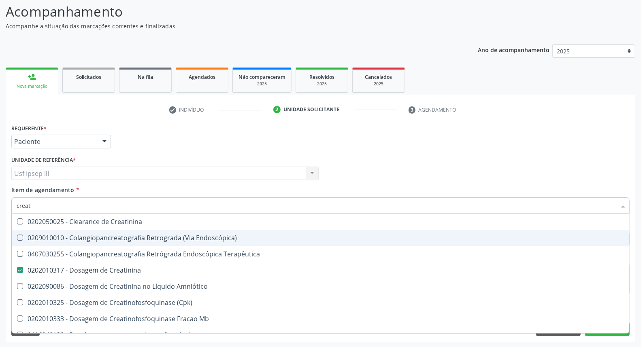
type input "crea"
checkbox Creatinina "false"
checkbox Mb "true"
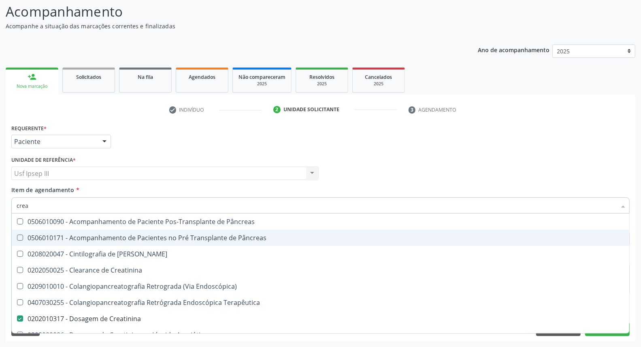
type input "cre"
checkbox Creatinina "false"
checkbox Oncologia "true"
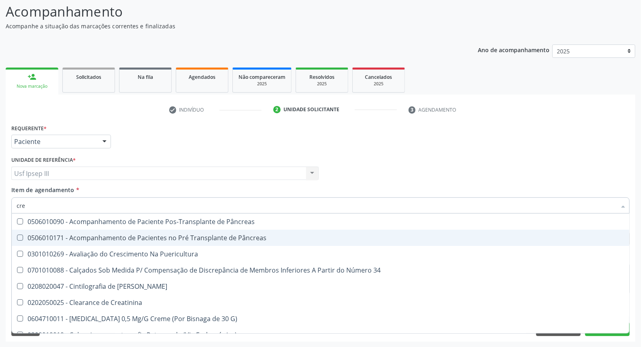
type input "cr"
checkbox Creatinina "false"
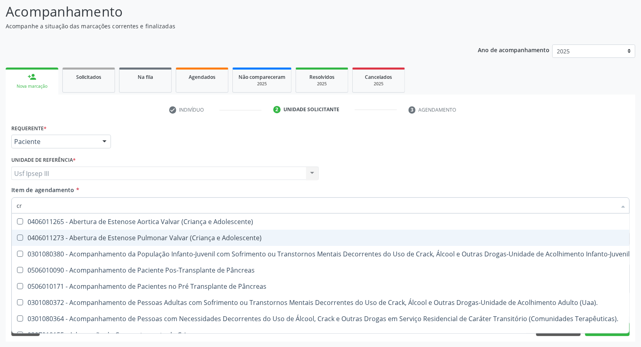
type input "c"
checkbox Creatinina "false"
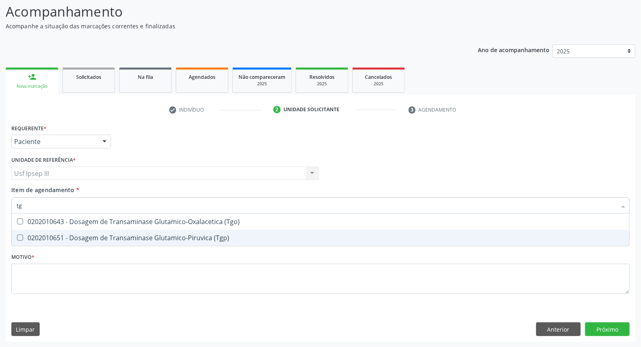
type input "tgo"
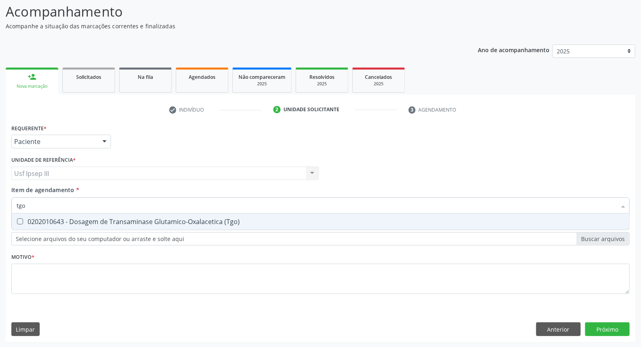
click at [91, 199] on input "tgo" at bounding box center [317, 206] width 600 height 16
click at [94, 222] on div "0202010643 - Dosagem de Transaminase Glutamico-Oxalacetica (Tgo)" at bounding box center [321, 222] width 608 height 6
checkbox \(Tgo\) "true"
type input "tgp"
click at [108, 219] on div "0202010651 - Dosagem de Transaminase Glutamico-Piruvica (Tgp)" at bounding box center [321, 222] width 608 height 6
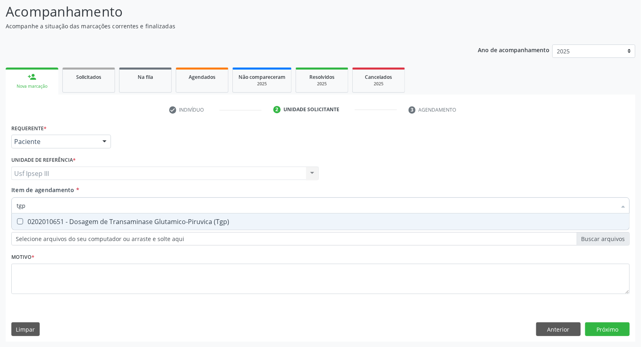
checkbox \(Tgp\) "true"
type input "t"
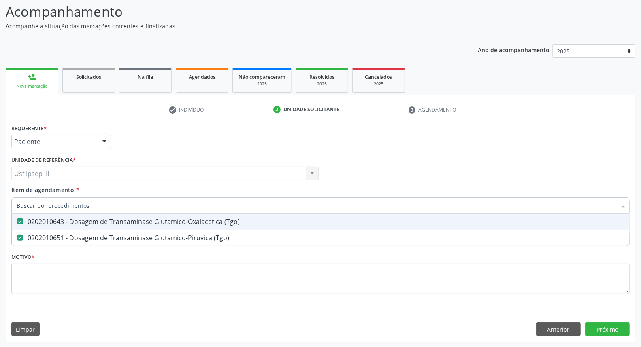
checkbox \(Tgo\) "false"
checkbox \(Tgp\) "false"
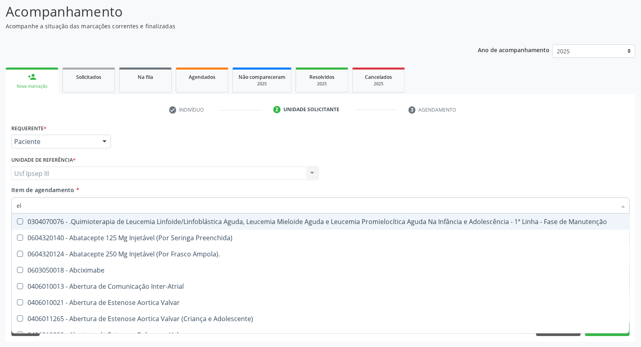
type input "ele"
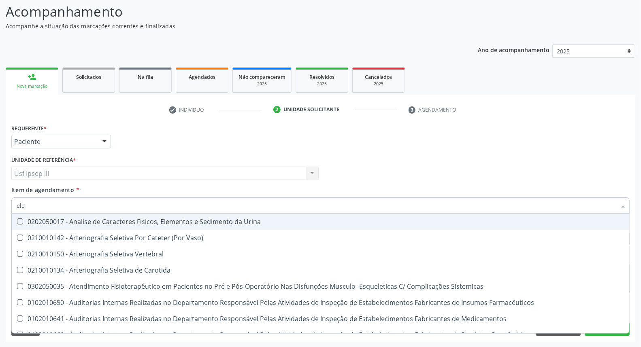
click at [108, 219] on div "0202050017 - Analise de Caracteres Fisicos, Elementos e Sedimento da Urina" at bounding box center [321, 222] width 608 height 6
checkbox Urina "true"
type input "el"
checkbox Urina "false"
checkbox Desfibrilador "true"
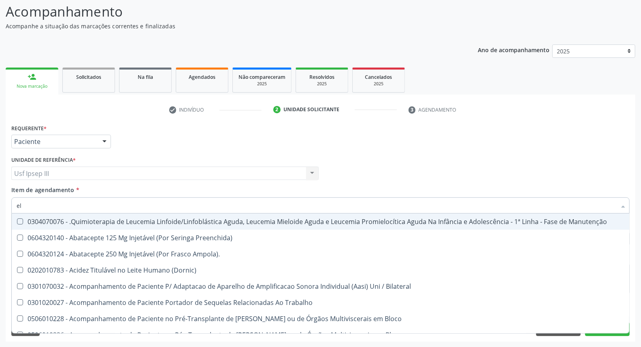
type input "e"
checkbox Urina "false"
checkbox Eletrococleografia "false"
checkbox Endocardico "true"
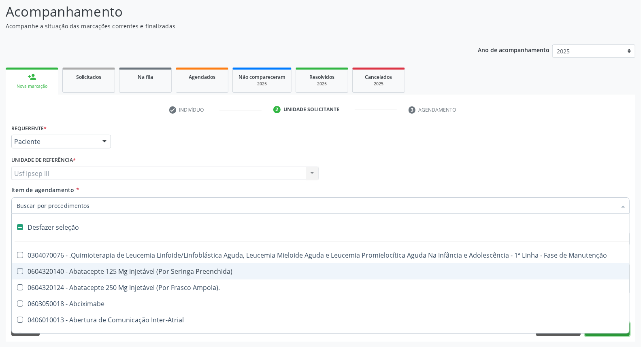
click at [608, 335] on button "Próximo" at bounding box center [607, 330] width 45 height 14
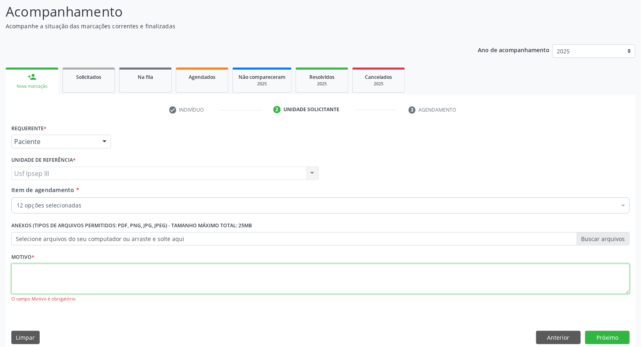
click at [171, 277] on textarea at bounding box center [320, 279] width 618 height 31
type textarea "."
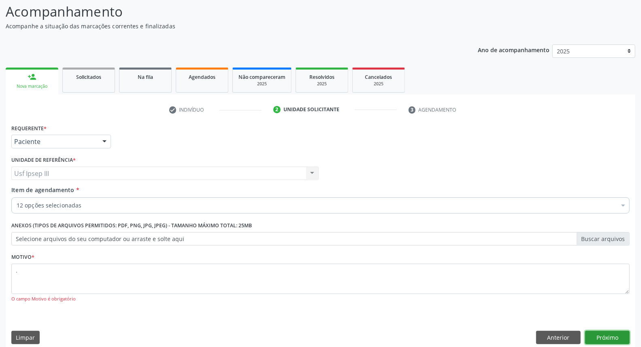
click at [610, 334] on button "Próximo" at bounding box center [607, 338] width 45 height 14
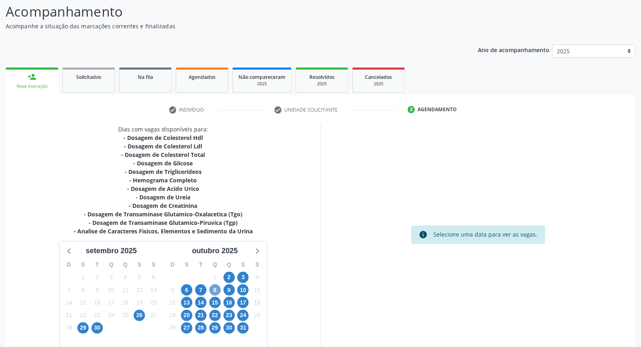
click at [216, 289] on span "8" at bounding box center [214, 290] width 11 height 11
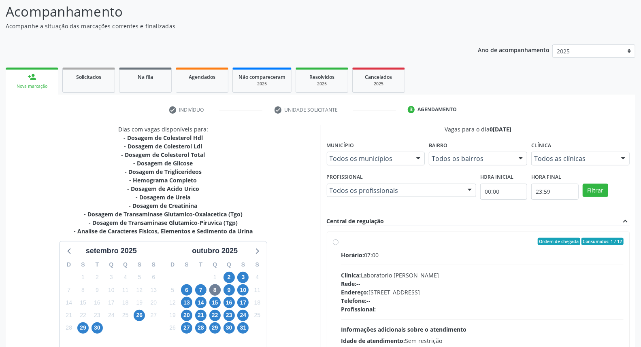
click at [431, 304] on div "Telefone: --" at bounding box center [482, 301] width 283 height 9
click at [338, 245] on input "Ordem de chegada Consumidos: 1 / 12 Horário: 07:00 Clínica: Laboratorio Jose Pa…" at bounding box center [336, 241] width 6 height 7
radio input "true"
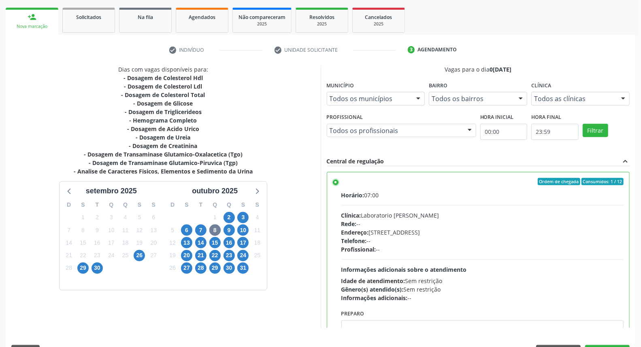
scroll to position [136, 0]
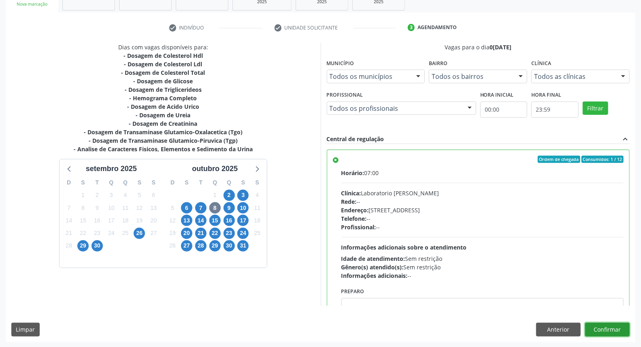
click at [613, 332] on button "Confirmar" at bounding box center [607, 330] width 45 height 14
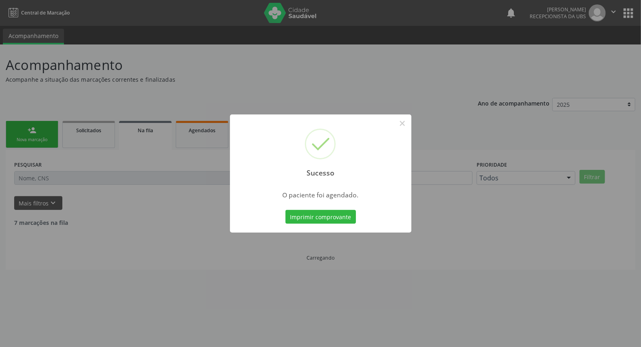
scroll to position [0, 0]
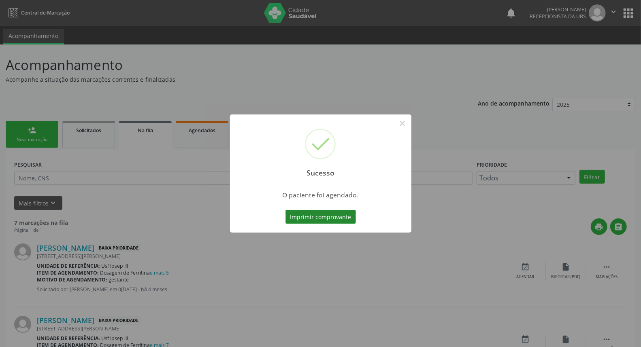
click at [328, 212] on button "Imprimir comprovante" at bounding box center [320, 217] width 70 height 14
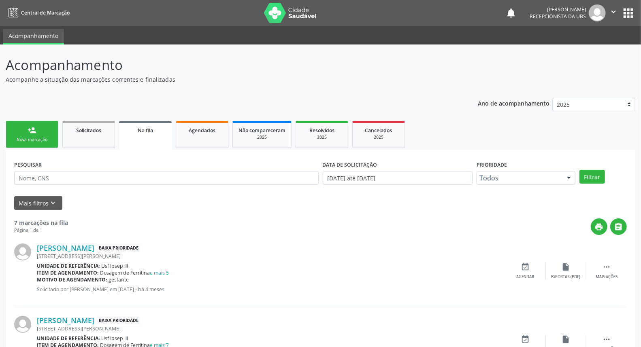
click at [21, 125] on link "person_add Nova marcação" at bounding box center [32, 134] width 53 height 27
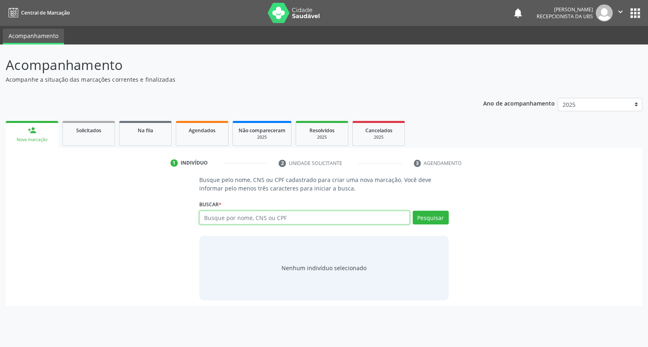
click at [220, 218] on input "text" at bounding box center [304, 218] width 210 height 14
type input "gilcleia melo dos santos"
click at [434, 212] on button "Pesquisar" at bounding box center [430, 218] width 36 height 14
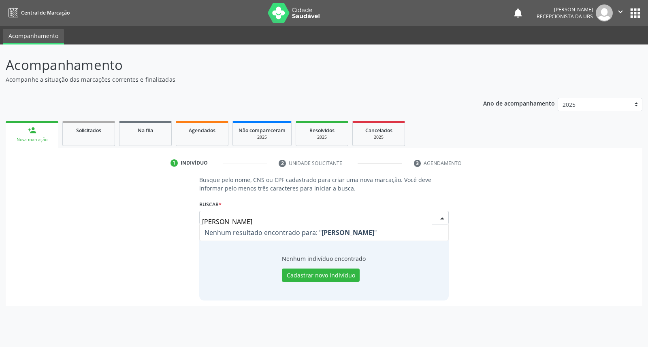
click at [216, 221] on input "gilcleia melo dos santos" at bounding box center [317, 222] width 230 height 16
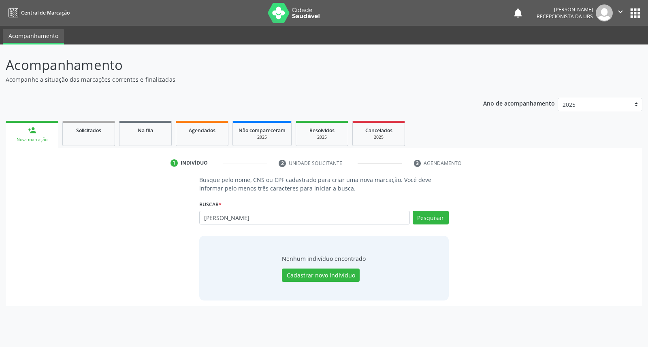
type input "gilclecia melo dos santos"
click at [424, 221] on button "Pesquisar" at bounding box center [430, 218] width 36 height 14
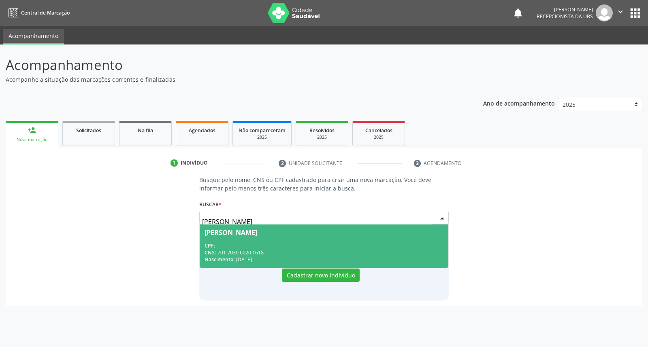
click at [330, 252] on div "CNS: 701 2030 6020 1618" at bounding box center [323, 252] width 238 height 7
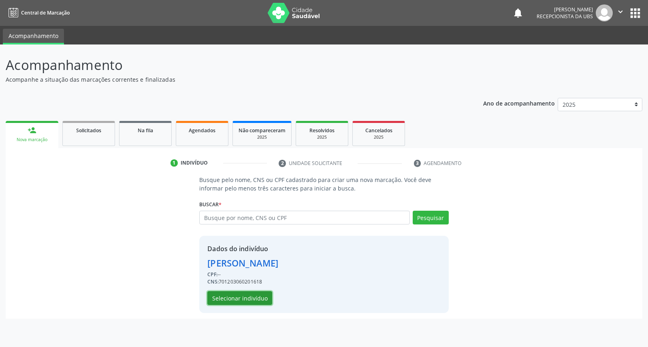
click at [256, 300] on button "Selecionar indivíduo" at bounding box center [239, 298] width 65 height 14
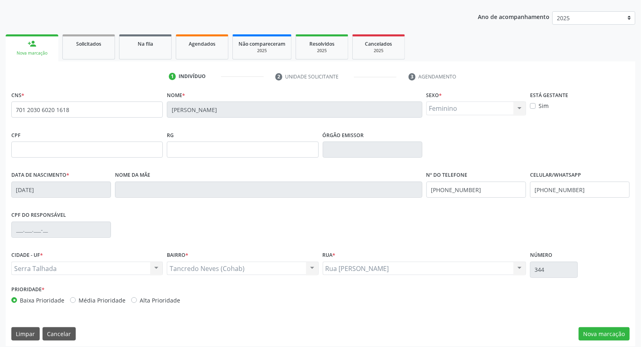
scroll to position [91, 0]
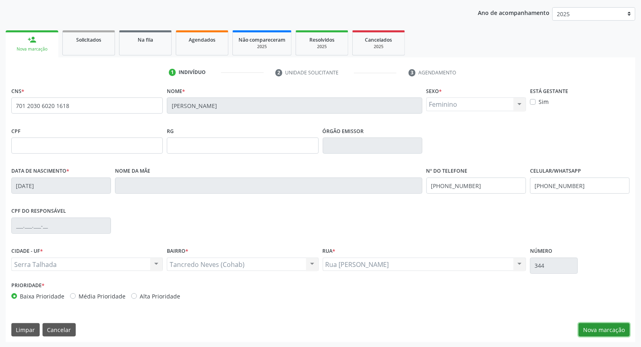
click at [593, 330] on button "Nova marcação" at bounding box center [603, 330] width 51 height 14
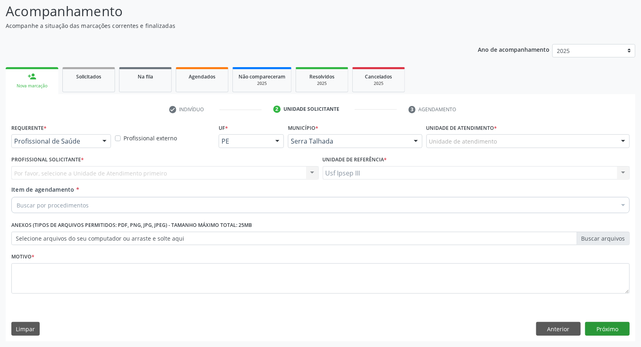
scroll to position [53, 0]
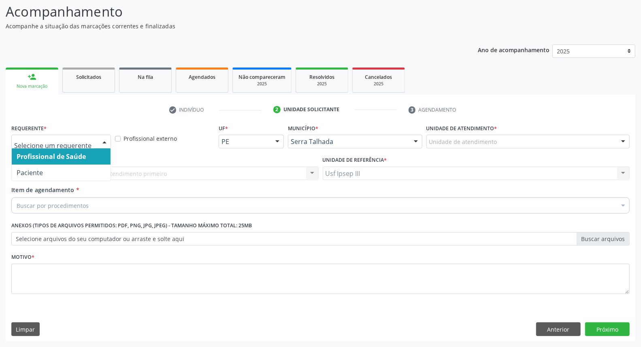
click at [104, 138] on div at bounding box center [104, 142] width 12 height 14
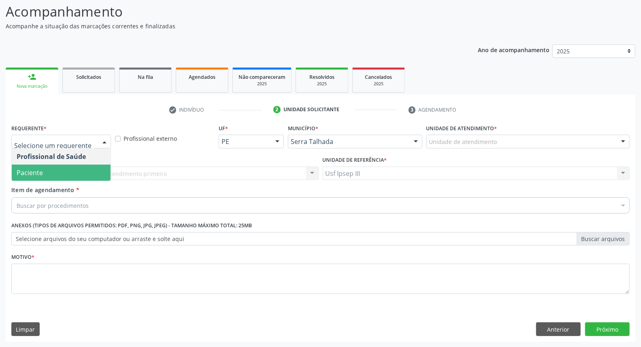
click at [96, 169] on span "Paciente" at bounding box center [61, 173] width 99 height 16
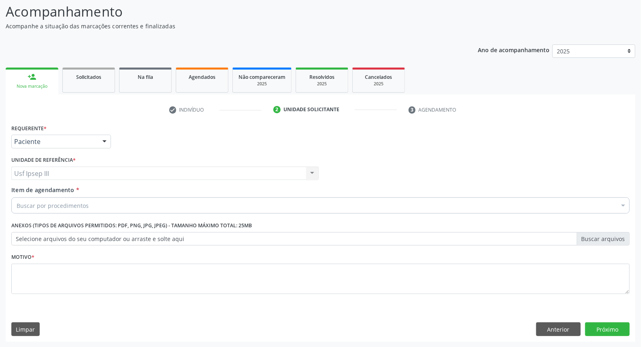
click at [114, 205] on div "Buscar por procedimentos" at bounding box center [320, 206] width 618 height 16
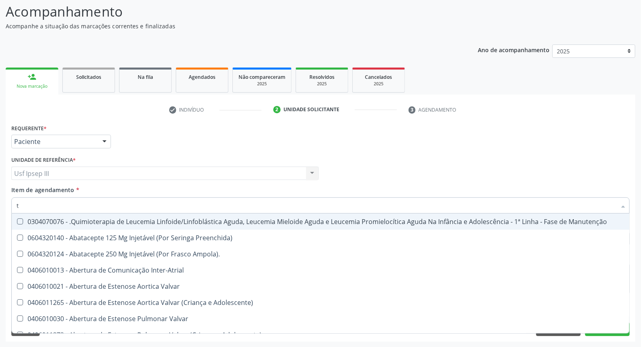
type input "t4"
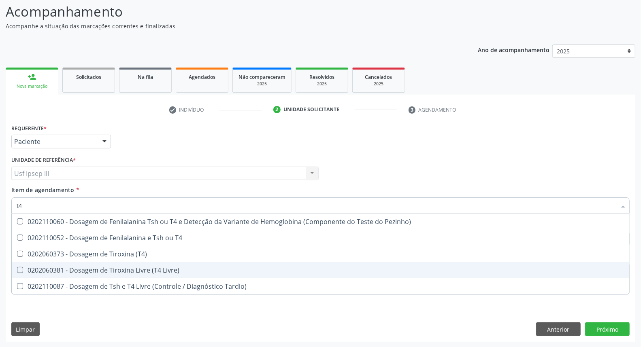
click at [102, 272] on div "0202060381 - Dosagem de Tiroxina Livre (T4 Livre)" at bounding box center [321, 270] width 608 height 6
checkbox Livre\) "true"
type input "t"
checkbox Livre\) "false"
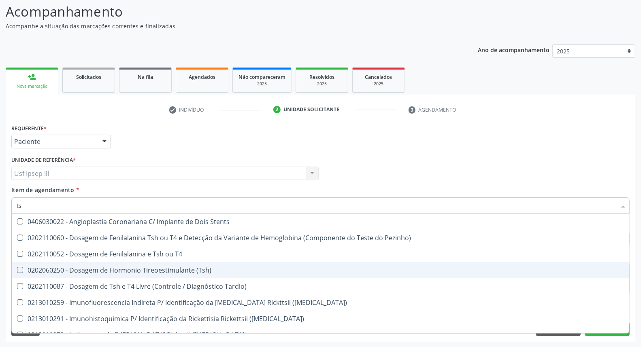
type input "tsh"
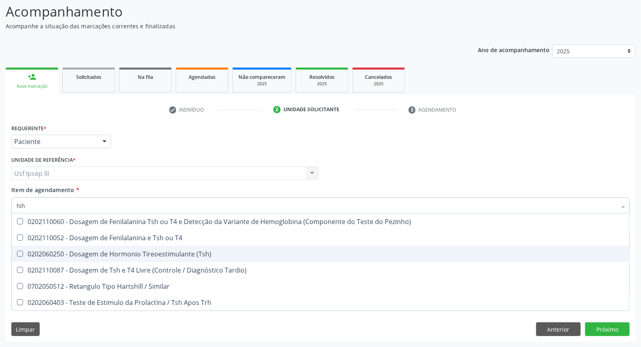
click at [87, 257] on span "0202060250 - Dosagem de Hormonio Tireoestimulante (Tsh)" at bounding box center [320, 254] width 617 height 16
checkbox \(Tsh\) "true"
type input "ts"
checkbox \(Tsh\) "false"
checkbox Tardio\) "true"
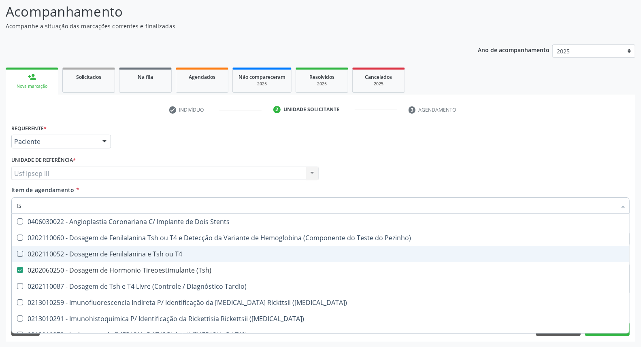
type input "t"
checkbox \(Tsh\) "false"
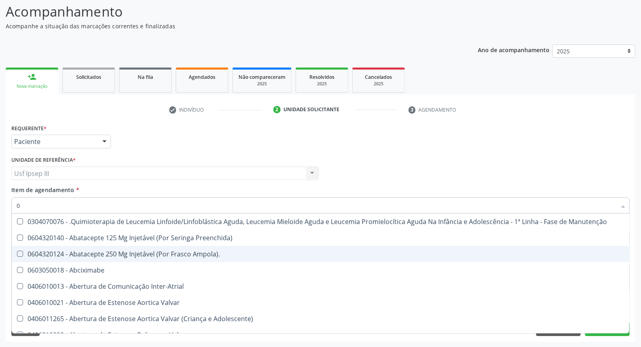
type input "02"
checkbox Odontogeriatra "true"
checkbox Ml\) "true"
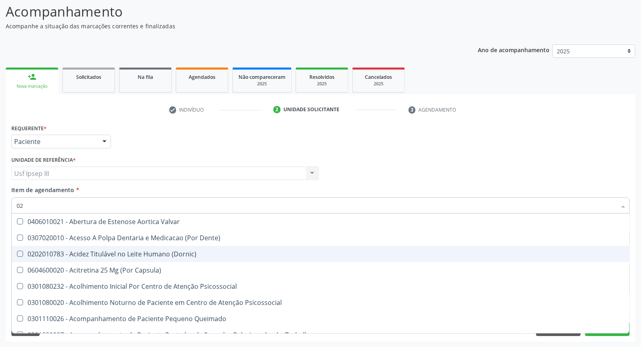
type input "020"
checkbox Hormonais "true"
checkbox Artéria "true"
checkbox \(Tsh\) "false"
checkbox Livre\) "false"
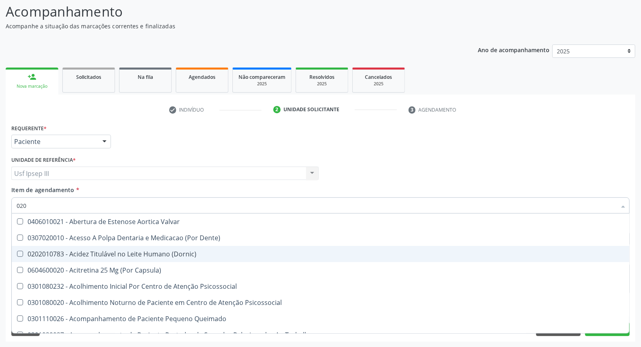
type input "0202"
checkbox Puericultura "true"
checkbox Aberto\) "true"
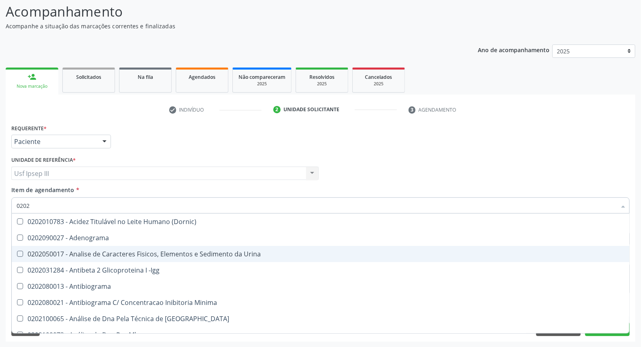
type input "02020"
checkbox Esperma "true"
checkbox \(Tsh\) "false"
checkbox Progesterona "true"
checkbox Livre\) "false"
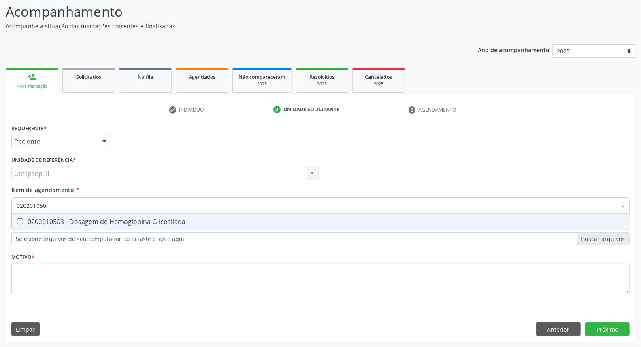
type input "0202010503"
click at [104, 219] on div "0202010503 - Dosagem de Hemoglobina Glicosilada" at bounding box center [321, 222] width 608 height 6
checkbox Glicosilada "true"
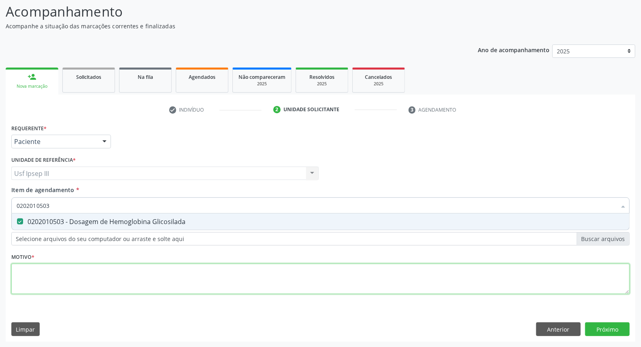
click at [96, 268] on div "Requerente * Paciente Profissional de Saúde Paciente Nenhum resultado encontrad…" at bounding box center [320, 213] width 618 height 183
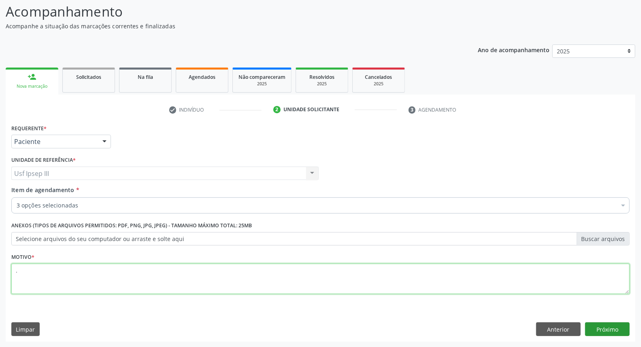
type textarea "."
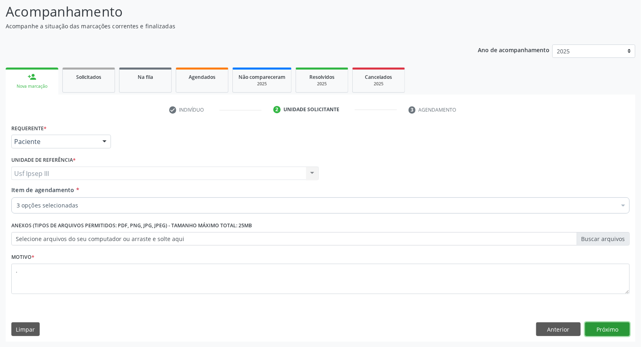
click at [617, 327] on button "Próximo" at bounding box center [607, 330] width 45 height 14
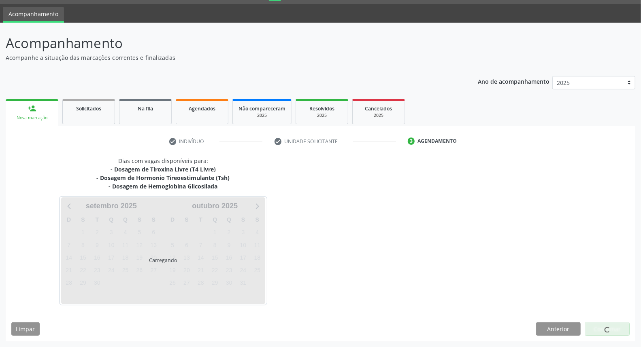
scroll to position [21, 0]
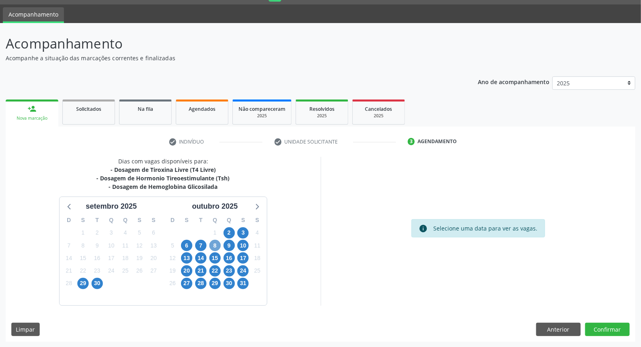
click at [214, 242] on span "8" at bounding box center [214, 245] width 11 height 11
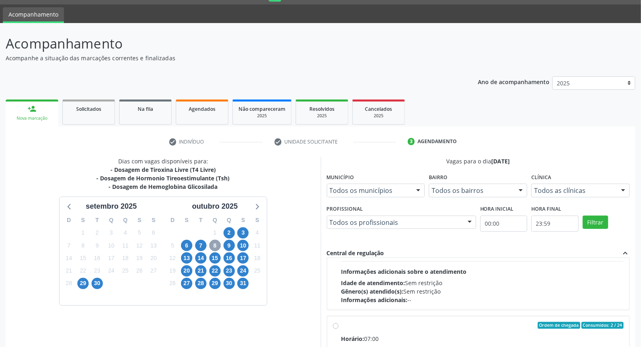
scroll to position [135, 0]
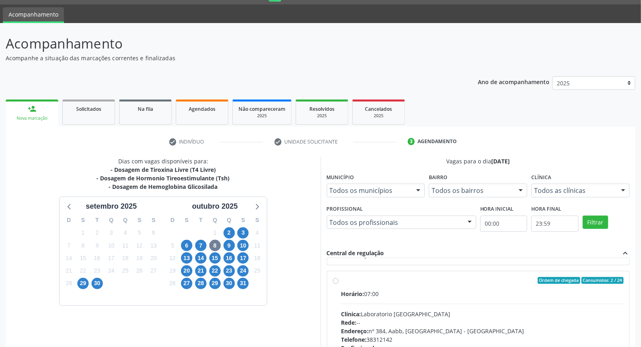
click at [515, 316] on div "Clínica: Laboratorio Sao Francisco" at bounding box center [482, 314] width 283 height 9
click at [338, 285] on input "Ordem de chegada Consumidos: 2 / 24 Horário: 07:00 Clínica: Laboratorio Sao Fra…" at bounding box center [336, 280] width 6 height 7
radio input "true"
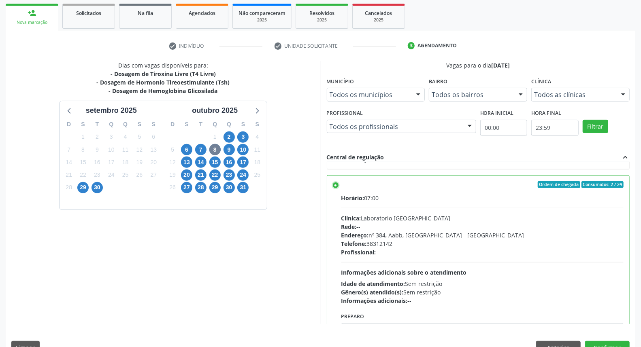
scroll to position [136, 0]
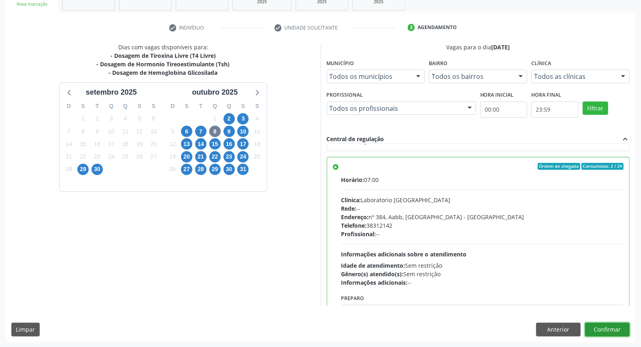
click at [612, 325] on button "Confirmar" at bounding box center [607, 330] width 45 height 14
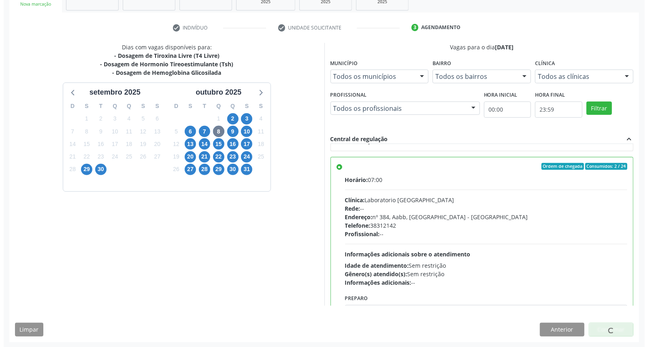
scroll to position [0, 0]
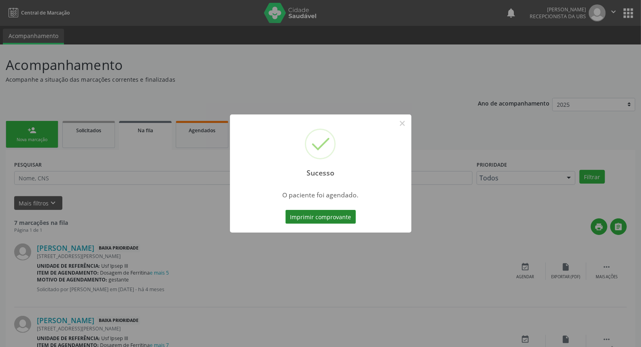
click at [308, 212] on button "Imprimir comprovante" at bounding box center [320, 217] width 70 height 14
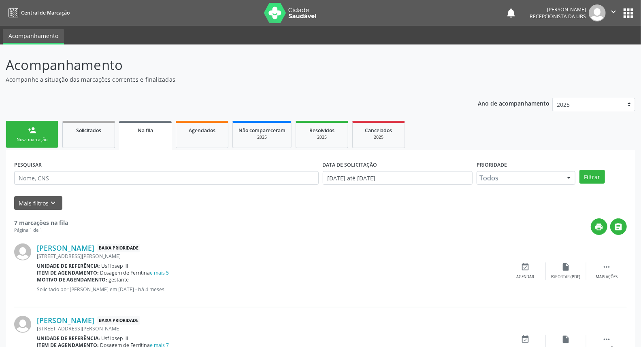
click at [37, 132] on link "person_add Nova marcação" at bounding box center [32, 134] width 53 height 27
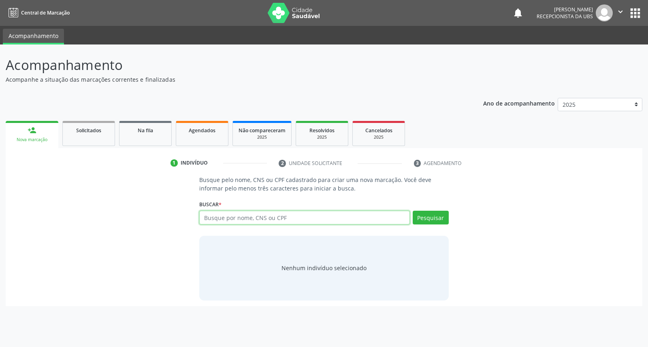
click at [202, 219] on input "text" at bounding box center [304, 218] width 210 height 14
type input "roberto jose de souza"
click at [435, 218] on button "Pesquisar" at bounding box center [430, 218] width 36 height 14
